Goal: Complete application form: Complete application form

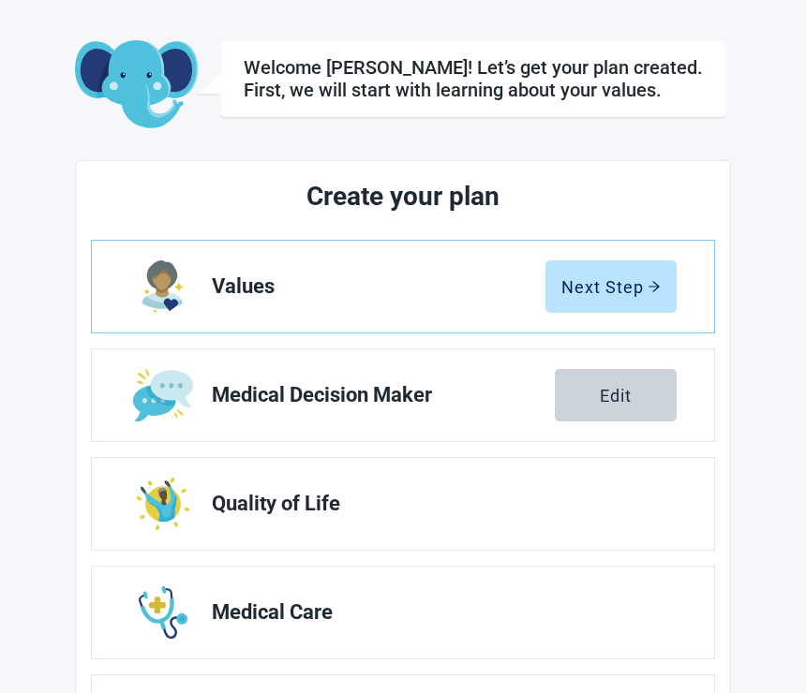
scroll to position [72, 0]
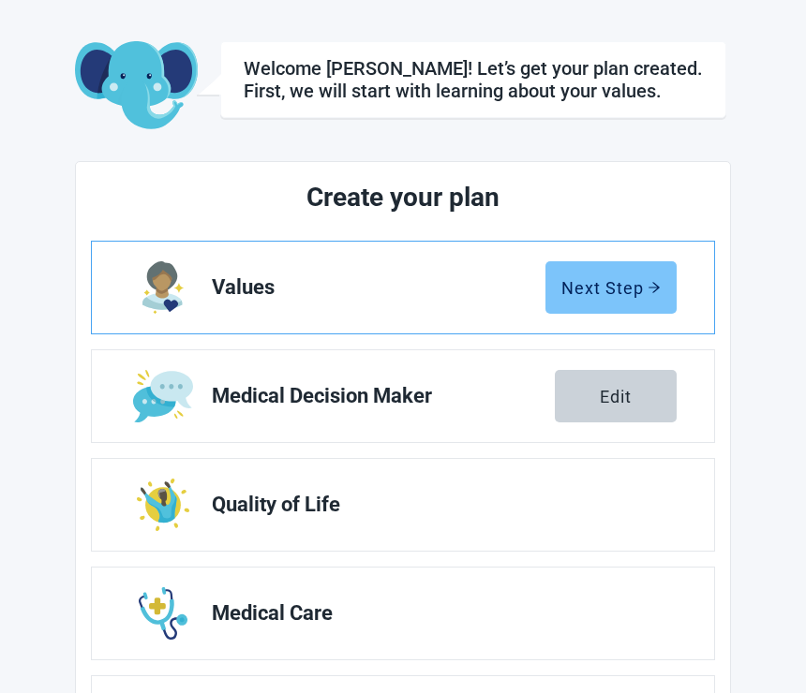
click at [657, 286] on icon "arrow-right" at bounding box center [653, 287] width 11 height 10
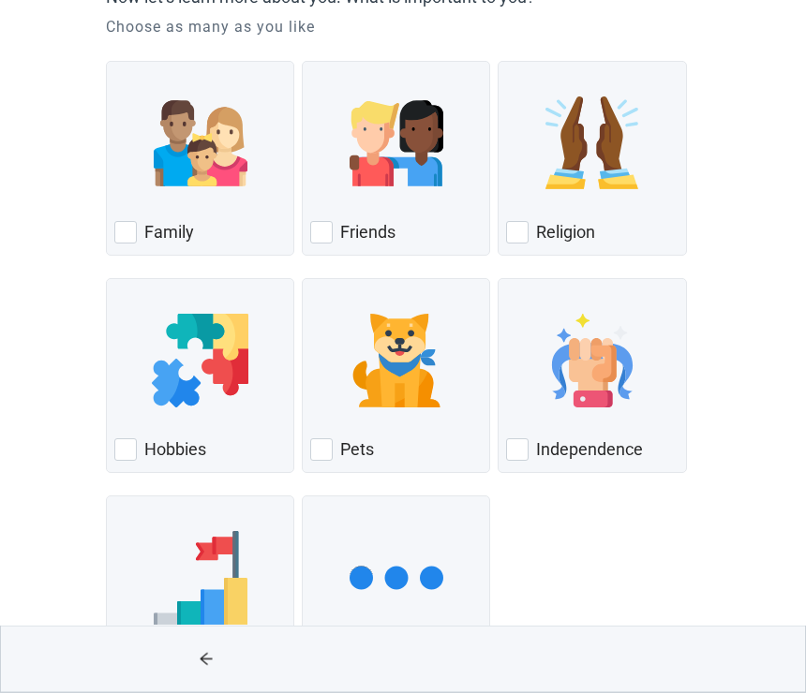
scroll to position [200, 0]
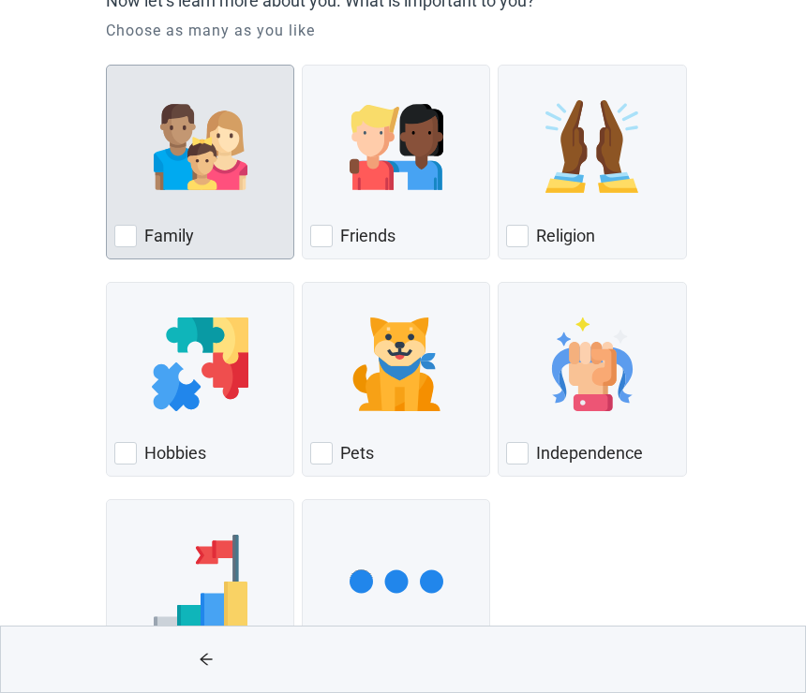
click at [128, 224] on div "Family" at bounding box center [199, 236] width 171 height 30
click at [107, 66] on input "Family" at bounding box center [106, 65] width 1 height 1
checkbox input "true"
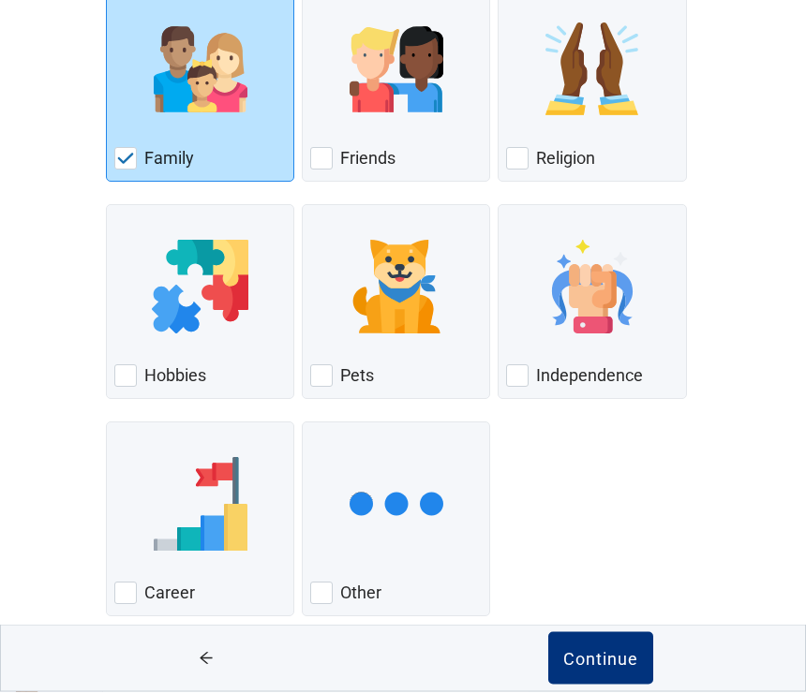
scroll to position [275, 0]
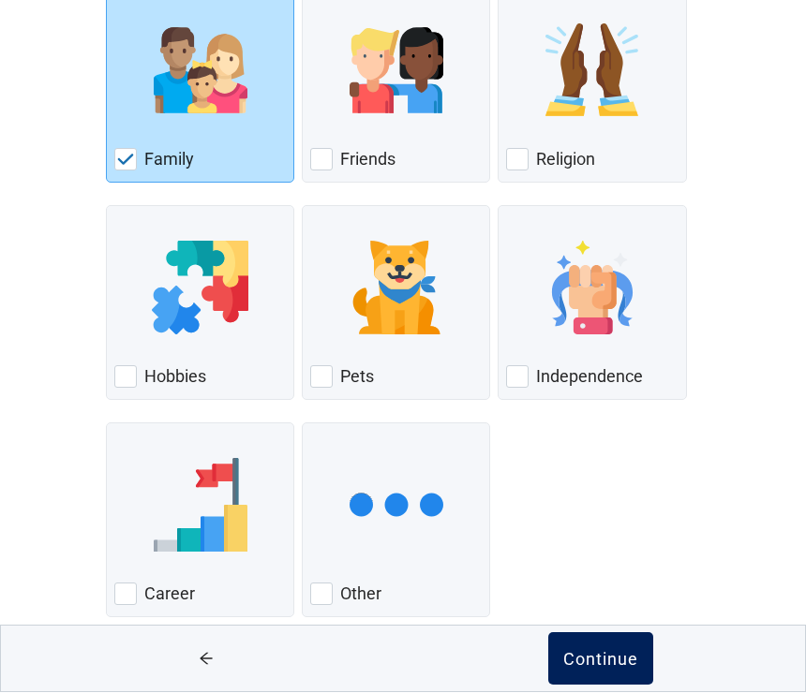
click at [605, 669] on div "Continue" at bounding box center [600, 659] width 75 height 19
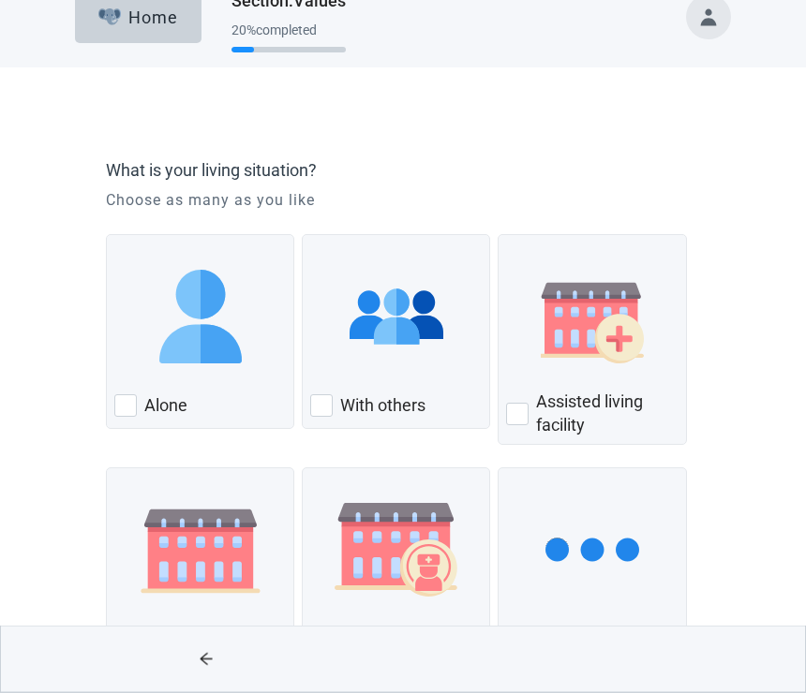
scroll to position [88, 0]
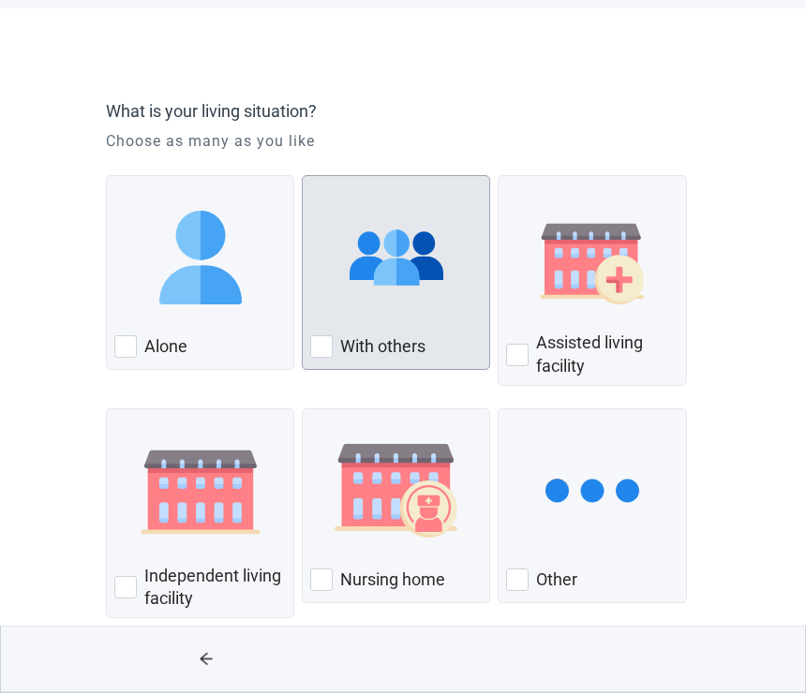
click at [325, 340] on div "With Others, checkbox, not checked" at bounding box center [321, 347] width 22 height 22
click at [303, 177] on input "With others" at bounding box center [302, 176] width 1 height 1
checkbox input "true"
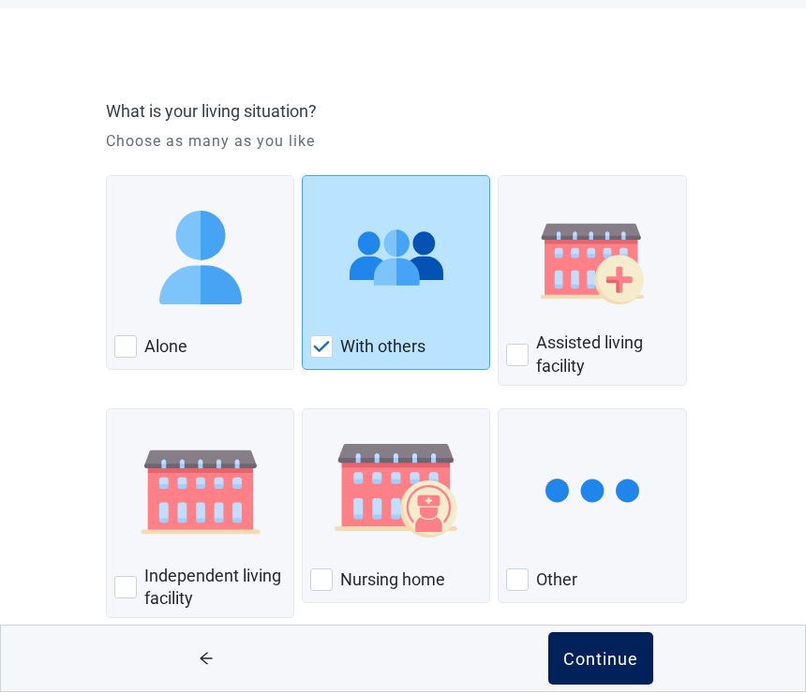
click at [615, 669] on div "Continue" at bounding box center [600, 659] width 75 height 19
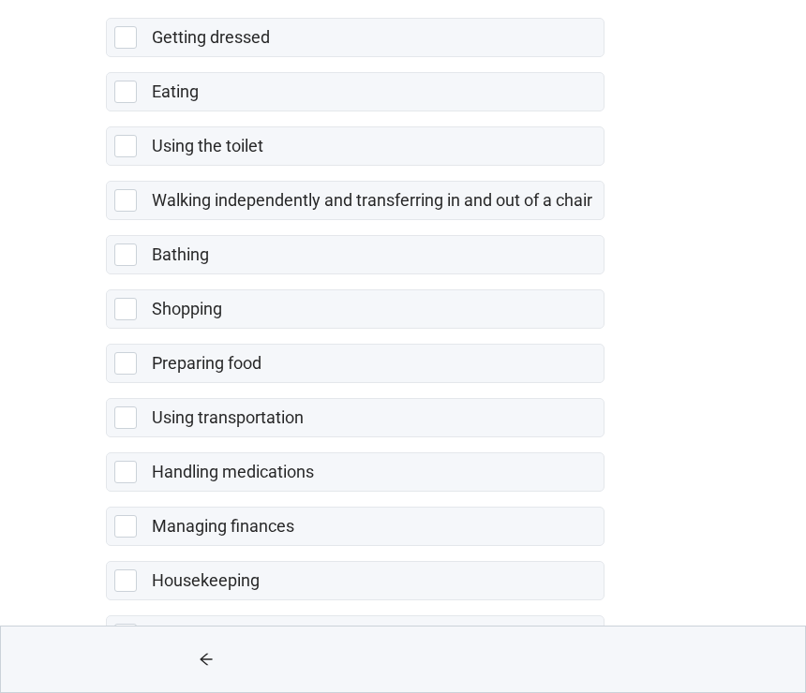
scroll to position [275, 0]
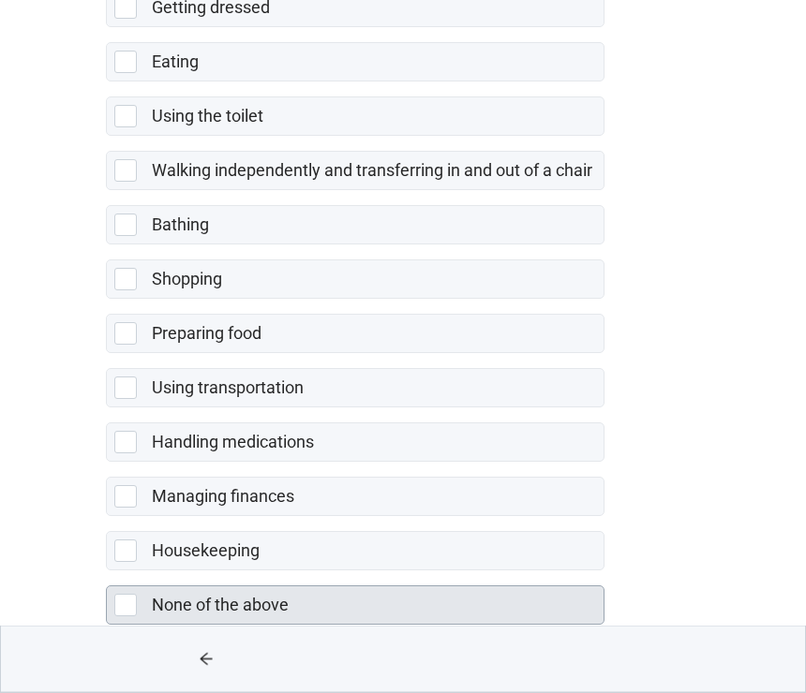
click at [130, 600] on div "None of the above, checkbox, not selected" at bounding box center [125, 606] width 22 height 22
click at [107, 573] on input "None of the above" at bounding box center [106, 572] width 1 height 1
checkbox input "true"
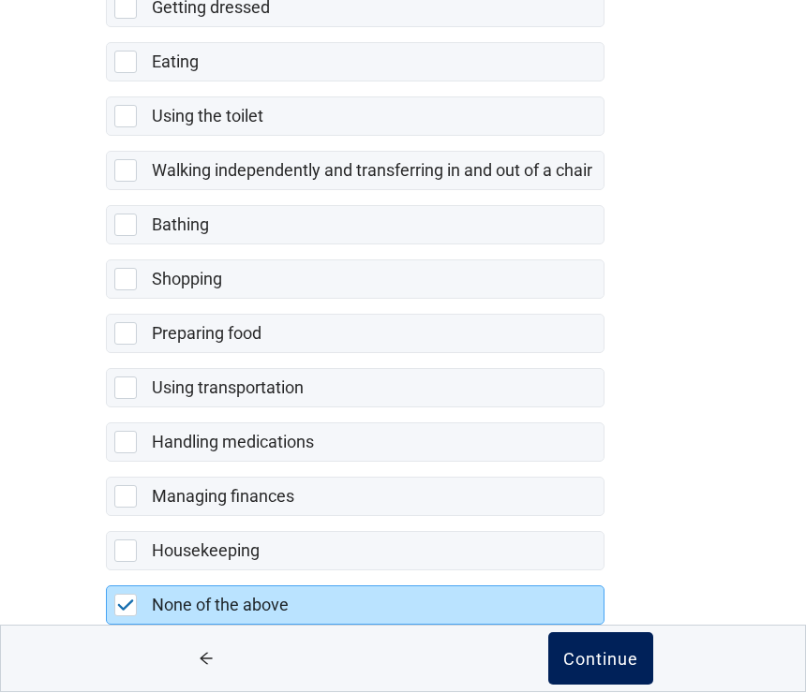
click at [614, 669] on div "Continue" at bounding box center [600, 659] width 75 height 19
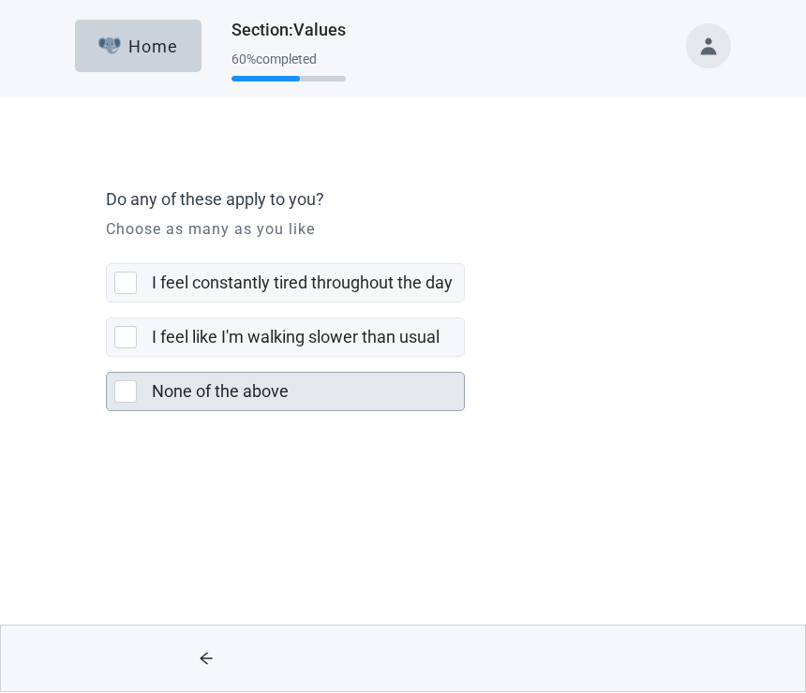
click at [128, 391] on div "None of the above, checkbox, not selected" at bounding box center [125, 392] width 22 height 22
click at [107, 359] on input "None of the above" at bounding box center [106, 358] width 1 height 1
checkbox input "true"
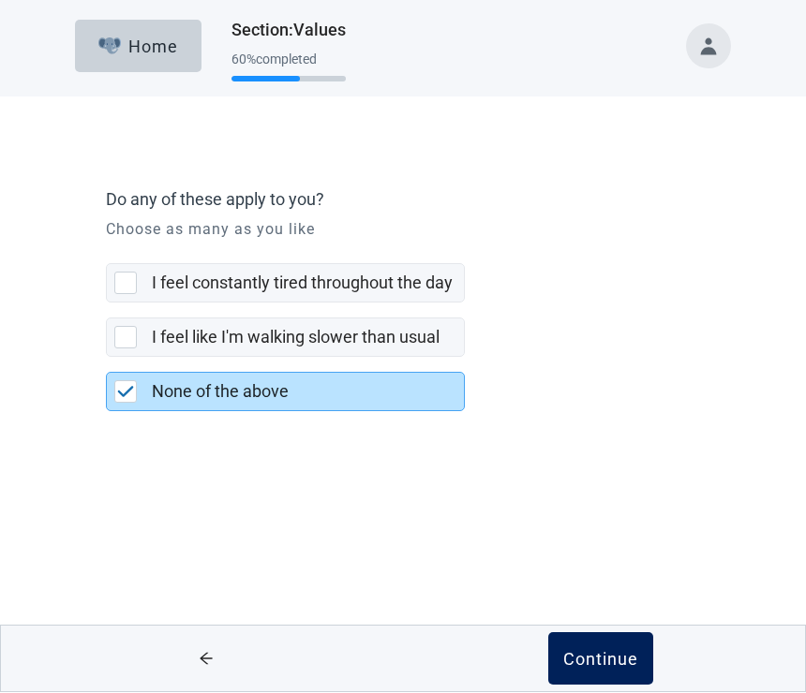
click at [614, 663] on div "Continue" at bounding box center [600, 659] width 75 height 19
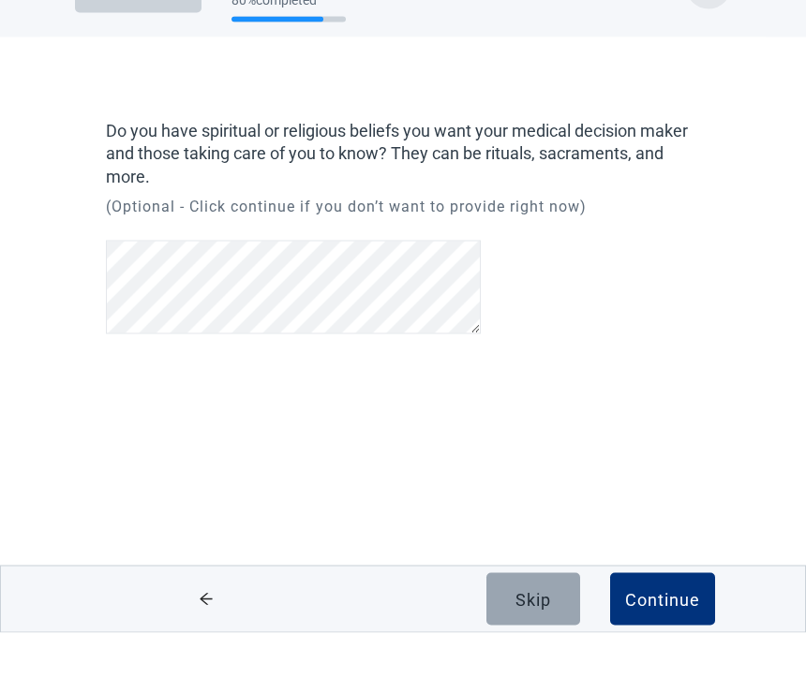
click at [560, 633] on button "Skip" at bounding box center [533, 659] width 94 height 52
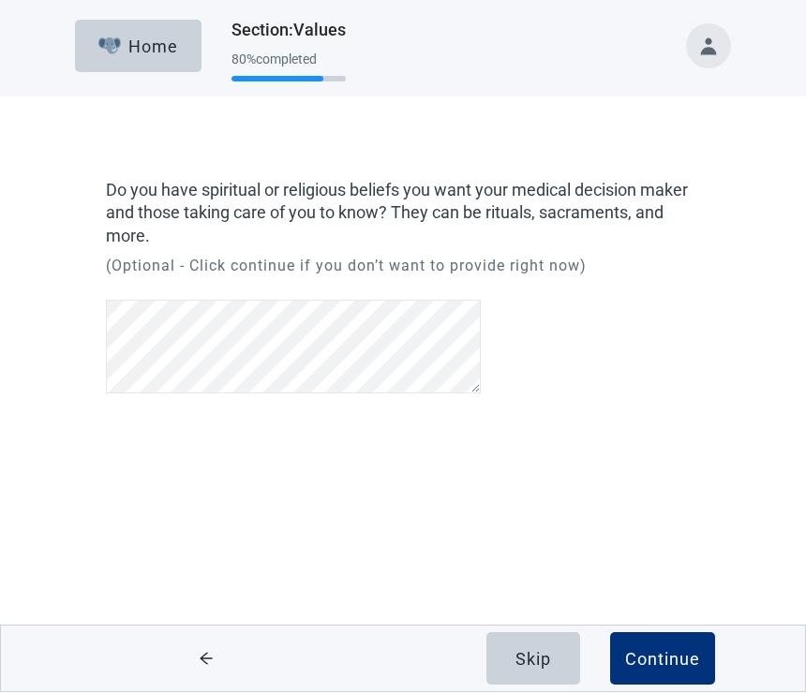
click at [803, 276] on main "Do you have spiritual or religious beliefs you want your medical decision maker…" at bounding box center [403, 302] width 806 height 410
click at [702, 644] on button "Continue" at bounding box center [662, 659] width 105 height 52
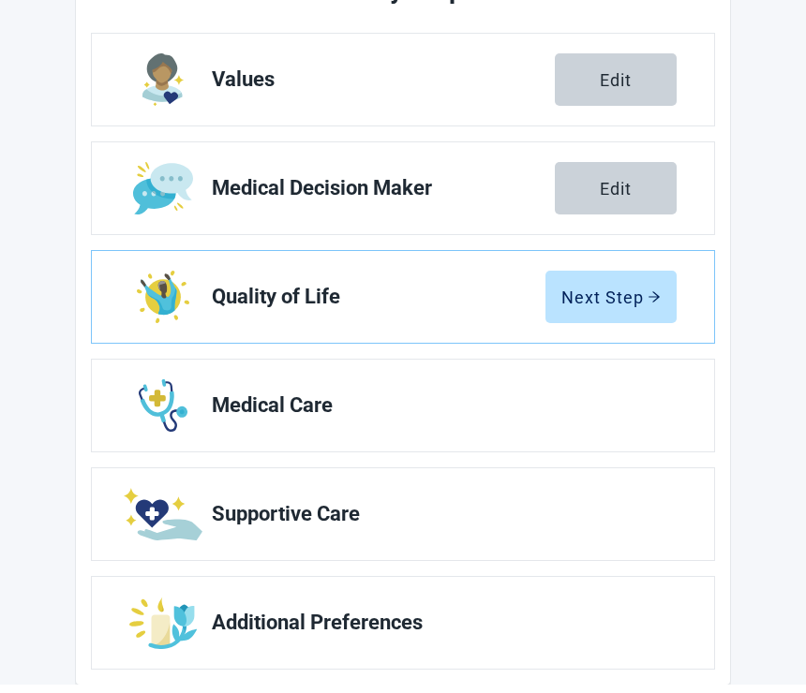
scroll to position [271, 0]
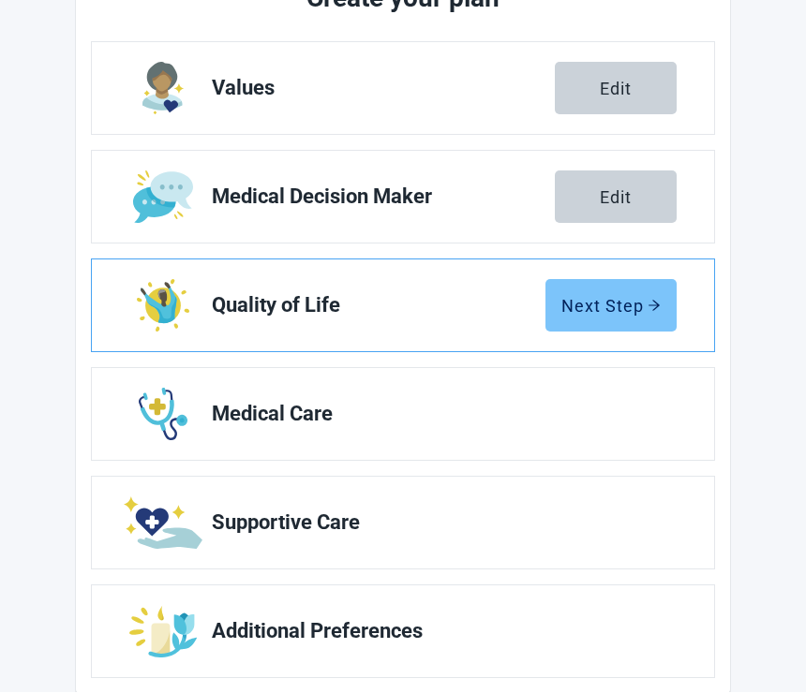
click at [658, 306] on icon "arrow-right" at bounding box center [653, 306] width 11 height 10
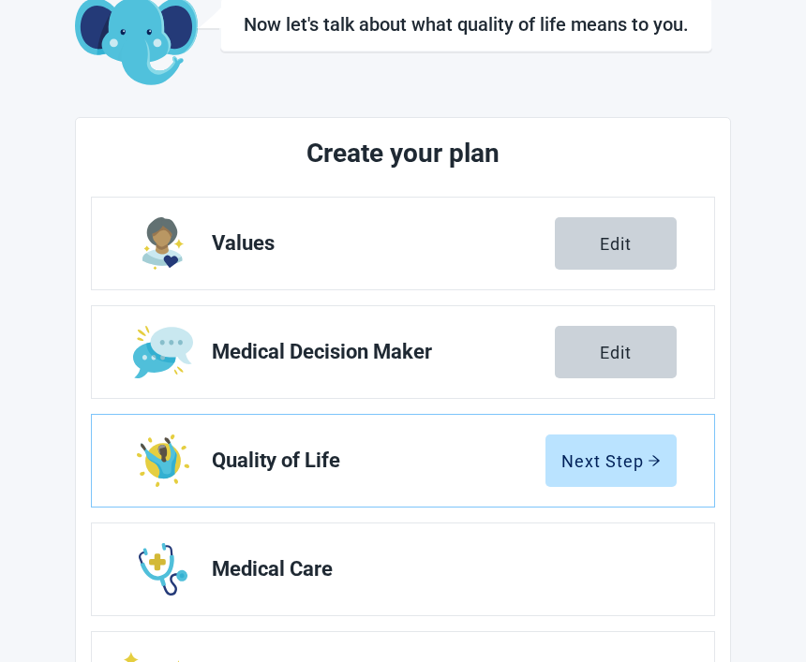
scroll to position [133, 0]
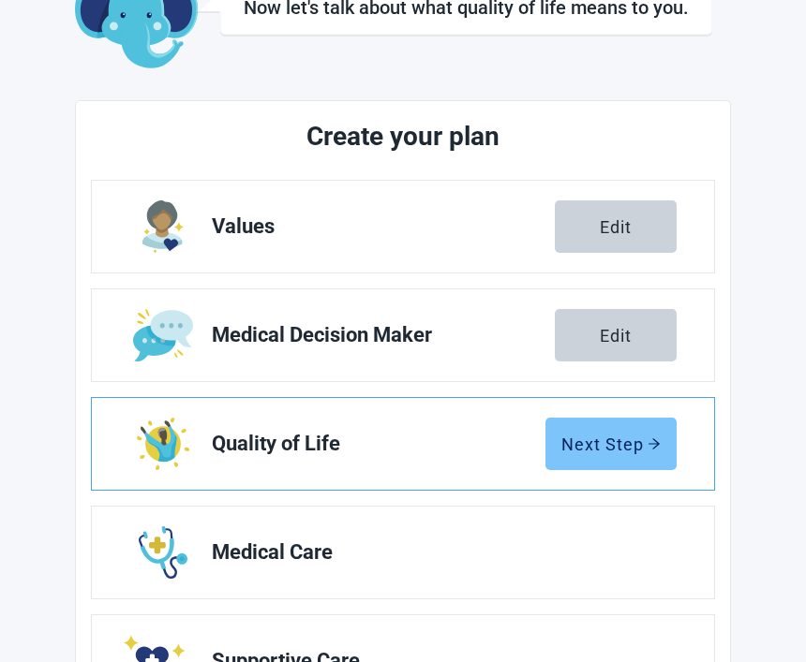
click at [651, 450] on icon "arrow-right" at bounding box center [653, 444] width 13 height 13
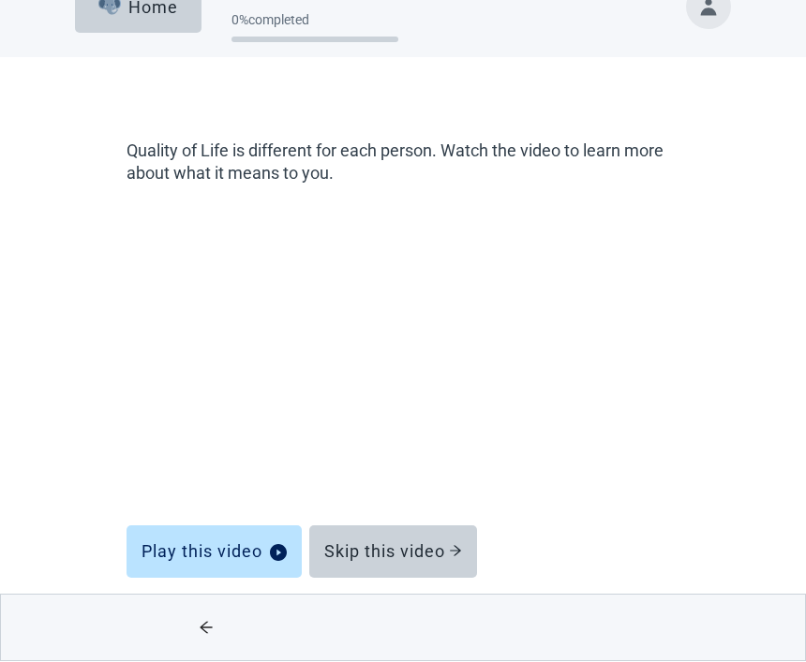
scroll to position [47, 0]
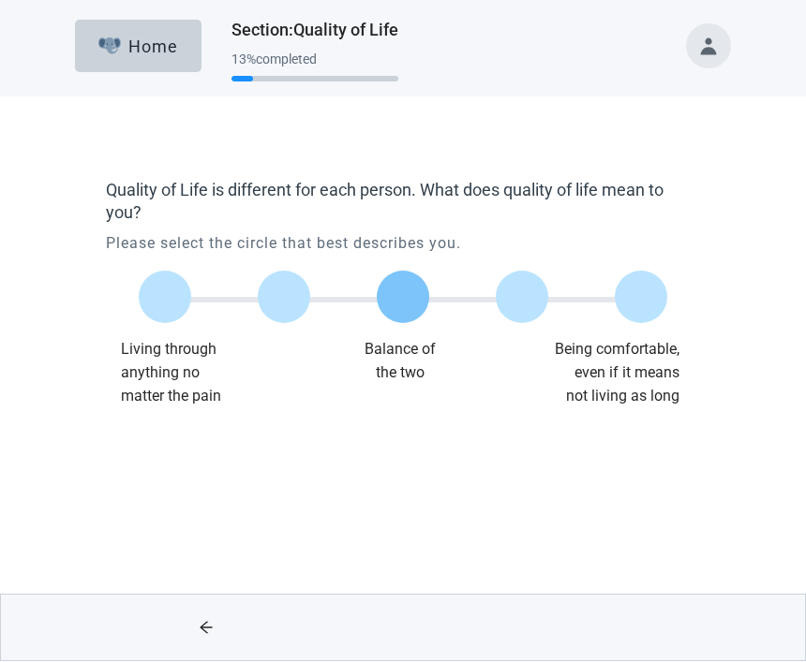
click at [408, 296] on label "Main content" at bounding box center [403, 298] width 52 height 52
click at [403, 298] on input "Quality of life scale: 50 out of 100. Balance of the two" at bounding box center [403, 298] width 0 height 0
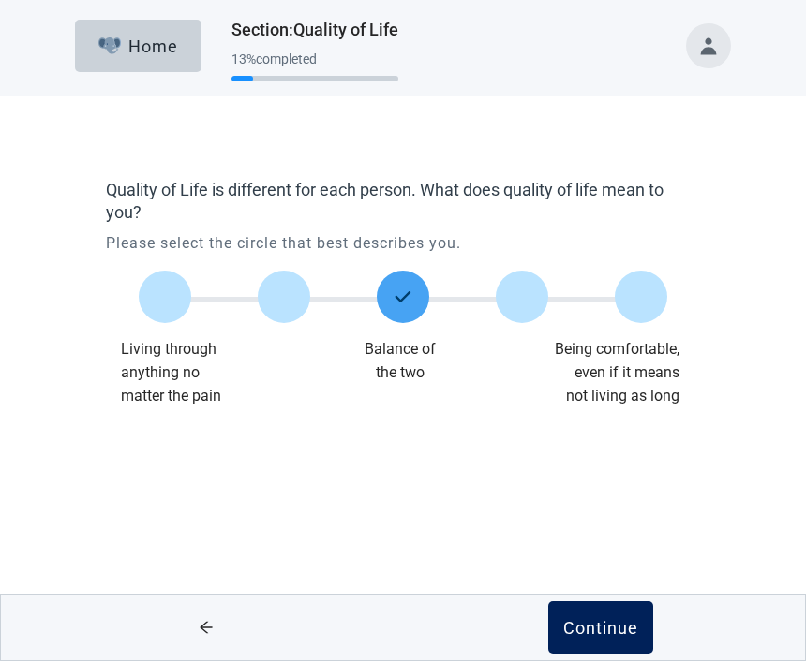
click at [603, 621] on div "Continue" at bounding box center [600, 628] width 75 height 19
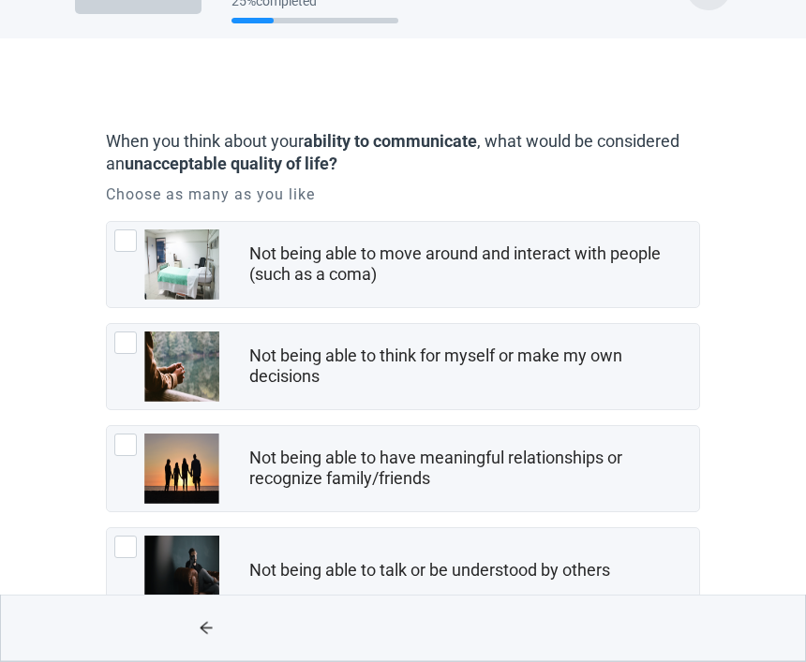
scroll to position [60, 0]
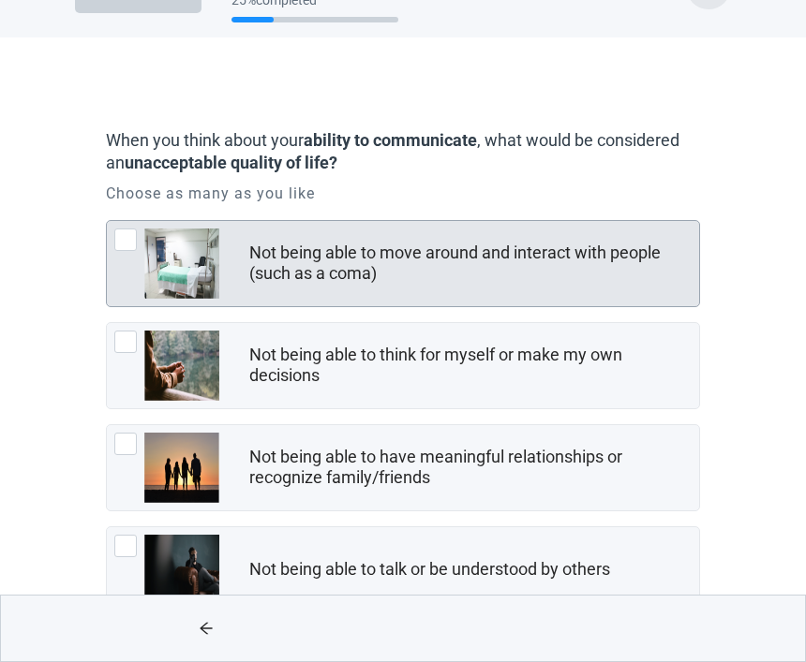
click at [140, 231] on div "Not being able to move around and interact with people (such as a coma), checkb…" at bounding box center [166, 264] width 105 height 70
click at [107, 221] on input "Not being able to move around and interact with people (such as a coma)" at bounding box center [106, 220] width 1 height 1
checkbox input "true"
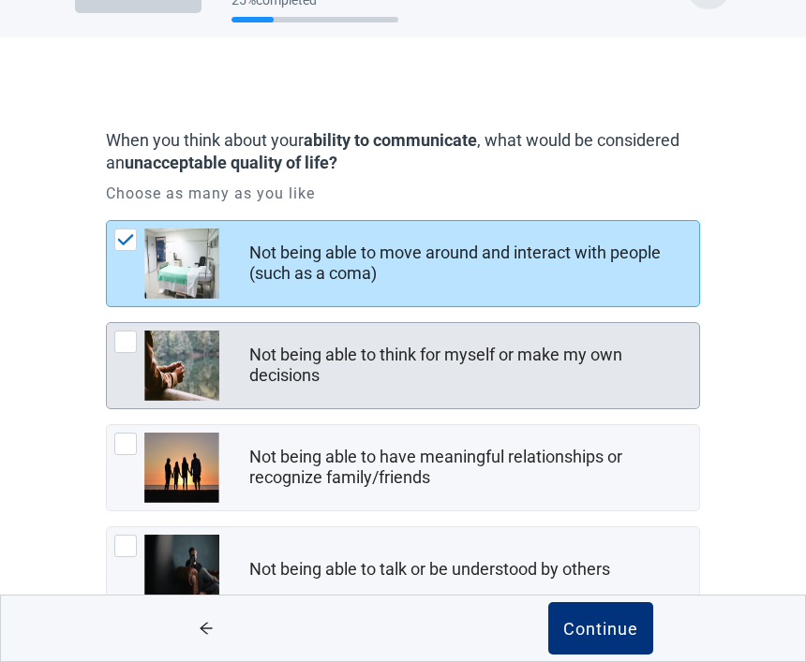
click at [135, 338] on div "Not being able to think for myself or make my own decisions, checkbox, not chec…" at bounding box center [125, 342] width 22 height 22
click at [107, 323] on input "Not being able to think for myself or make my own decisions" at bounding box center [106, 322] width 1 height 1
checkbox input "true"
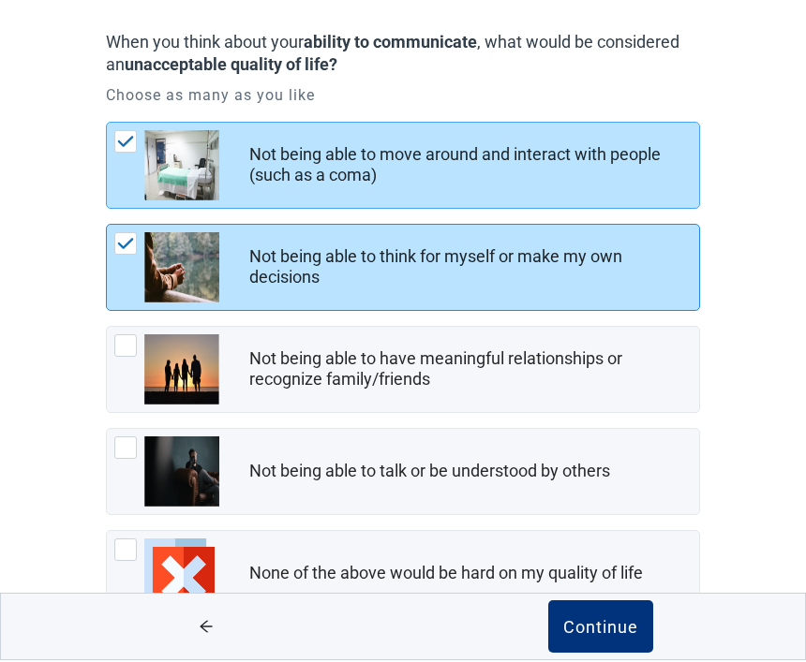
scroll to position [156, 0]
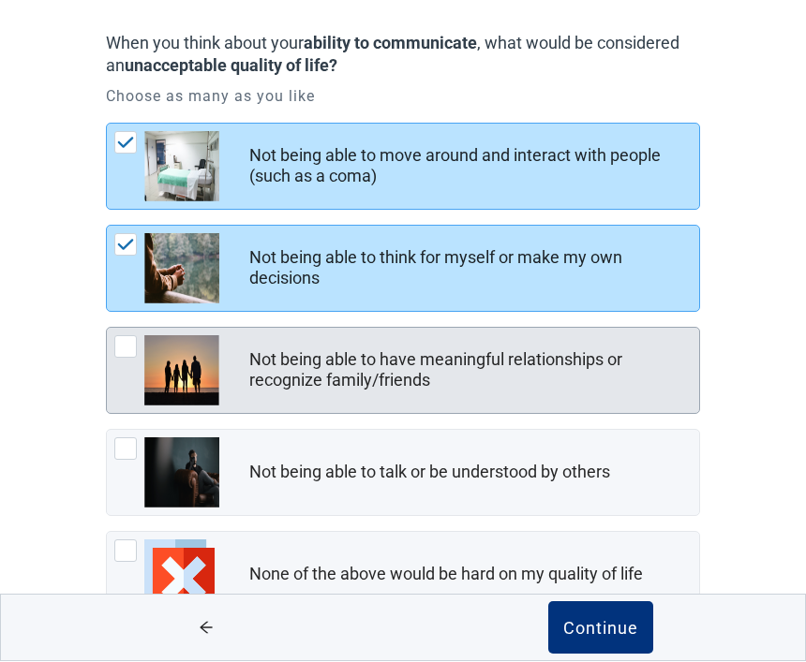
click at [138, 341] on div "Not being able to have meaningful relationships or recognize family/friends, ch…" at bounding box center [166, 371] width 105 height 70
click at [107, 329] on input "Not being able to have meaningful relationships or recognize family/friends" at bounding box center [106, 328] width 1 height 1
checkbox input "true"
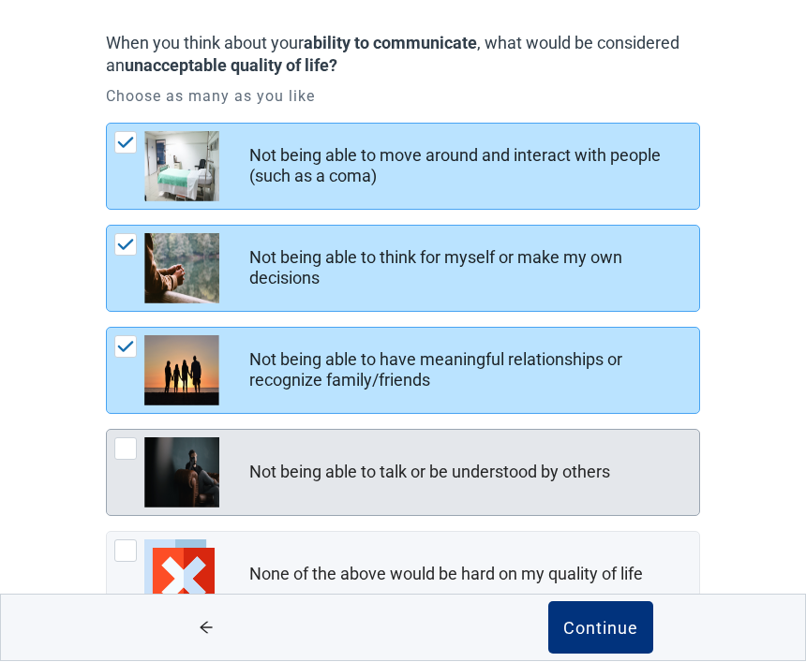
click at [137, 450] on div "Not being able to talk or be understood by others, checkbox, not checked" at bounding box center [166, 474] width 105 height 70
click at [107, 431] on input "Not being able to talk or be understood by others" at bounding box center [106, 430] width 1 height 1
checkbox input "true"
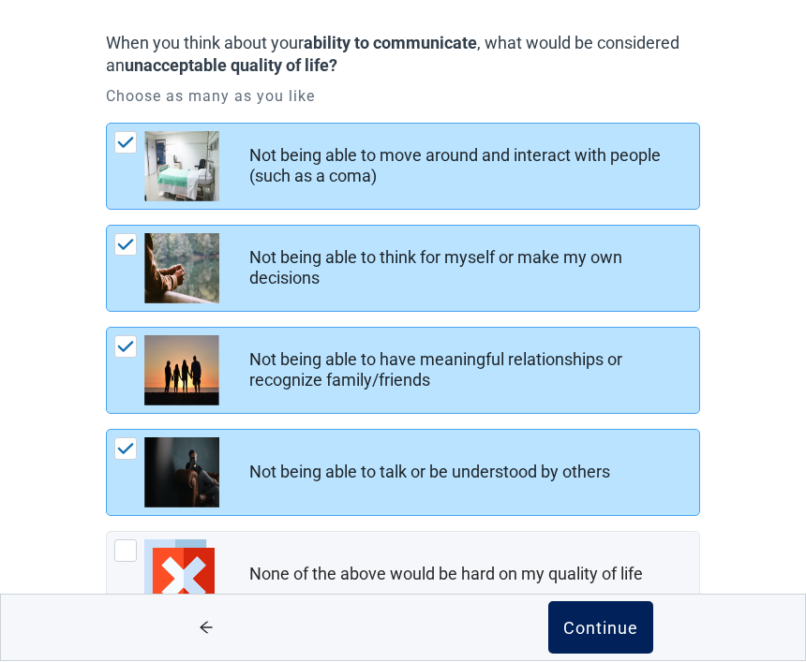
click at [604, 655] on button "Continue" at bounding box center [600, 628] width 105 height 52
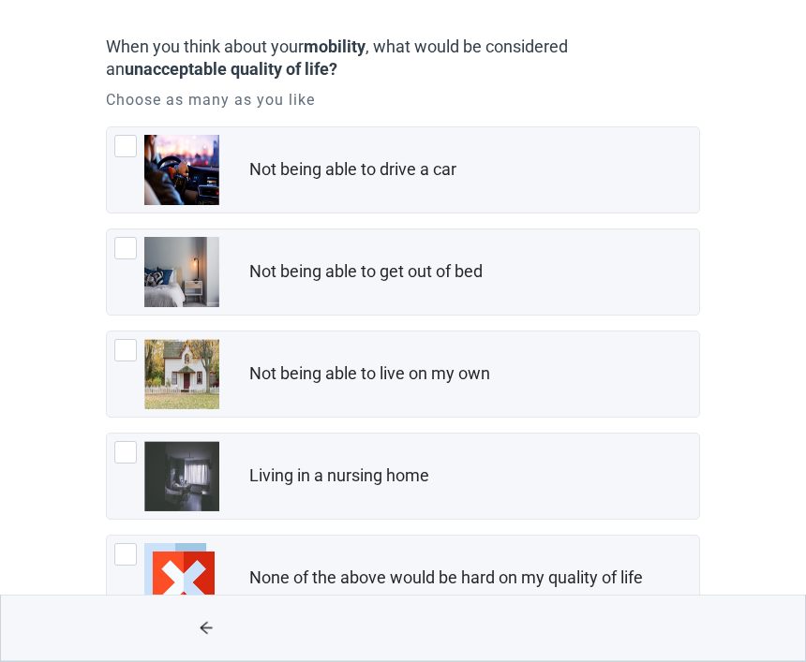
scroll to position [156, 0]
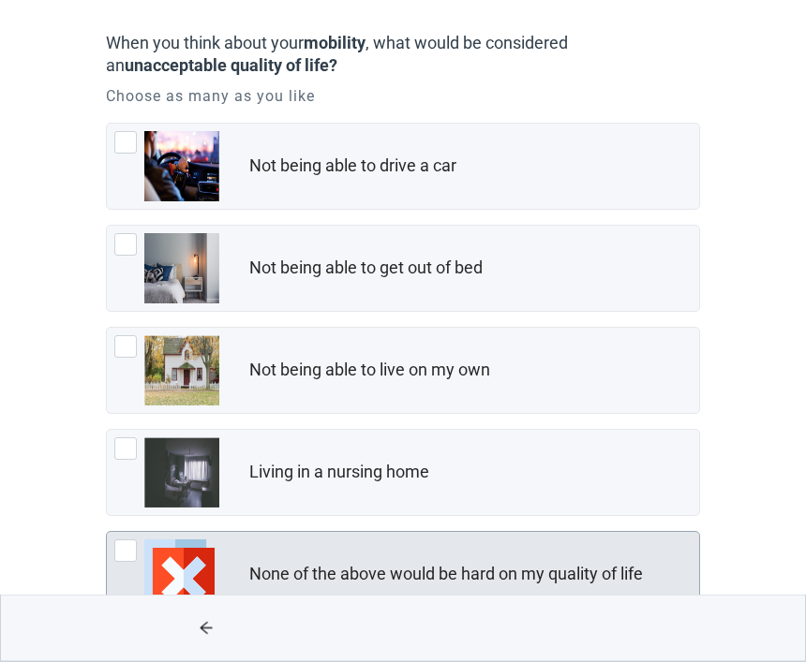
click at [145, 549] on img "None of the above would be hard on my quality of life, checkbox, not checked" at bounding box center [179, 576] width 70 height 70
click at [107, 533] on input "None of the above would be hard on my quality of life" at bounding box center [106, 532] width 1 height 1
checkbox input "true"
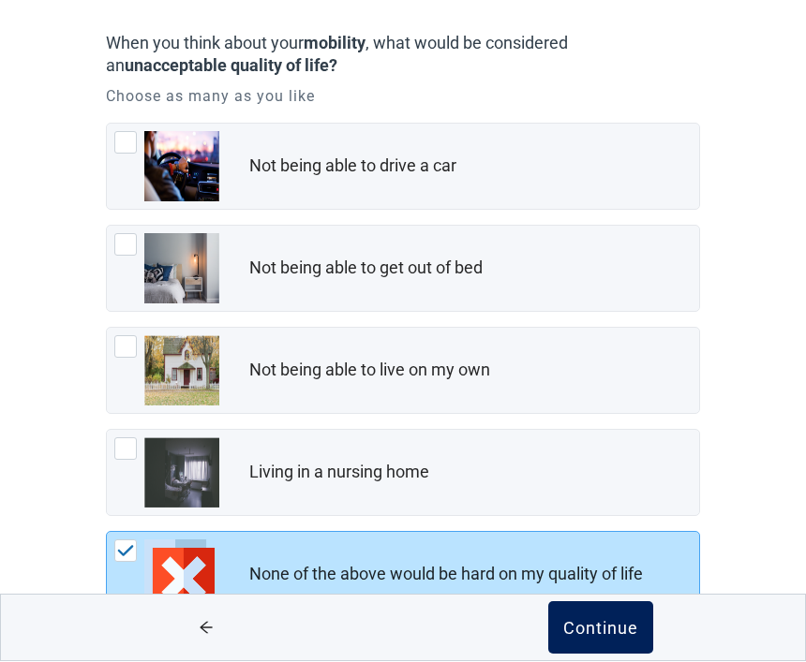
click at [612, 638] on div "Continue" at bounding box center [600, 628] width 75 height 19
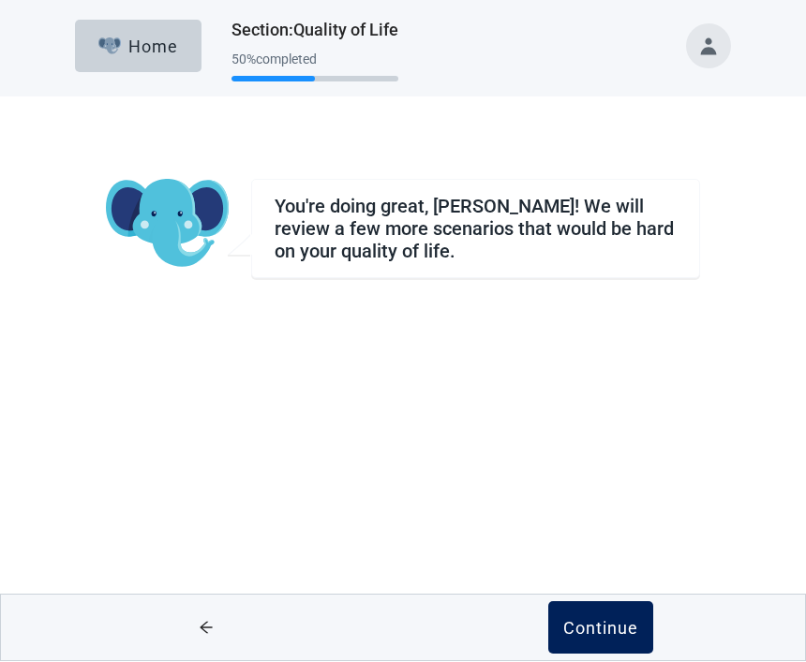
click at [614, 627] on div "Continue" at bounding box center [600, 628] width 75 height 19
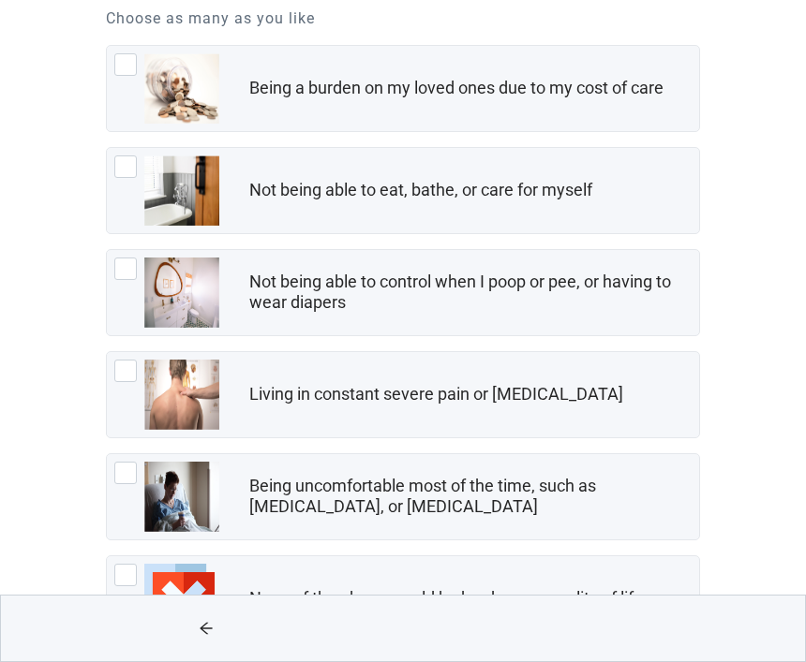
scroll to position [259, 0]
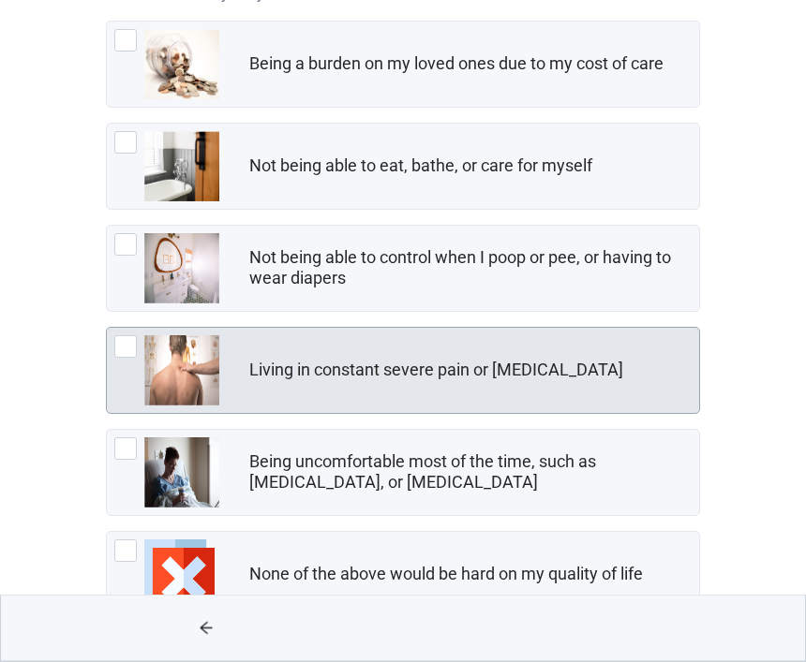
click at [138, 356] on div "Living in constant severe pain or shortness of breath, checkbox, not checked" at bounding box center [166, 371] width 105 height 70
click at [107, 329] on input "Living in constant severe pain or [MEDICAL_DATA]" at bounding box center [106, 328] width 1 height 1
checkbox input "true"
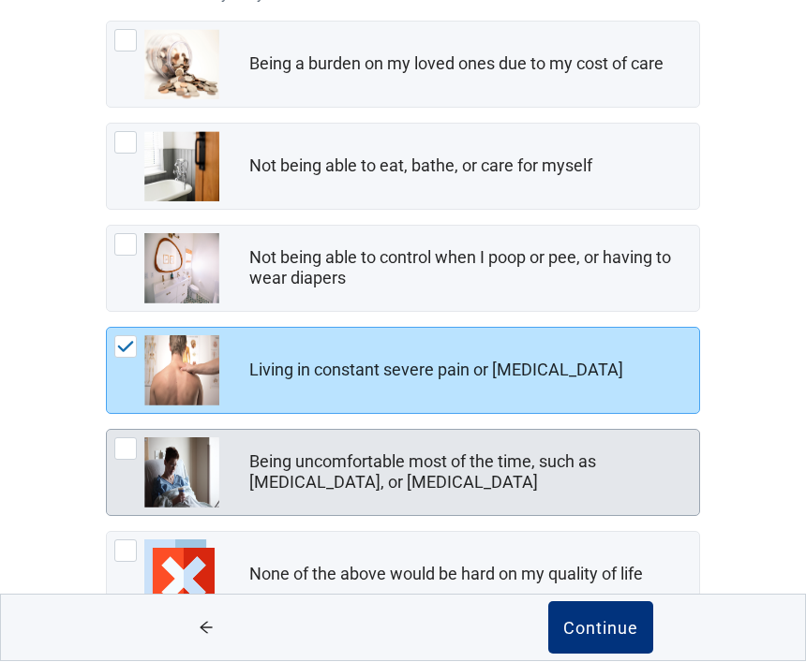
click at [126, 462] on div "Being uncomfortable most of the time, such as nausea, vomiting, or diarrhea, ch…" at bounding box center [166, 474] width 105 height 70
click at [107, 431] on input "Being uncomfortable most of the time, such as [MEDICAL_DATA], or [MEDICAL_DATA]" at bounding box center [106, 430] width 1 height 1
checkbox input "true"
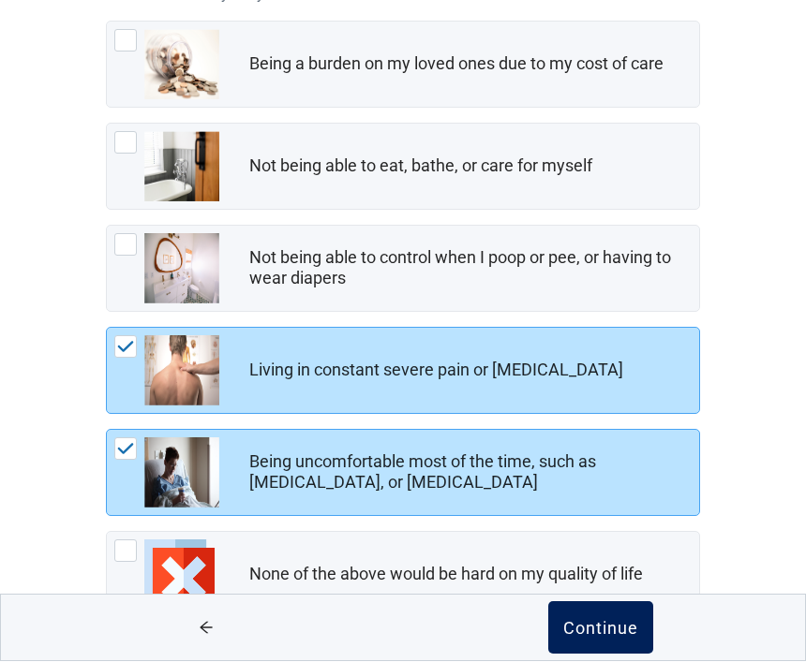
click at [607, 655] on button "Continue" at bounding box center [600, 628] width 105 height 52
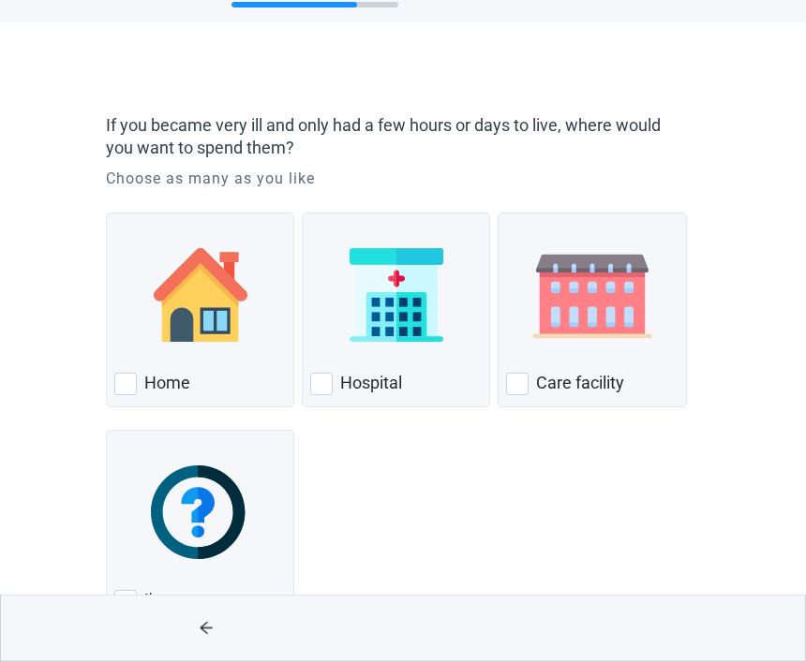
scroll to position [75, 0]
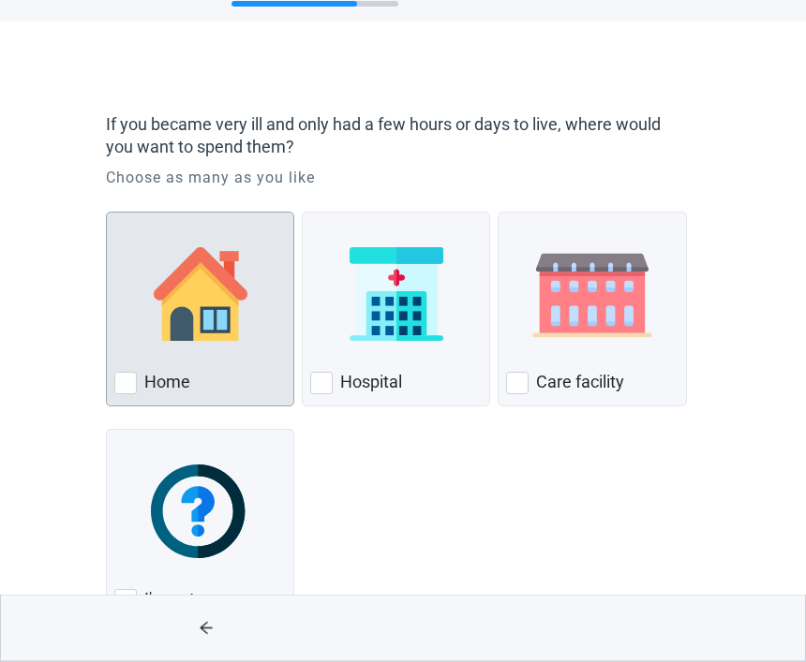
click at [136, 383] on div "Home, checkbox, not checked" at bounding box center [125, 384] width 22 height 22
click at [107, 214] on input "Home" at bounding box center [106, 213] width 1 height 1
checkbox input "true"
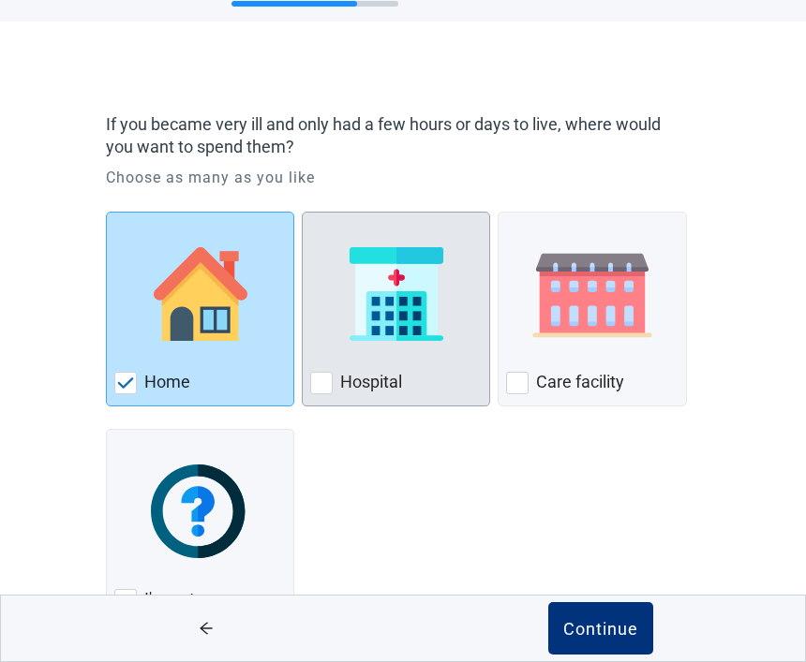
click at [321, 387] on div "Hospital, checkbox, not checked" at bounding box center [321, 383] width 22 height 22
click at [303, 213] on input "Hospital" at bounding box center [302, 212] width 1 height 1
checkbox input "true"
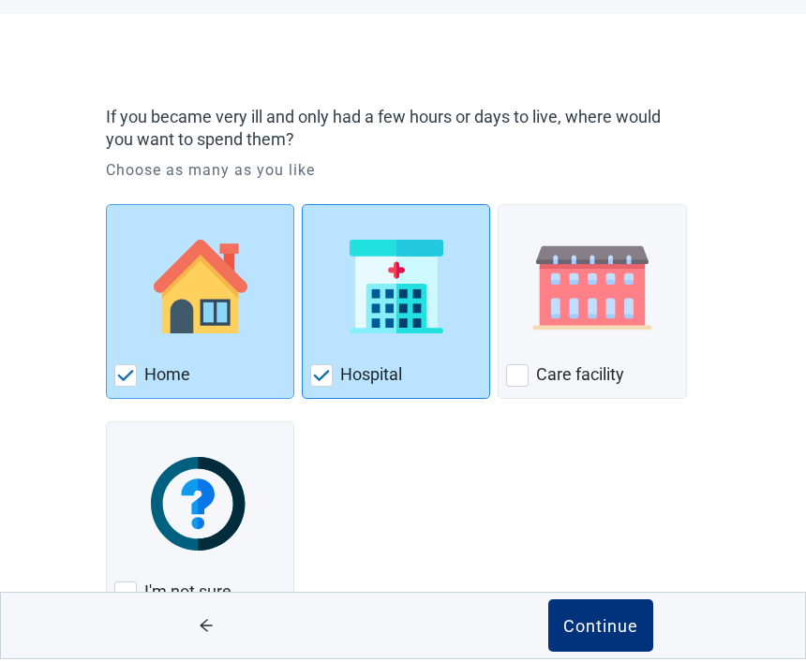
scroll to position [81, 0]
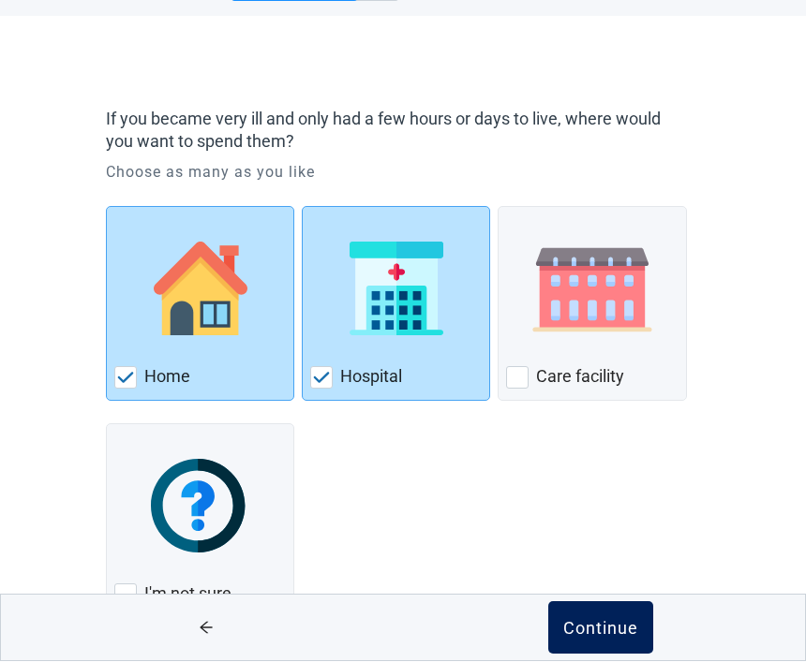
click at [617, 638] on div "Continue" at bounding box center [600, 628] width 75 height 19
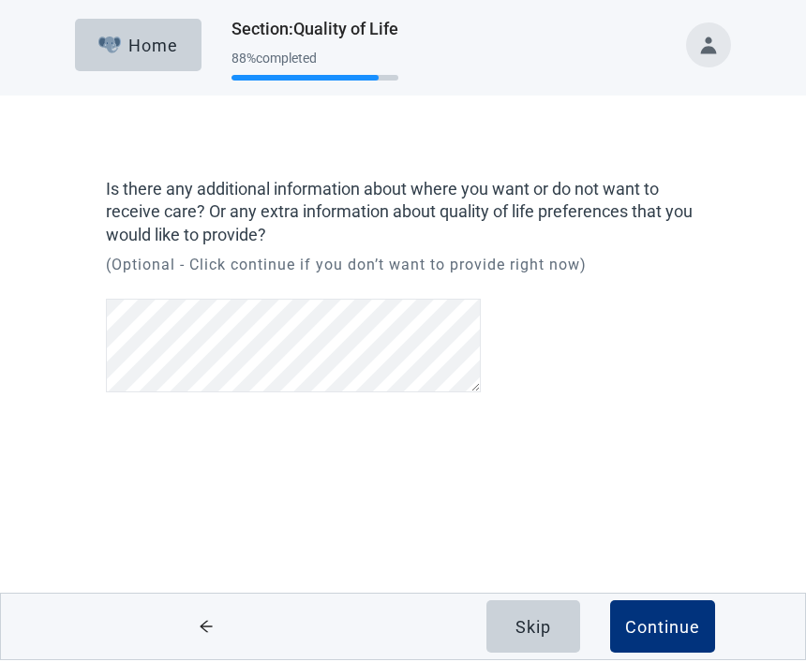
scroll to position [1, 0]
click at [670, 637] on button "Continue" at bounding box center [662, 628] width 105 height 52
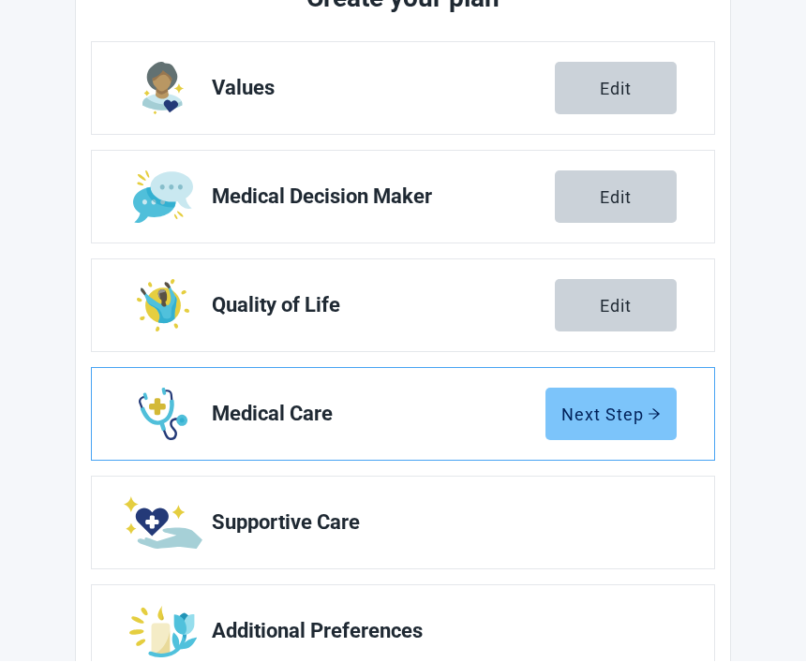
click at [642, 418] on div "Next Step" at bounding box center [610, 415] width 99 height 19
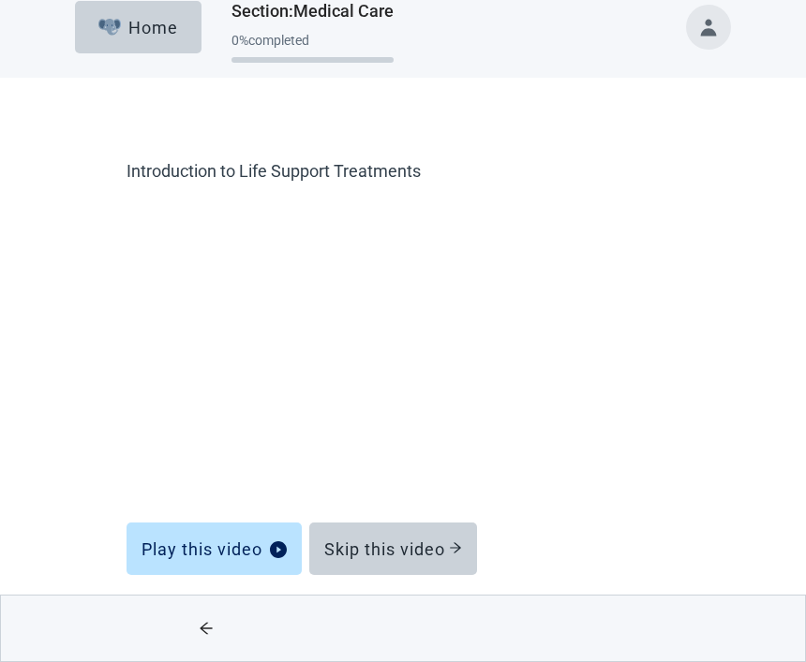
scroll to position [24, 0]
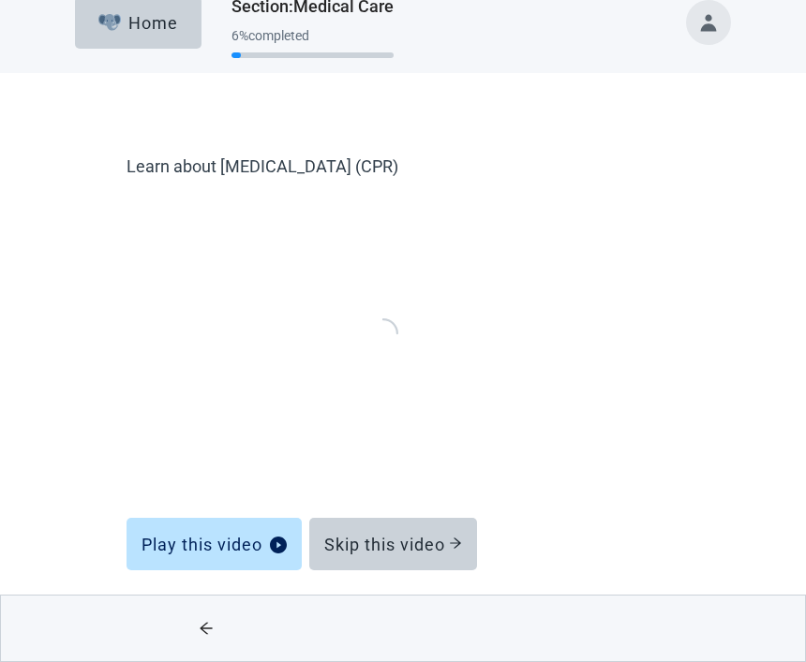
scroll to position [24, 0]
click at [595, 91] on div "Learn about [MEDICAL_DATA] (CPR) Play this video Skip this video" at bounding box center [402, 367] width 725 height 589
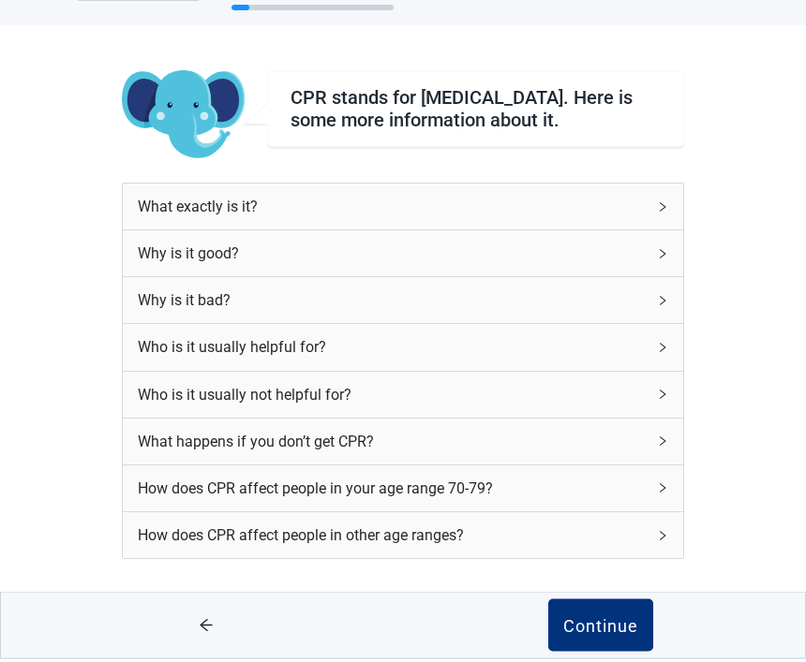
scroll to position [68, 0]
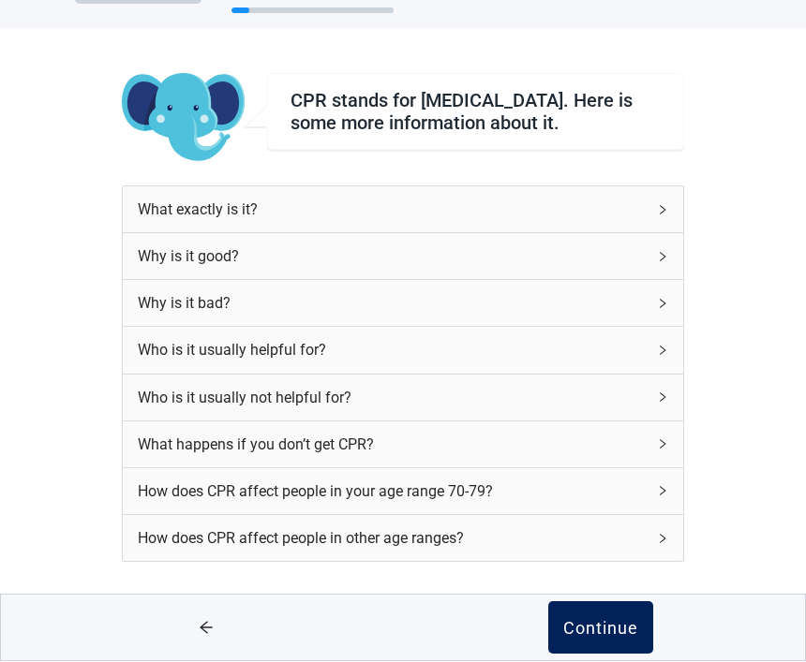
click at [610, 638] on div "Continue" at bounding box center [600, 628] width 75 height 19
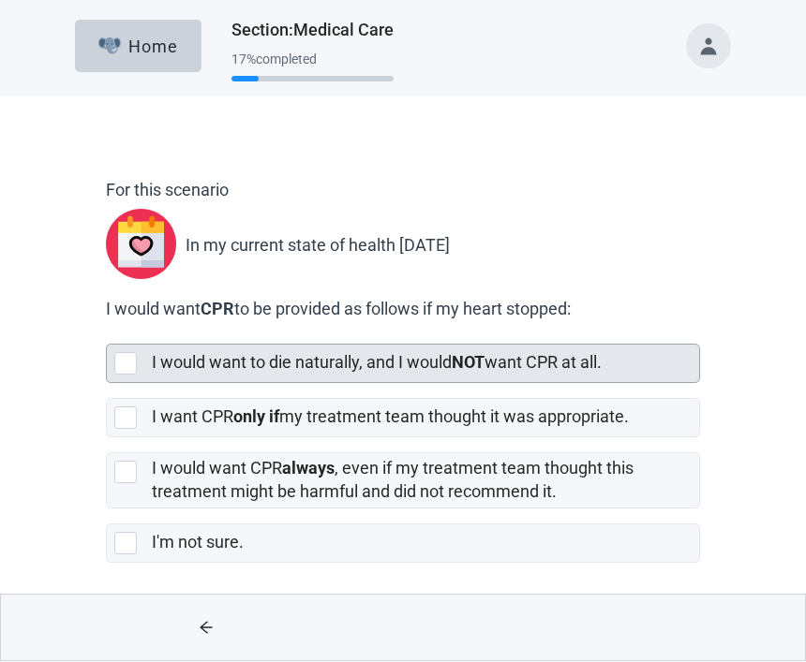
click at [139, 368] on div "[object Object], checkbox, not selected" at bounding box center [129, 364] width 30 height 22
click at [107, 331] on input "I would want to die naturally, and I would NOT want CPR at all." at bounding box center [106, 330] width 1 height 1
checkbox input "true"
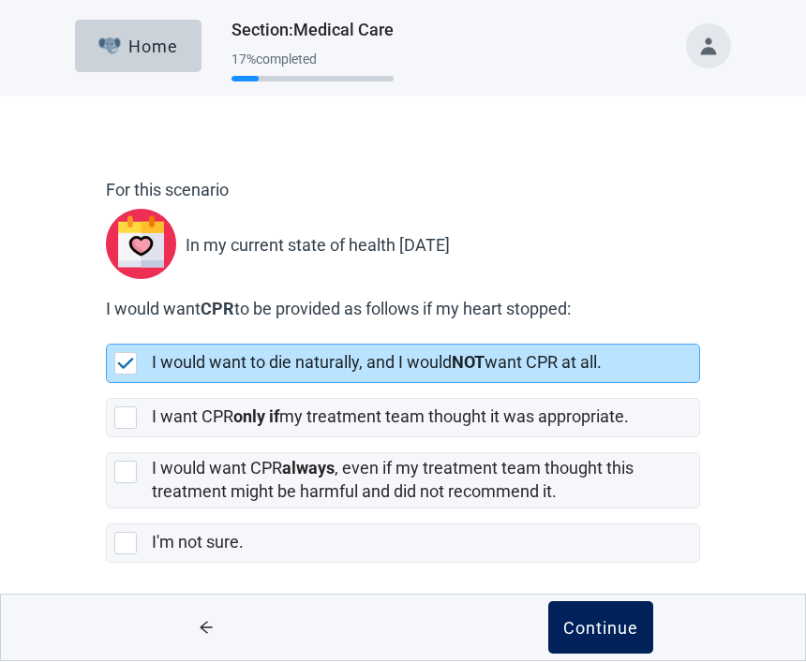
click at [611, 630] on div "Continue" at bounding box center [600, 628] width 75 height 19
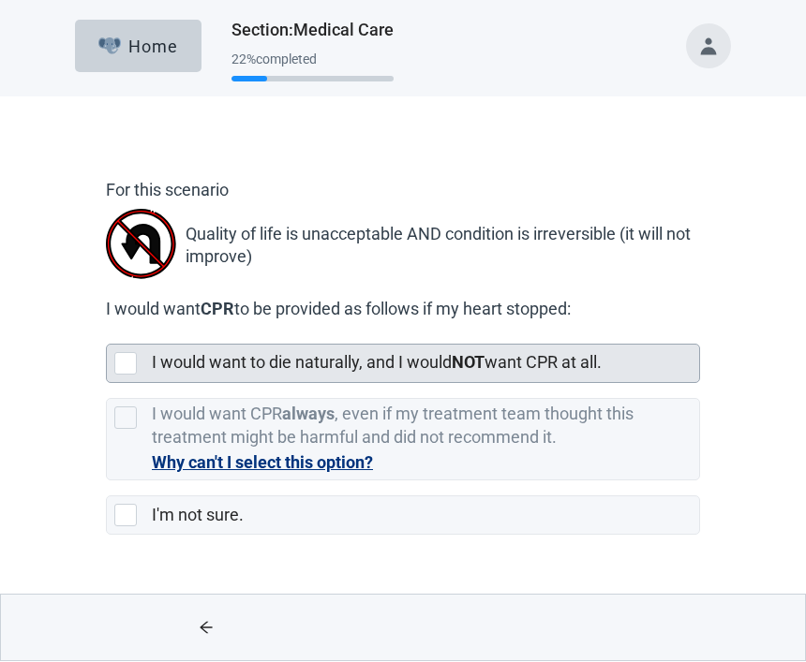
click at [137, 350] on div "I would want to die naturally, and I would NOT want CPR at all." at bounding box center [403, 364] width 592 height 37
click at [107, 331] on input "I would want to die naturally, and I would NOT want CPR at all." at bounding box center [106, 330] width 1 height 1
checkbox input "true"
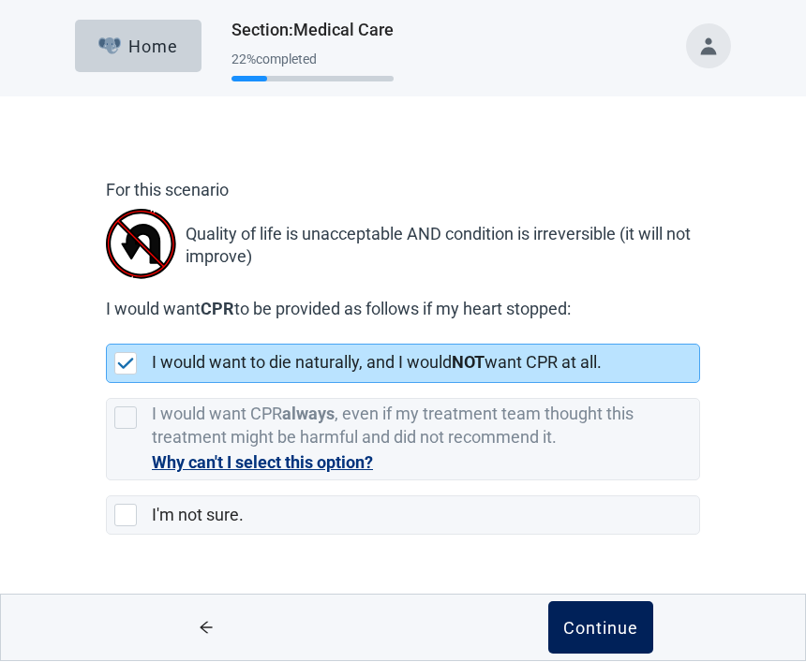
click at [604, 633] on div "Continue" at bounding box center [600, 628] width 75 height 19
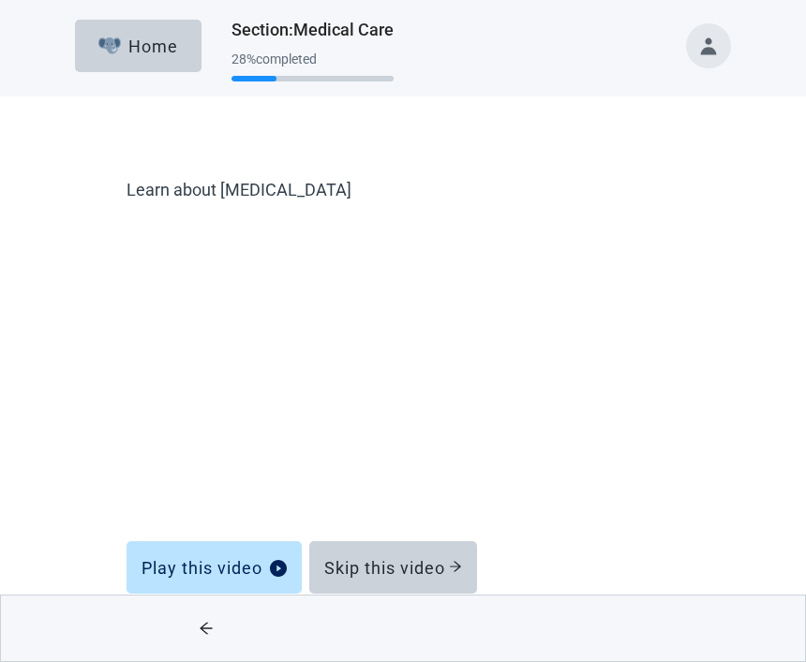
scroll to position [24, 0]
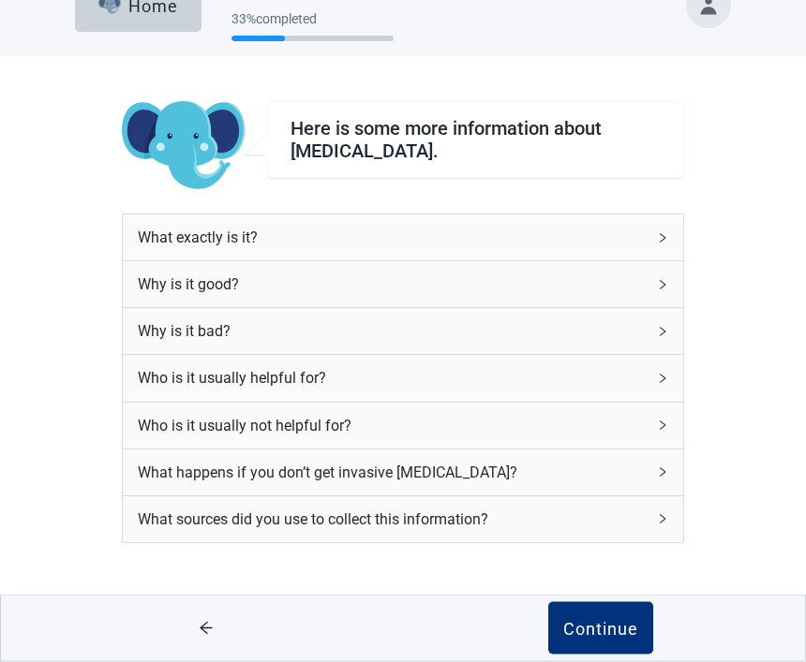
scroll to position [75, 0]
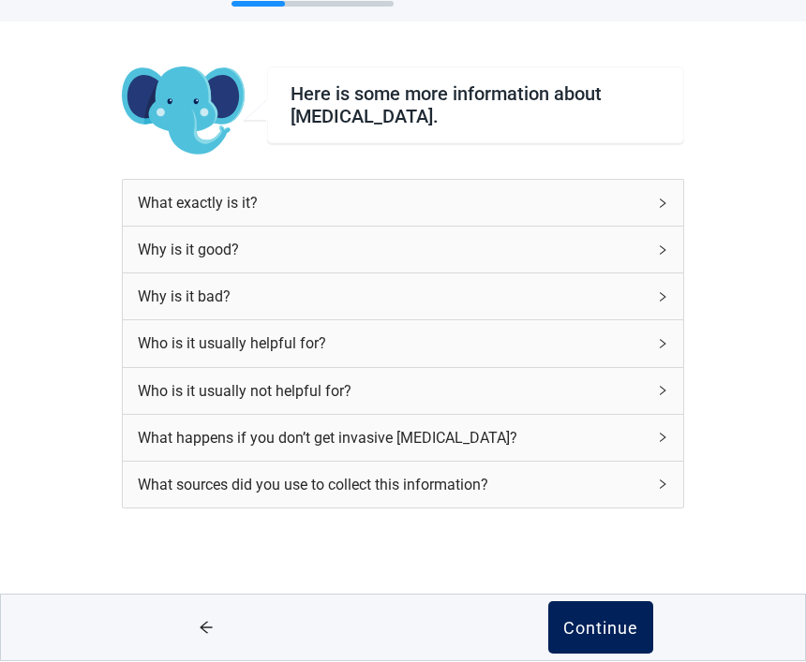
click at [599, 630] on div "Continue" at bounding box center [600, 628] width 75 height 19
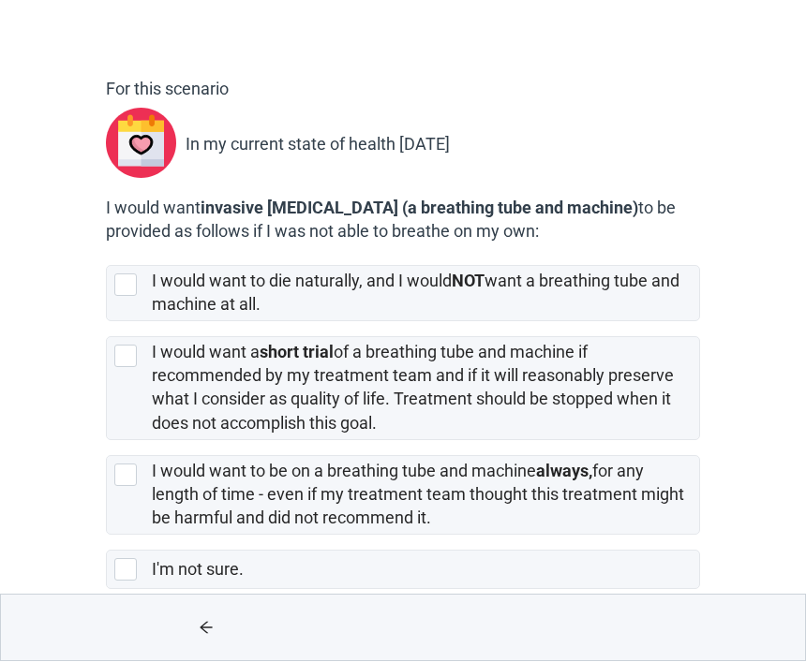
scroll to position [126, 0]
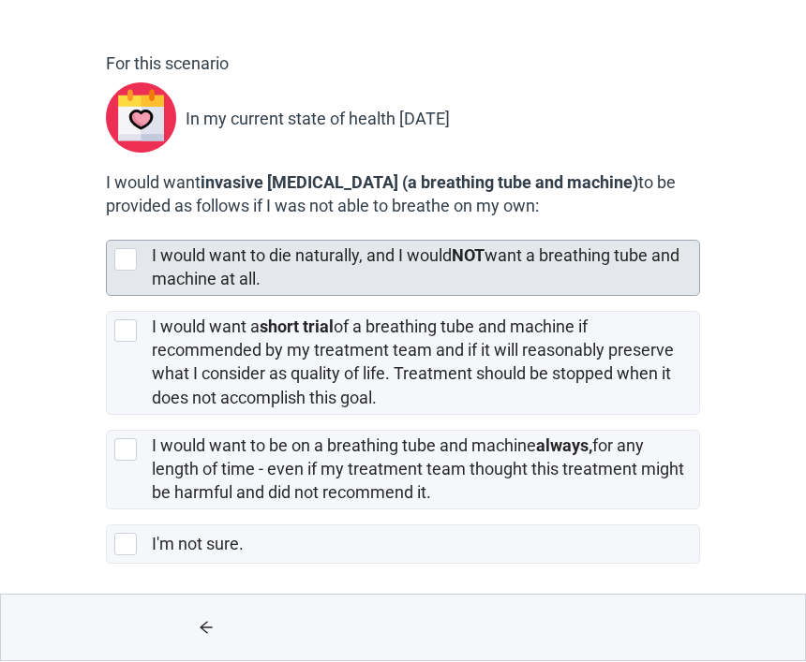
click at [132, 262] on div "[object Object], checkbox, not selected" at bounding box center [125, 260] width 22 height 22
click at [107, 227] on input "I would want to die naturally, and I would NOT want a breathing tube and machin…" at bounding box center [106, 226] width 1 height 1
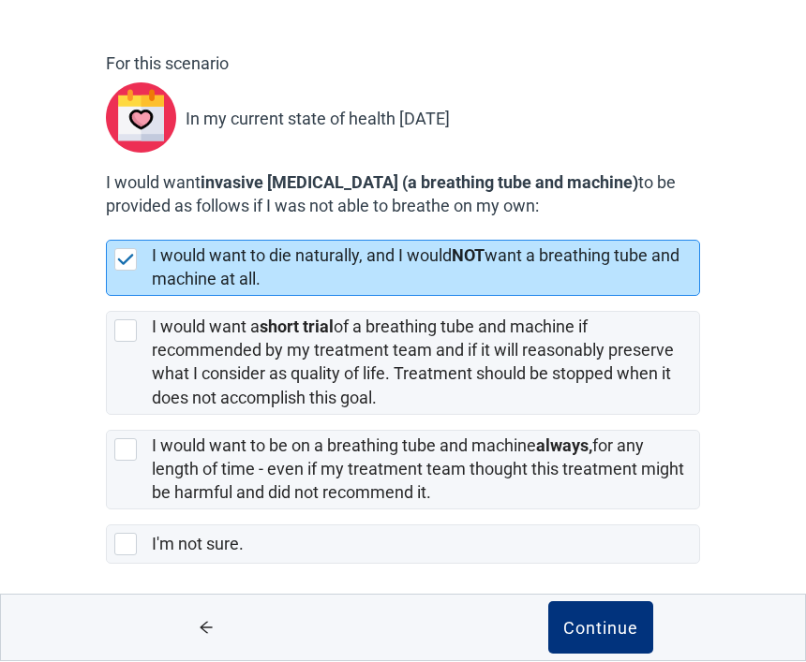
click at [131, 257] on img "[object Object], checkbox, selected" at bounding box center [125, 260] width 17 height 11
click at [107, 227] on input "I would want to die naturally, and I would NOT want a breathing tube and machin…" at bounding box center [106, 226] width 1 height 1
click at [144, 261] on div "I would want to die naturally, and I would NOT want a breathing tube and machin…" at bounding box center [403, 269] width 592 height 54
click at [107, 227] on input "I would want to die naturally, and I would NOT want a breathing tube and machin…" at bounding box center [106, 226] width 1 height 1
checkbox input "true"
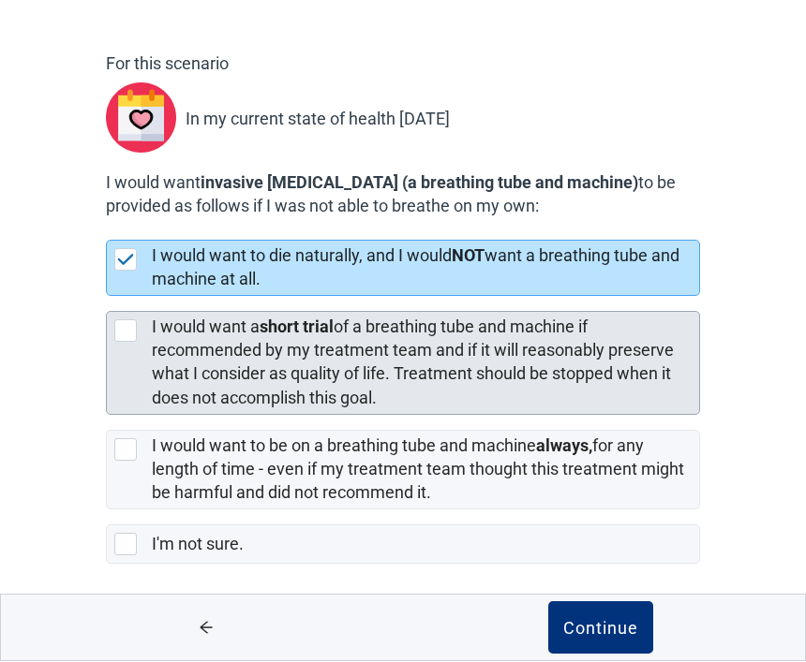
click at [144, 321] on div "I would want a short trial of a breathing tube and machine if recommended by my…" at bounding box center [403, 364] width 592 height 102
click at [107, 298] on input "I would want a short trial of a breathing tube and machine if recommended by my…" at bounding box center [106, 297] width 1 height 1
checkbox input "true"
checkbox input "false"
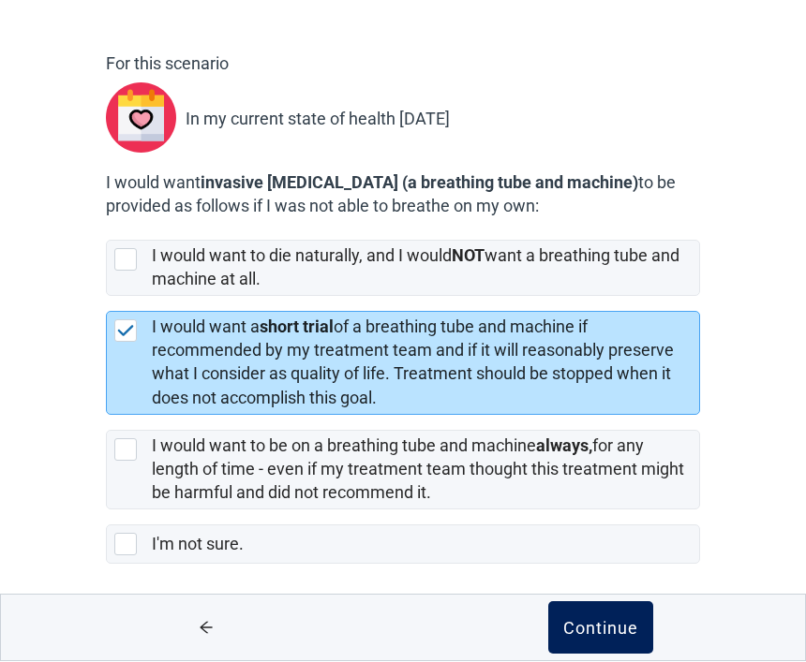
click at [622, 621] on div "Continue" at bounding box center [600, 628] width 75 height 19
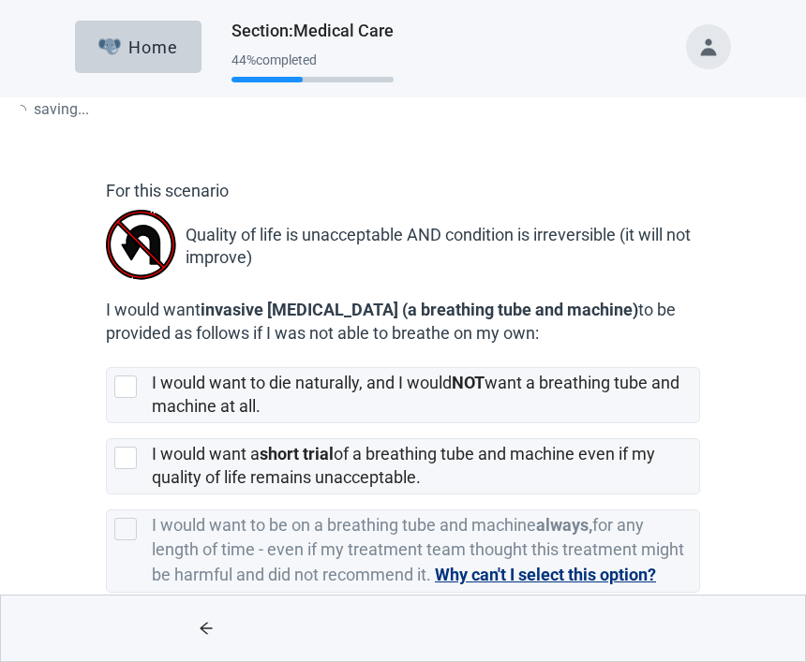
click at [595, 645] on div "Main content" at bounding box center [600, 629] width 394 height 66
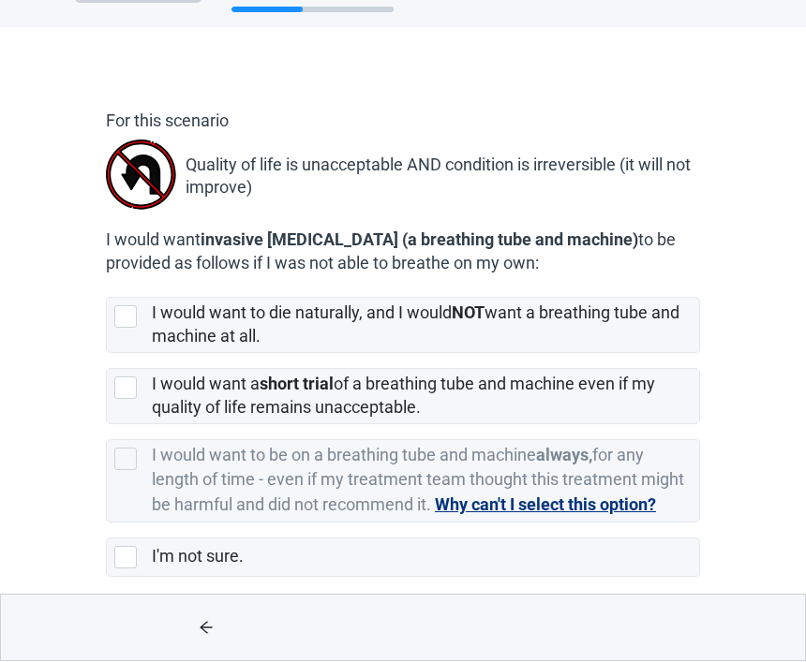
scroll to position [82, 0]
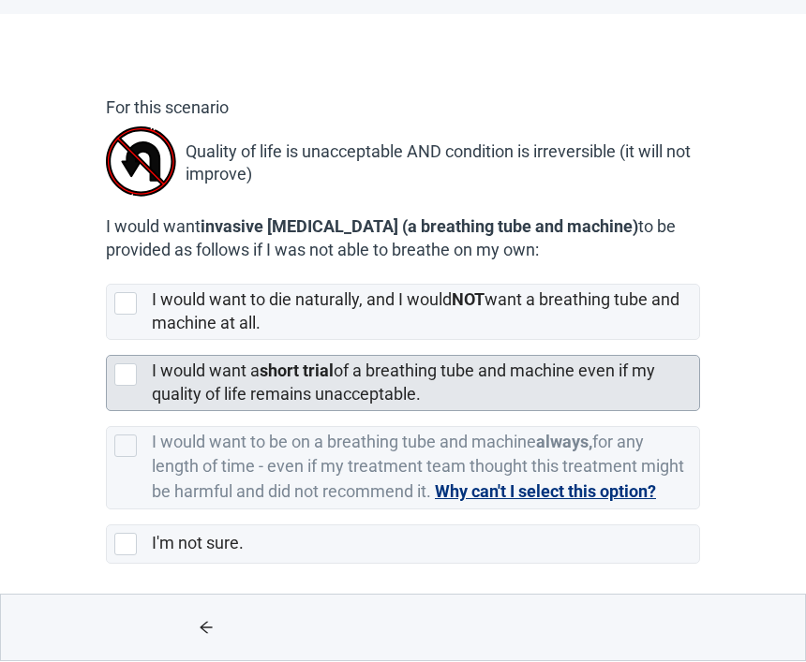
click at [140, 360] on div "I would want a short trial of a breathing tube and machine even if my quality o…" at bounding box center [403, 384] width 592 height 54
click at [107, 342] on input "I would want a short trial of a breathing tube and machine even if my quality o…" at bounding box center [106, 341] width 1 height 1
checkbox input "true"
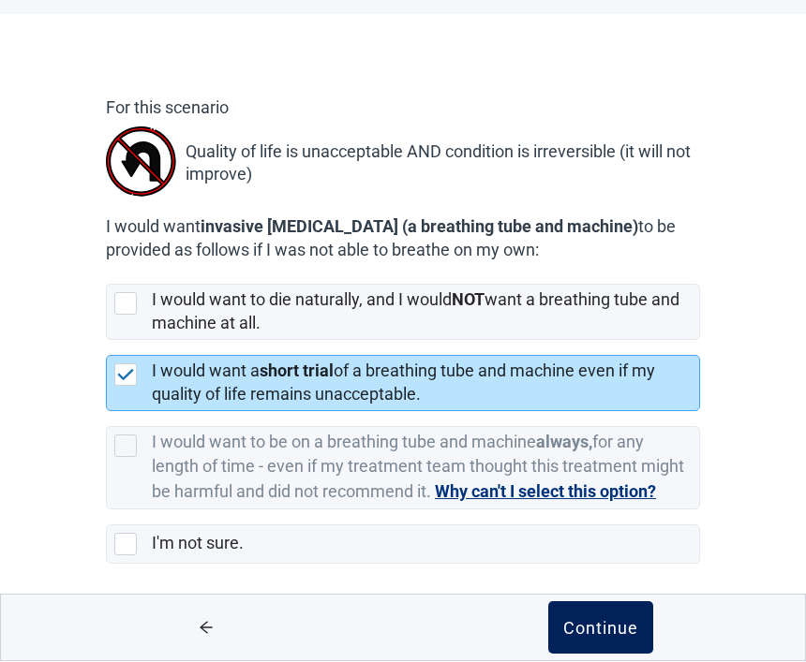
click at [604, 634] on div "Continue" at bounding box center [600, 628] width 75 height 19
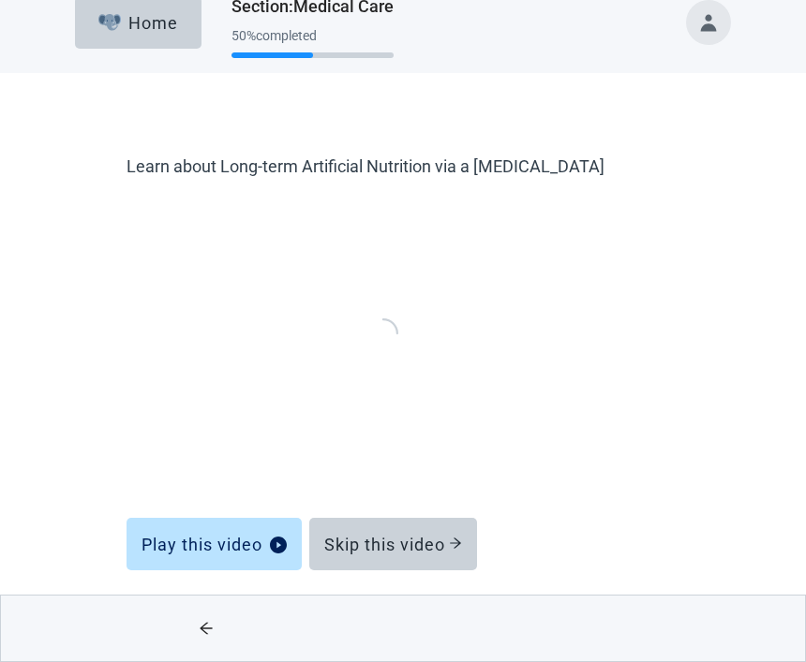
scroll to position [24, 0]
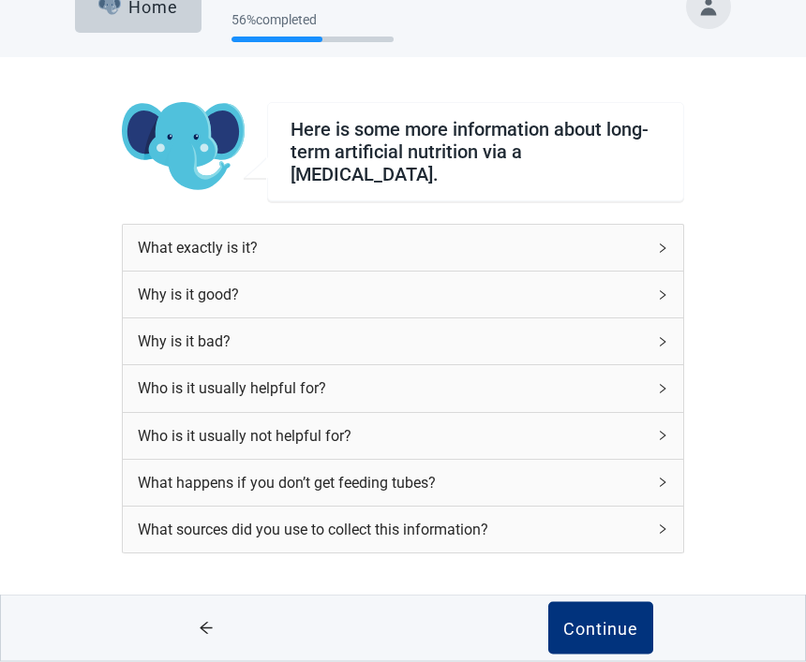
scroll to position [75, 0]
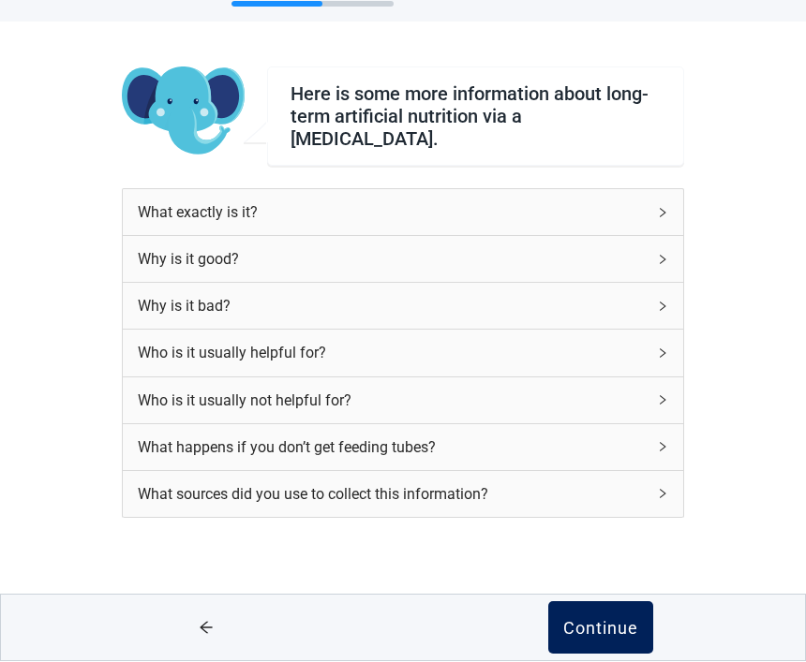
click at [606, 629] on div "Continue" at bounding box center [600, 628] width 75 height 19
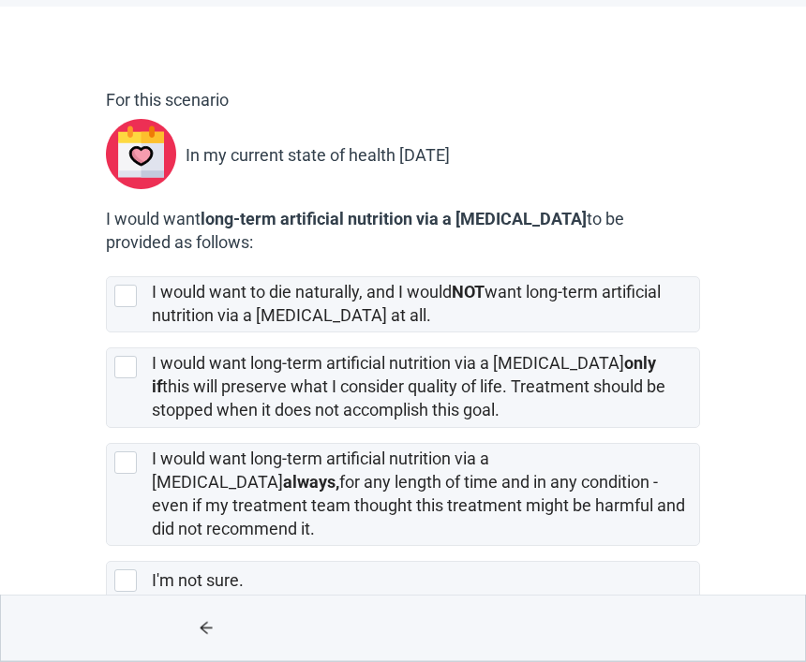
scroll to position [103, 0]
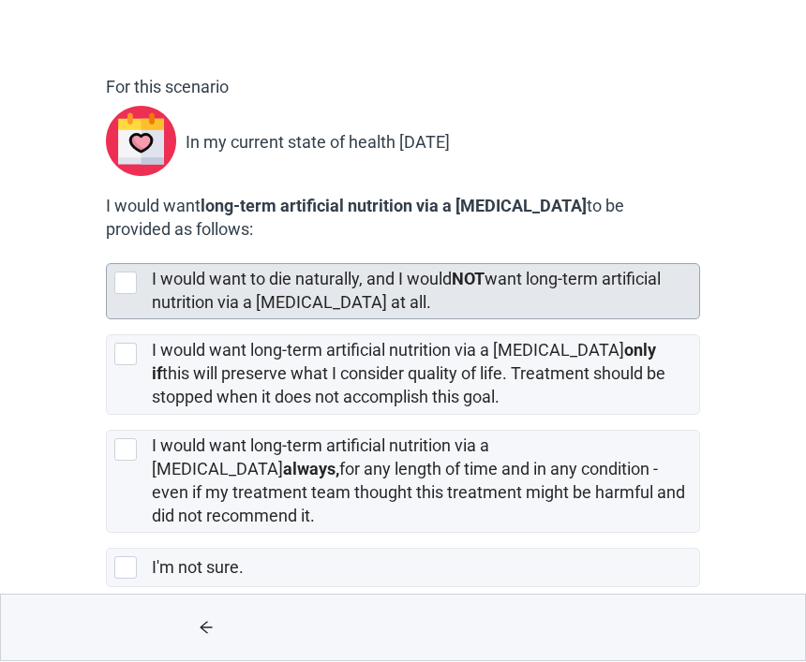
click at [141, 273] on div "[object Object], checkbox, not selected" at bounding box center [129, 284] width 30 height 22
click at [107, 250] on input "I would want to die naturally, and I would NOT want long-term artificial nutrit…" at bounding box center [106, 249] width 1 height 1
checkbox input "true"
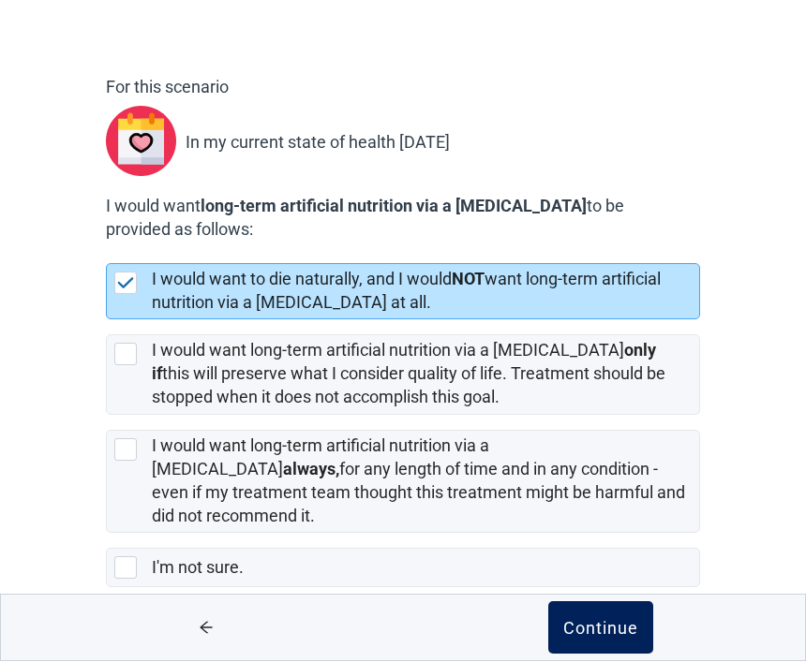
click at [610, 629] on div "Continue" at bounding box center [600, 628] width 75 height 19
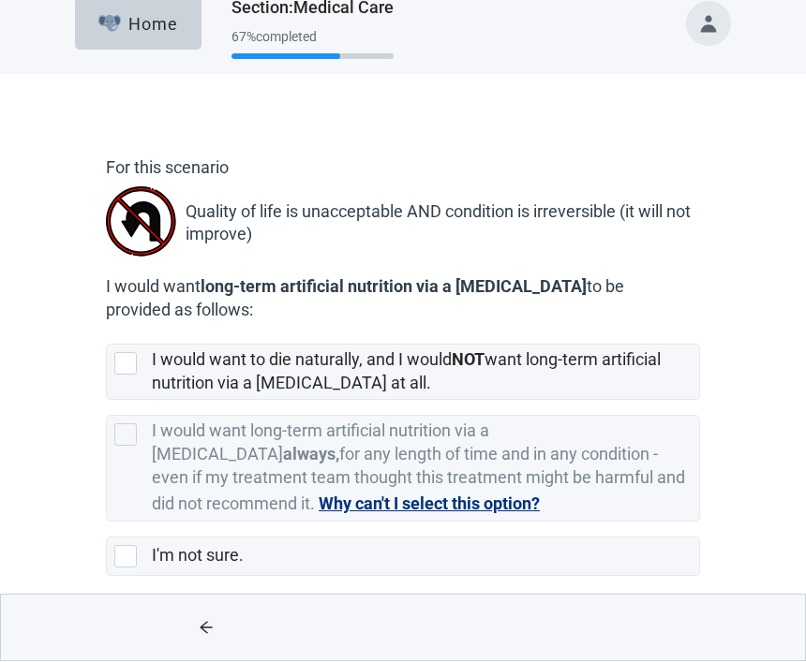
scroll to position [35, 0]
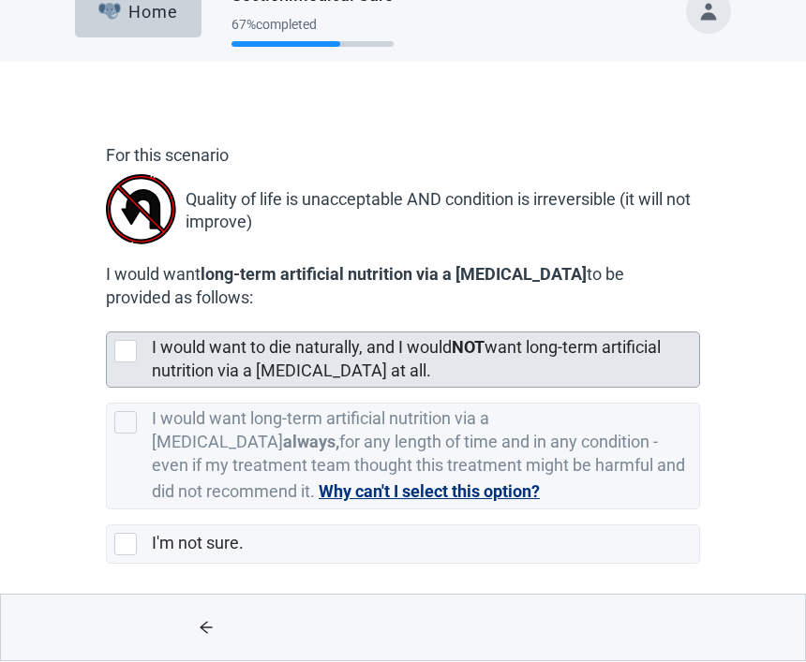
click at [135, 351] on div "[object Object], checkbox, not selected" at bounding box center [125, 352] width 22 height 22
click at [107, 319] on input "I would want to die naturally, and I would NOT want long-term artificial nutrit…" at bounding box center [106, 318] width 1 height 1
checkbox input "true"
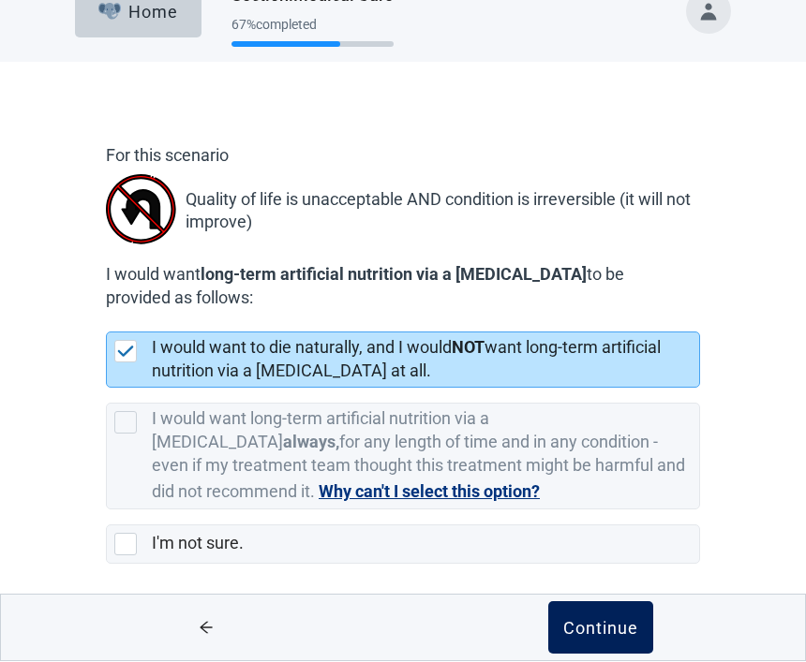
click at [601, 643] on button "Continue" at bounding box center [600, 628] width 105 height 52
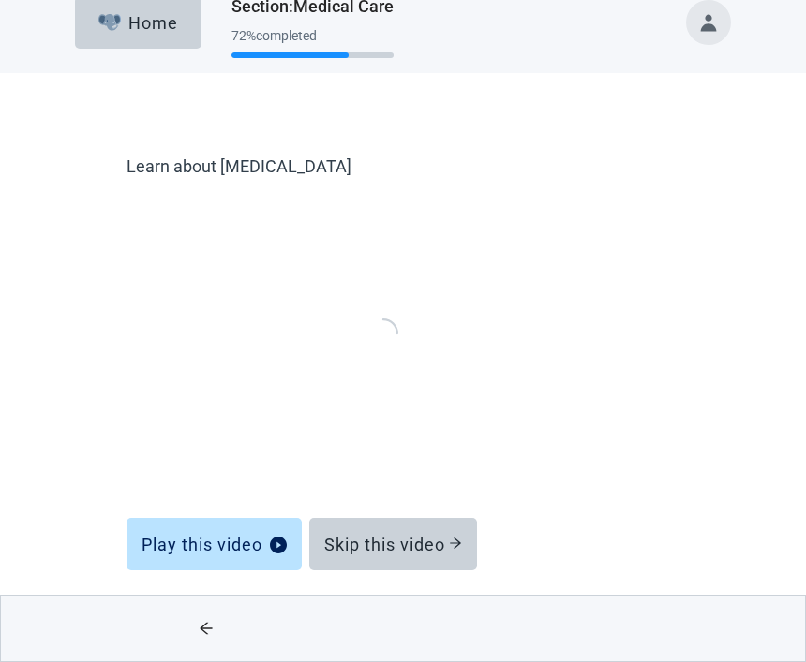
scroll to position [24, 0]
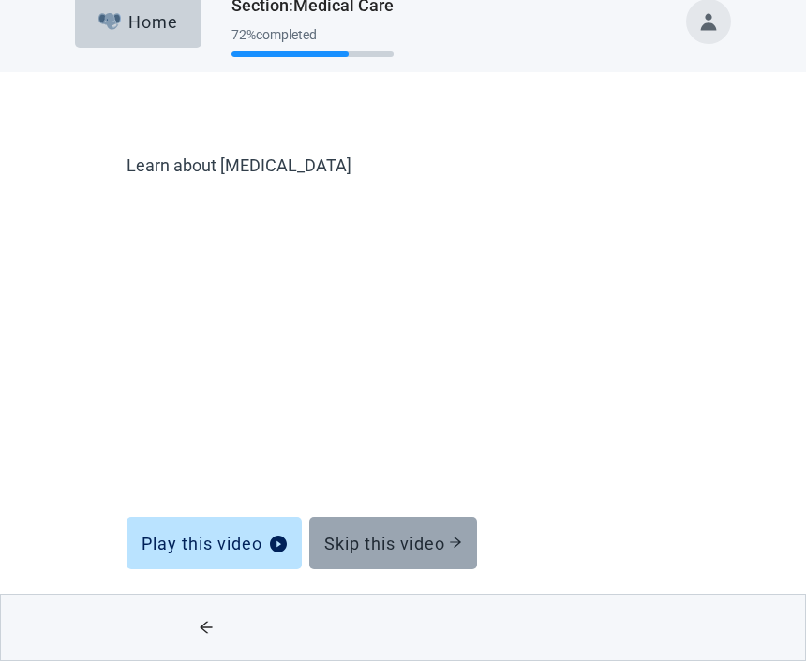
click at [401, 542] on div "Skip this video" at bounding box center [393, 544] width 138 height 19
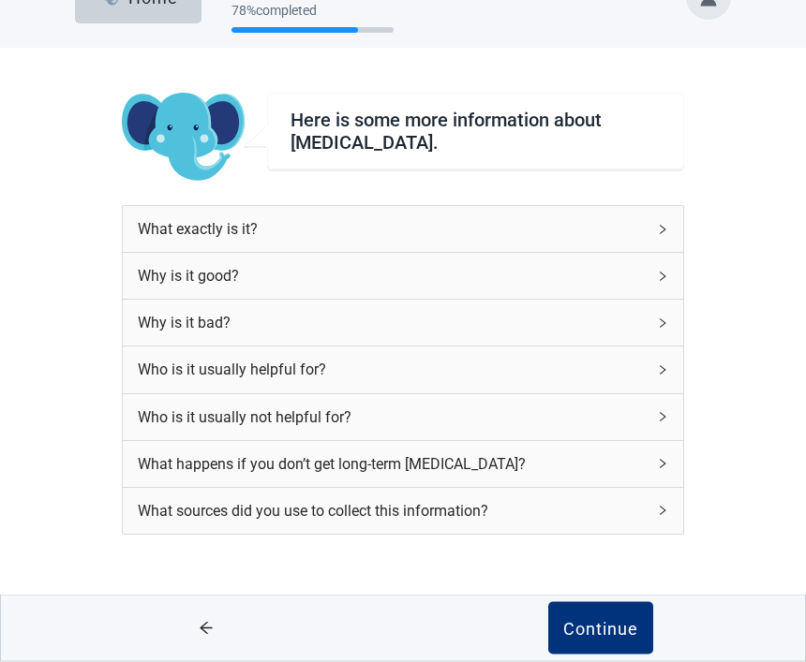
scroll to position [75, 0]
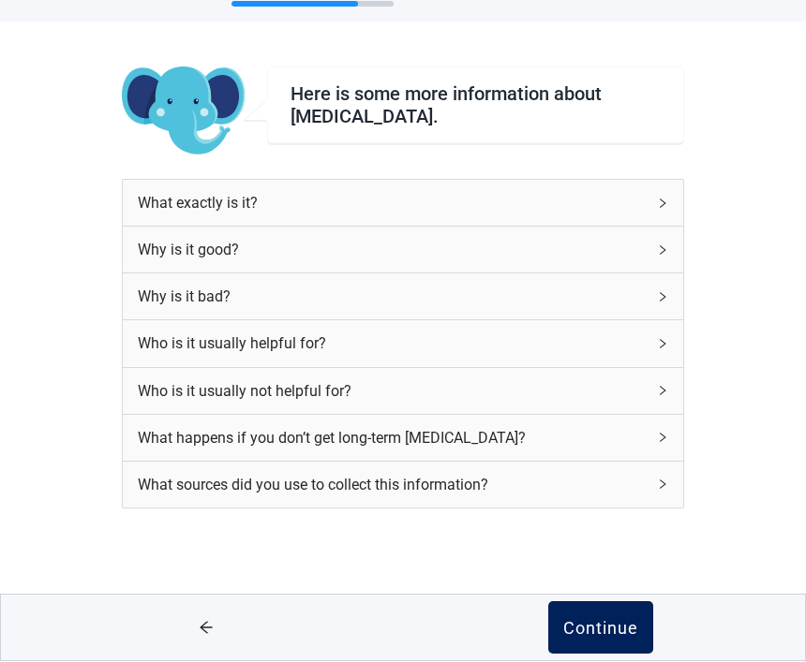
click at [596, 639] on button "Continue" at bounding box center [600, 628] width 105 height 52
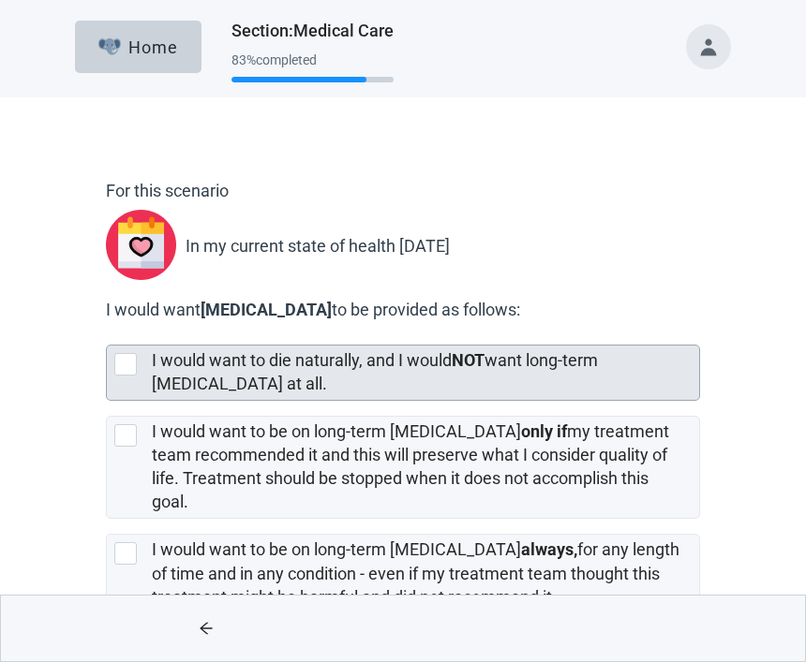
click at [128, 357] on div "[object Object], checkbox, not selected" at bounding box center [125, 364] width 22 height 22
click at [107, 331] on input "I would want to die naturally, and I would NOT want long-term [MEDICAL_DATA] at…" at bounding box center [106, 330] width 1 height 1
checkbox input "true"
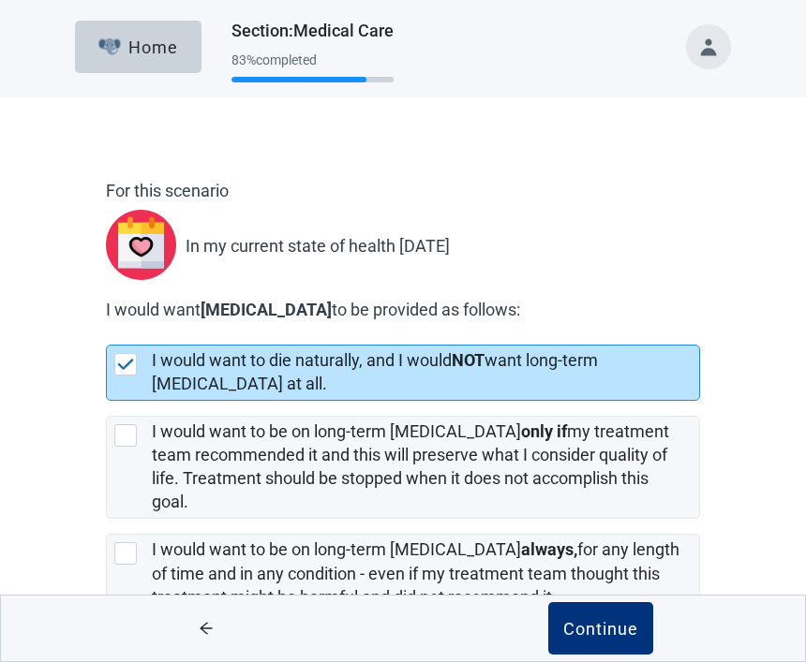
scroll to position [81, 0]
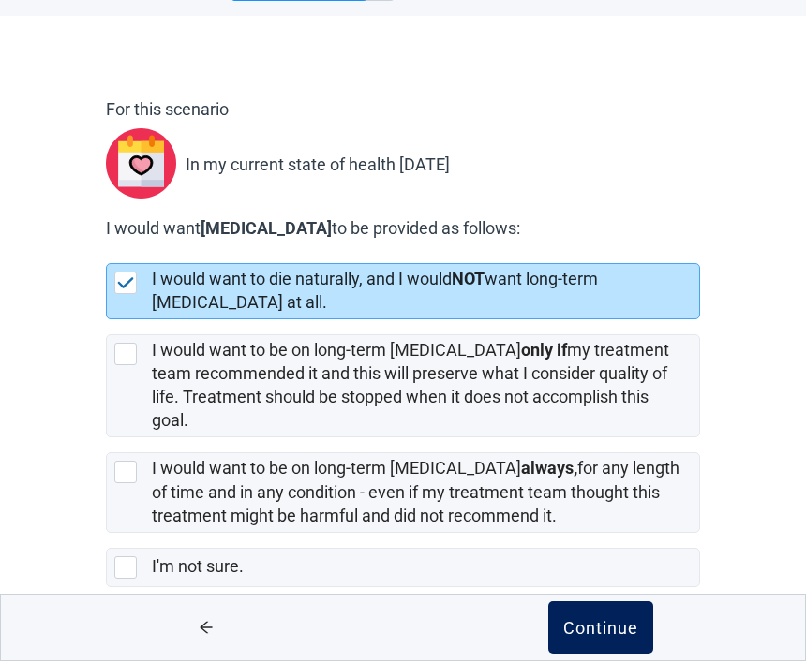
click at [609, 637] on div "Continue" at bounding box center [600, 628] width 75 height 19
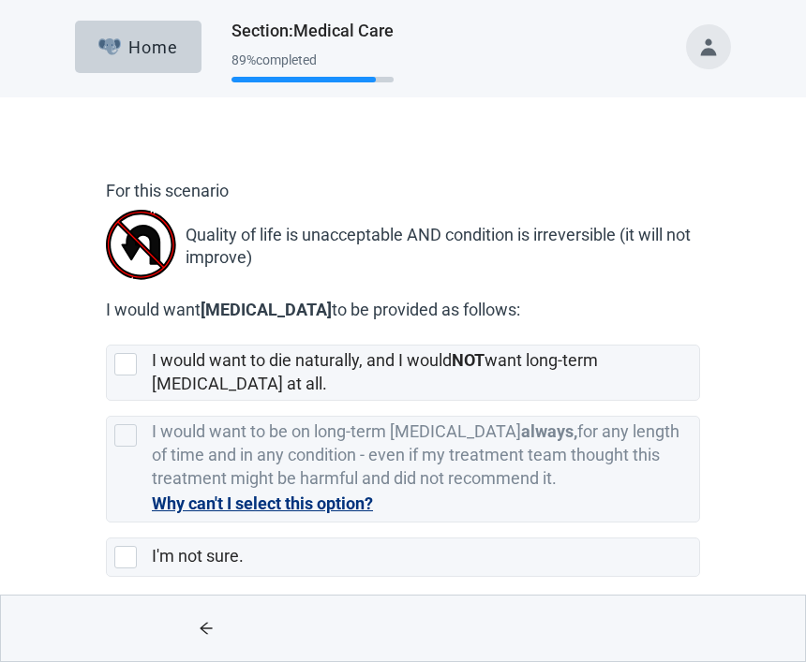
scroll to position [12, 0]
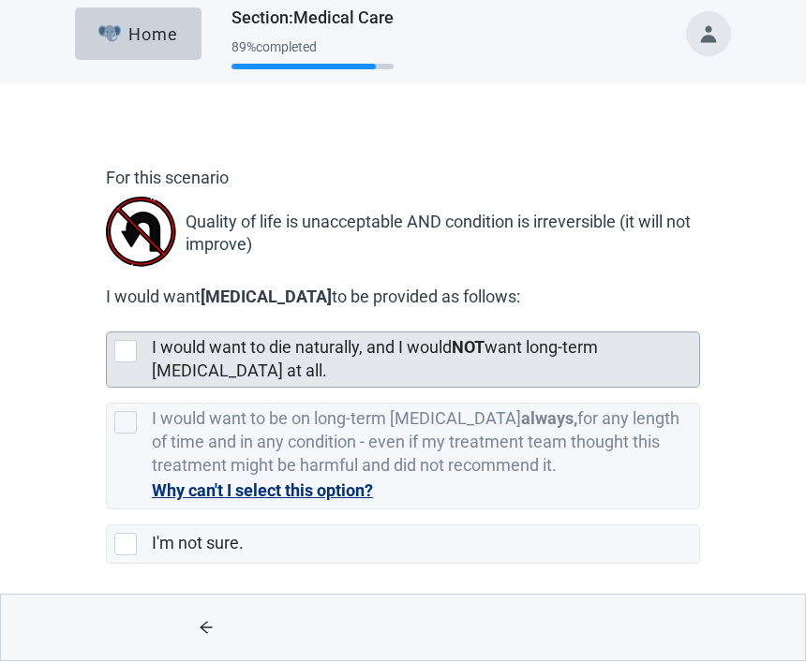
click at [130, 348] on div "[object Object], checkbox, not selected" at bounding box center [125, 352] width 22 height 22
click at [107, 319] on input "I would want to die naturally, and I would NOT want long-term [MEDICAL_DATA] at…" at bounding box center [106, 318] width 1 height 1
checkbox input "true"
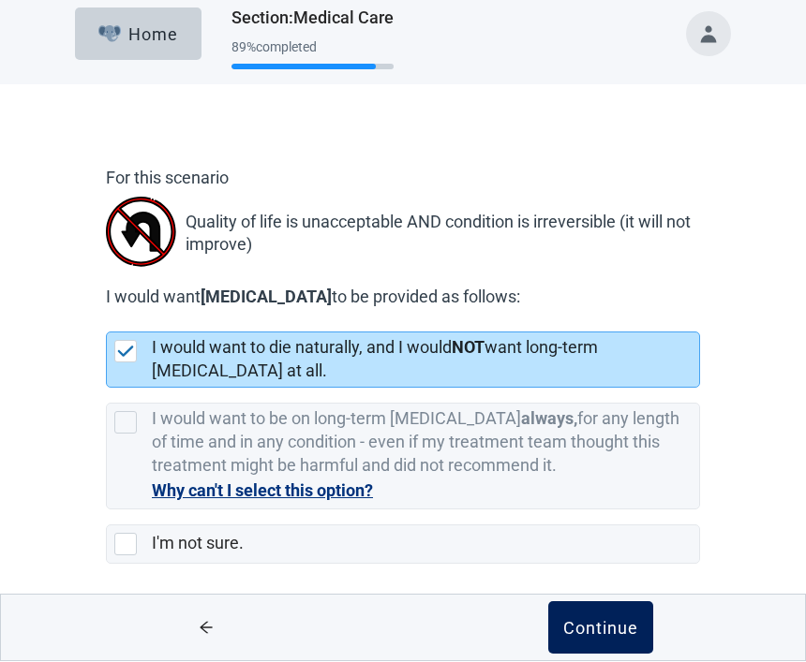
click at [607, 633] on div "Continue" at bounding box center [600, 628] width 75 height 19
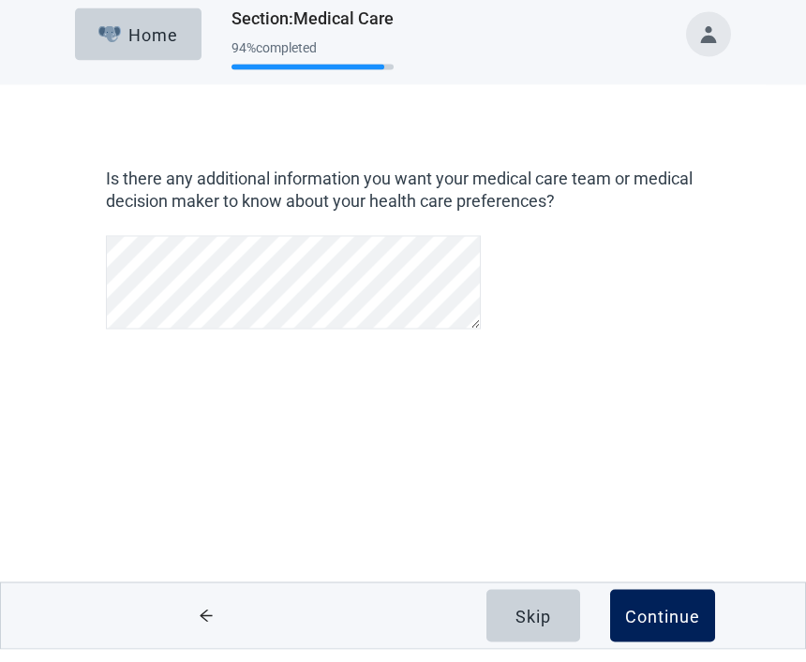
click at [668, 623] on div "Continue" at bounding box center [662, 628] width 75 height 19
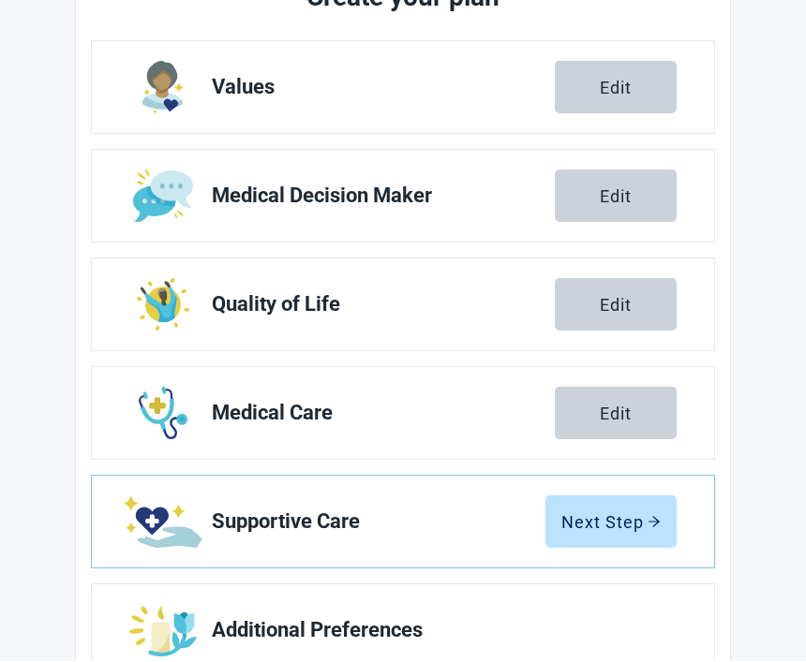
scroll to position [271, 0]
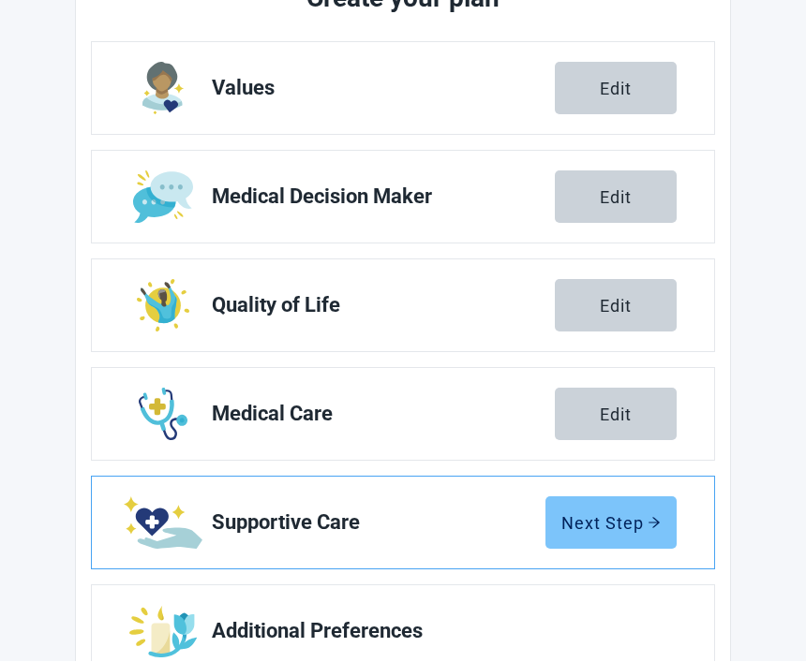
click at [626, 530] on div "Next Step" at bounding box center [610, 523] width 99 height 19
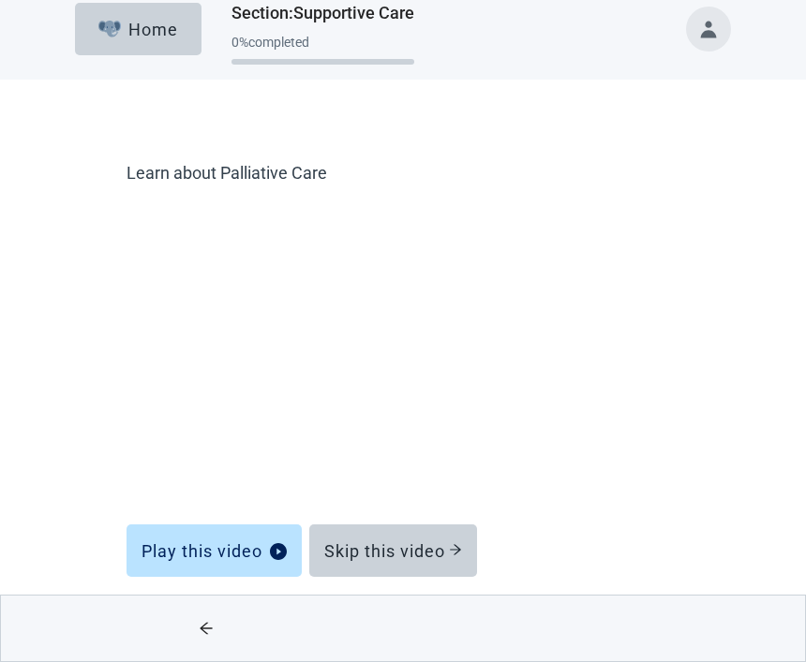
scroll to position [24, 0]
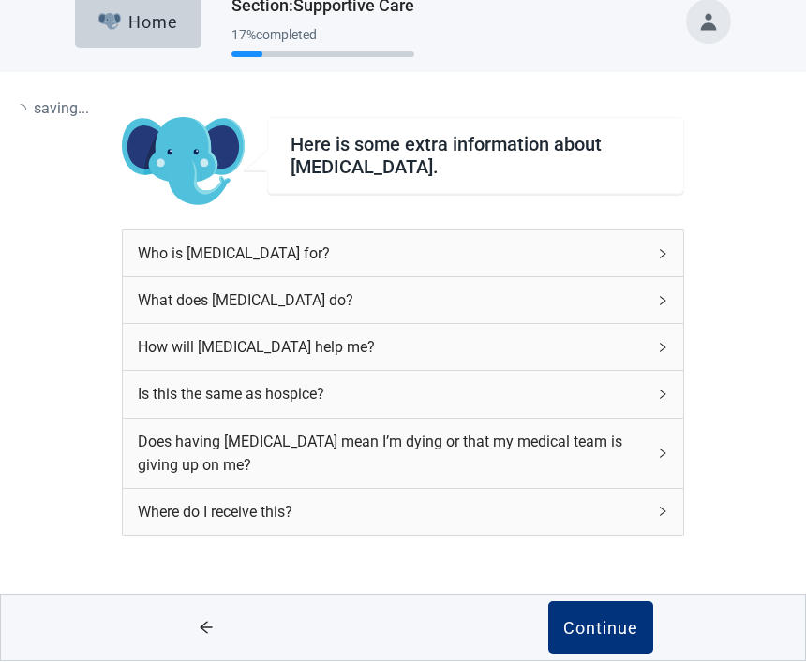
scroll to position [25, 0]
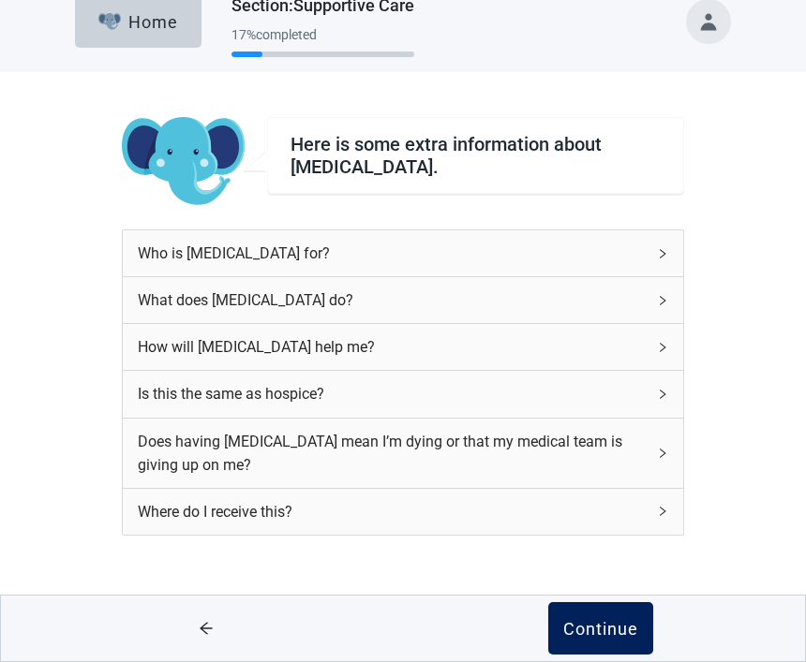
click at [617, 619] on div "Continue" at bounding box center [600, 628] width 75 height 19
click at [598, 632] on div "Continue" at bounding box center [600, 628] width 75 height 19
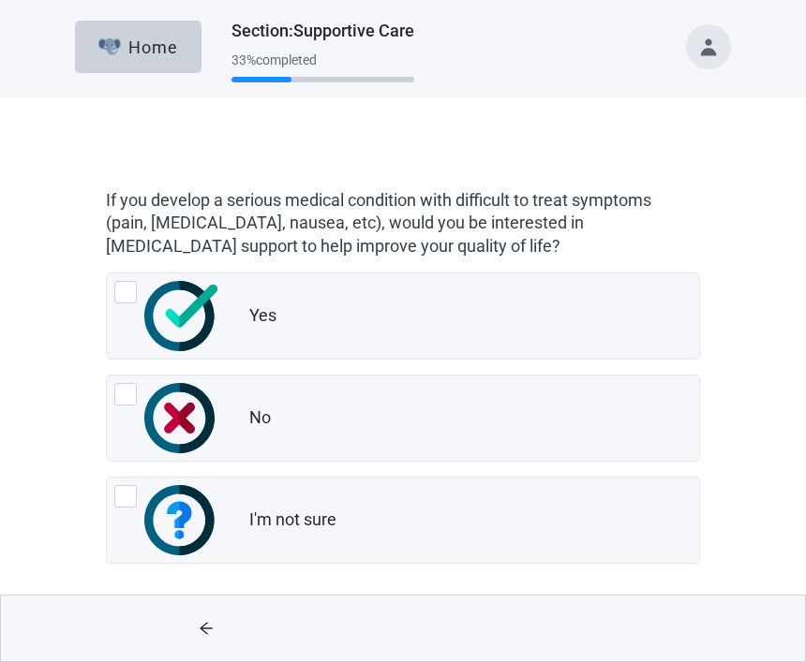
scroll to position [7, 0]
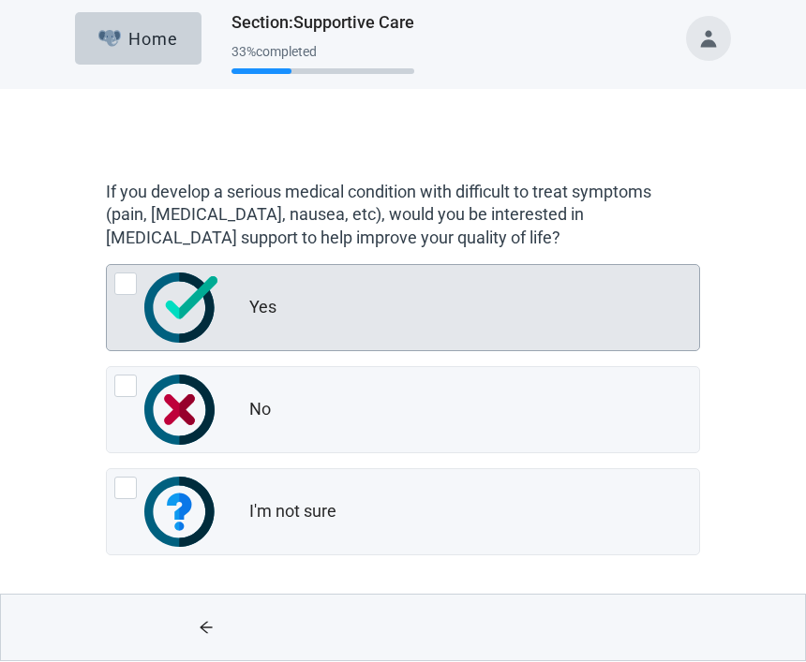
click at [132, 286] on div "Yes, radio button, not checked" at bounding box center [125, 285] width 22 height 22
click at [107, 266] on input "Yes" at bounding box center [106, 265] width 1 height 1
radio input "true"
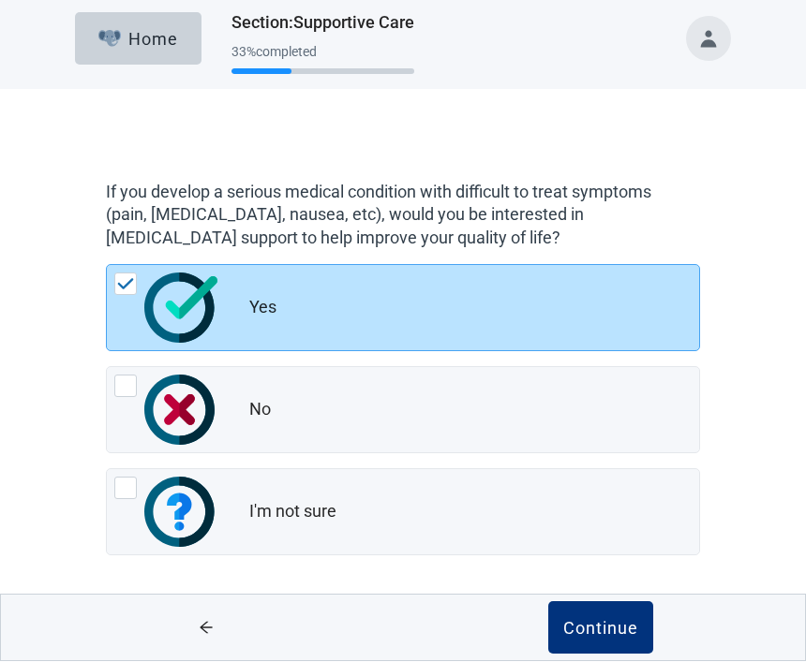
click at [740, 347] on div "If you develop a serious medical condition with difficult to treat symptoms (pa…" at bounding box center [402, 395] width 725 height 536
click at [606, 630] on div "Continue" at bounding box center [600, 628] width 75 height 19
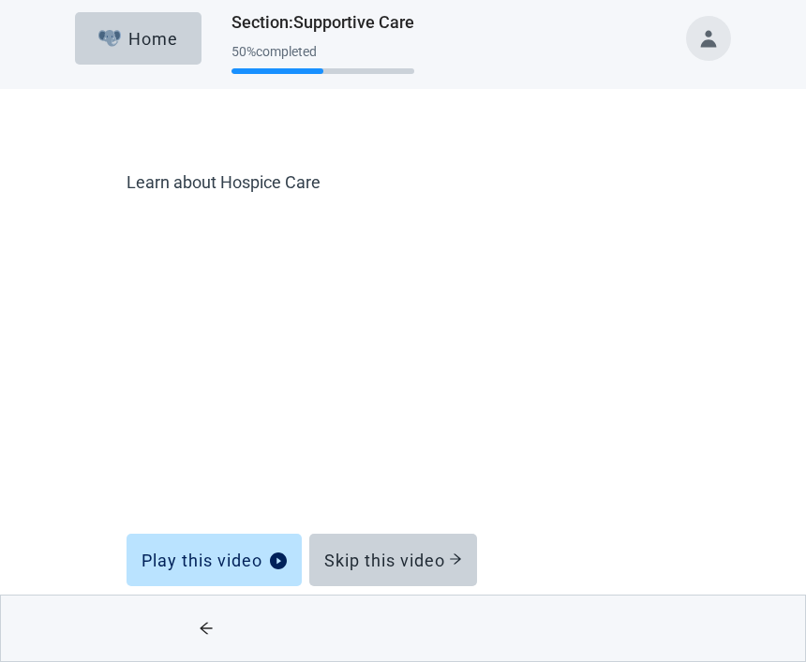
scroll to position [24, 0]
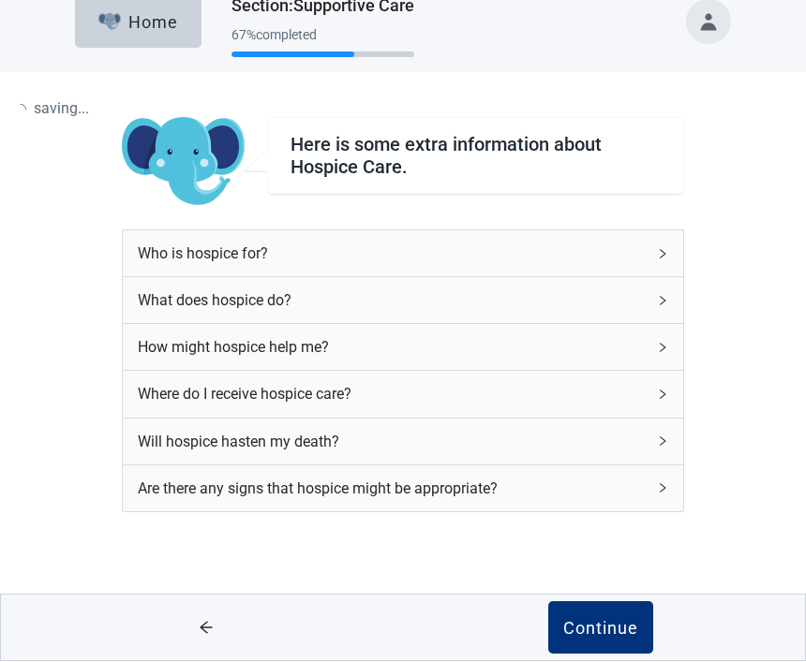
scroll to position [25, 0]
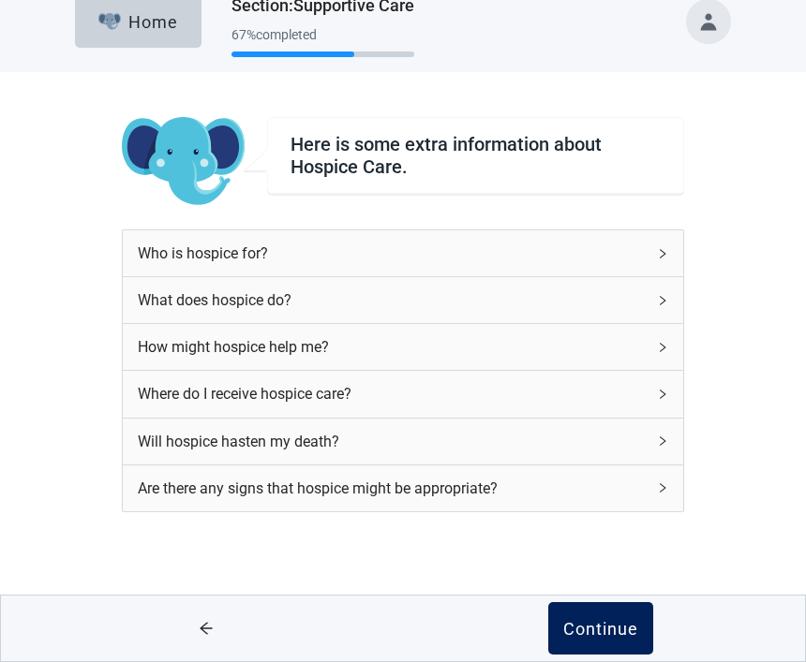
click at [606, 632] on div "Continue" at bounding box center [600, 628] width 75 height 19
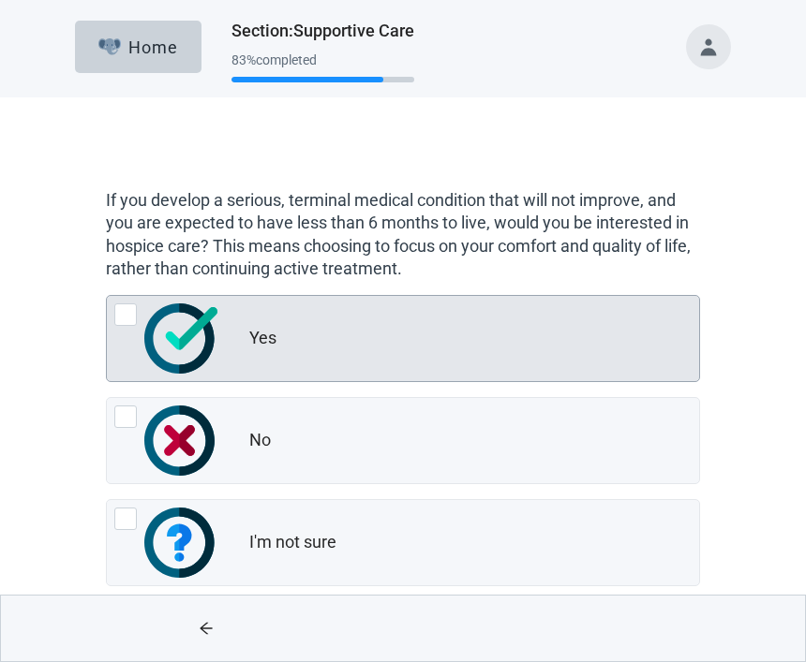
click at [133, 313] on div "Yes, radio button, not checked" at bounding box center [125, 315] width 22 height 22
click at [107, 296] on input "Yes" at bounding box center [106, 295] width 1 height 1
radio input "true"
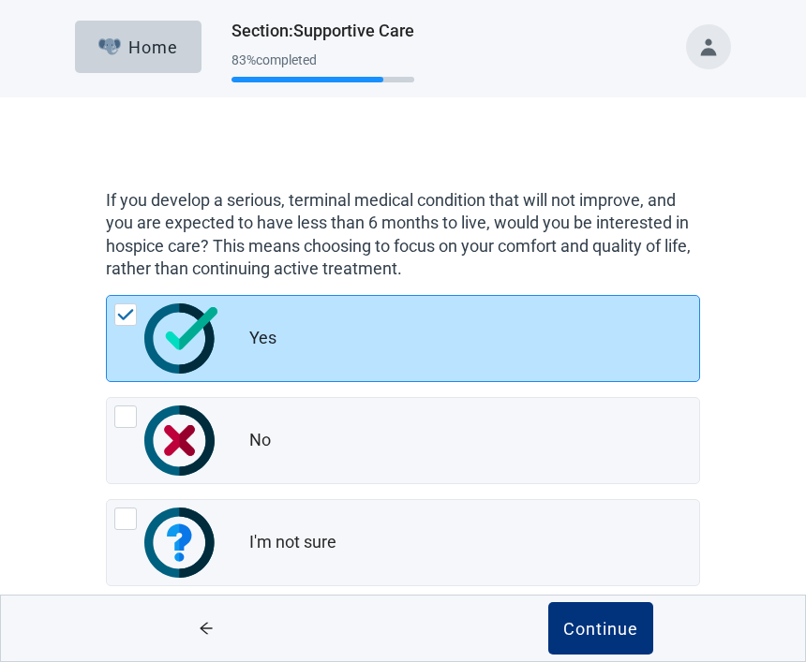
scroll to position [30, 0]
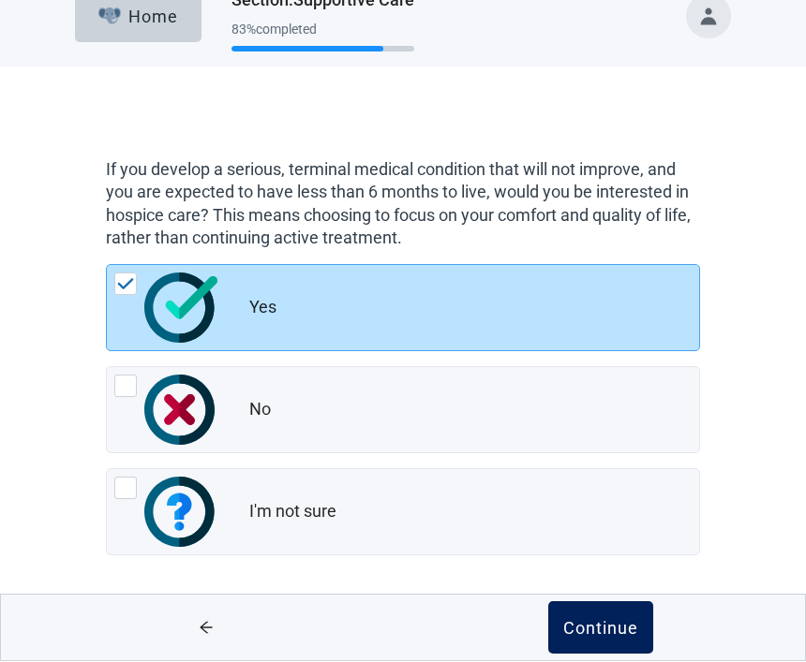
click at [609, 628] on div "Continue" at bounding box center [600, 628] width 75 height 19
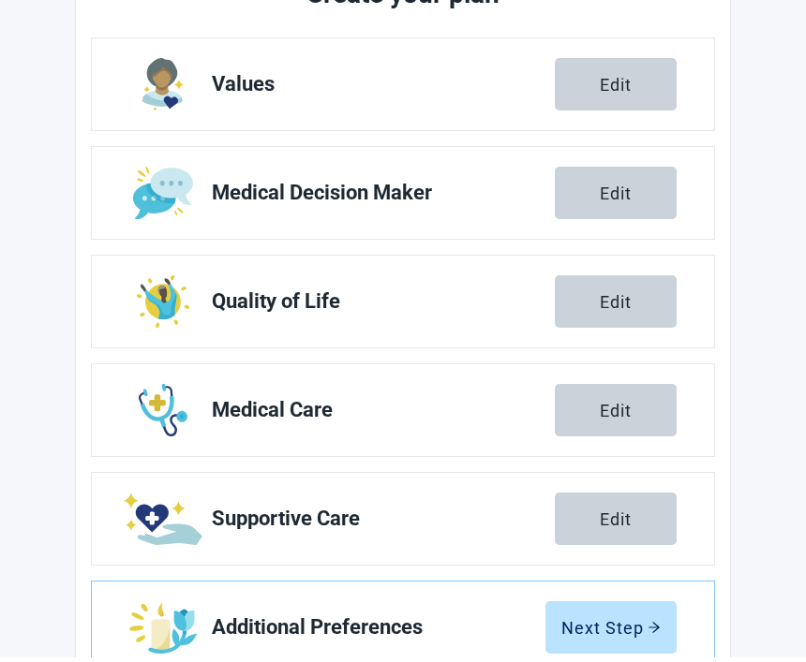
scroll to position [271, 0]
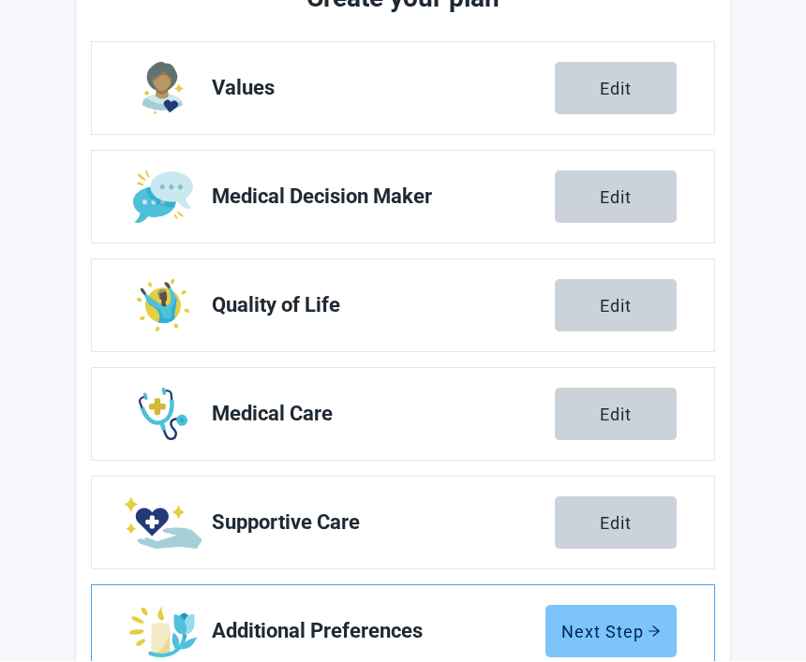
click at [632, 632] on div "Next Step" at bounding box center [610, 632] width 99 height 19
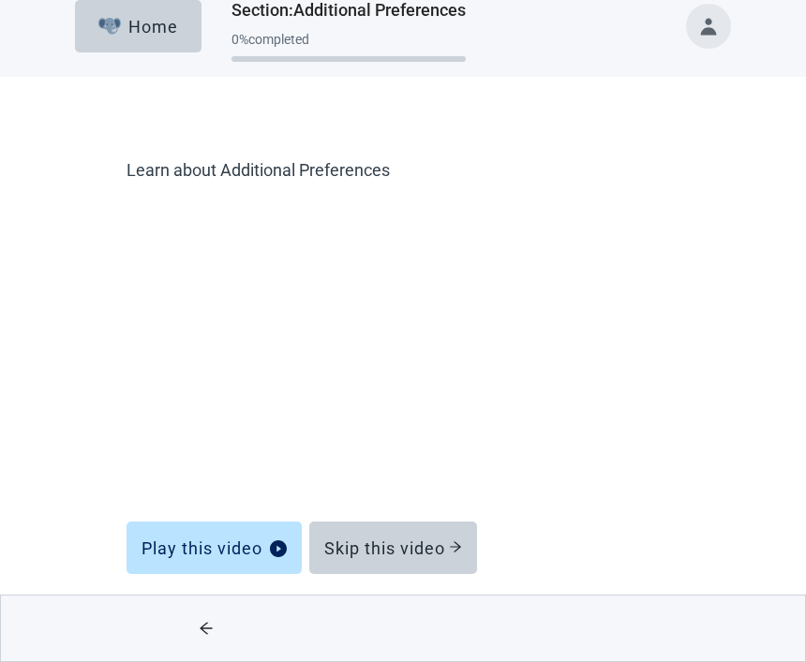
scroll to position [24, 0]
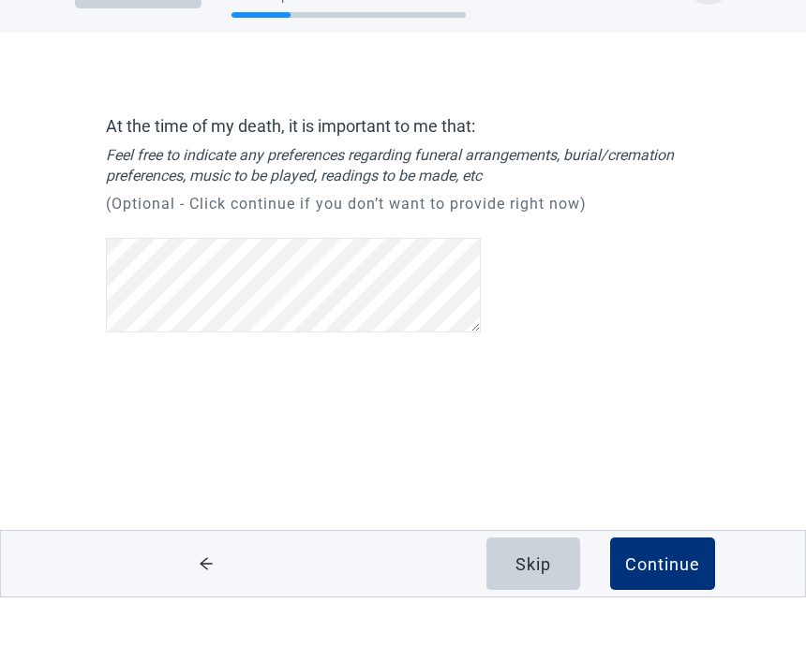
scroll to position [1, 0]
click at [666, 602] on button "Continue" at bounding box center [662, 628] width 105 height 52
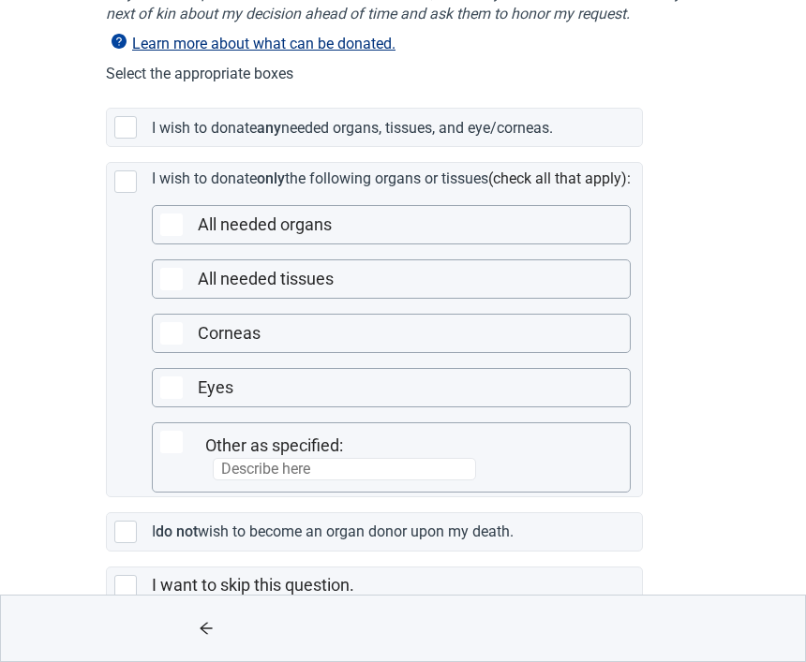
scroll to position [320, 0]
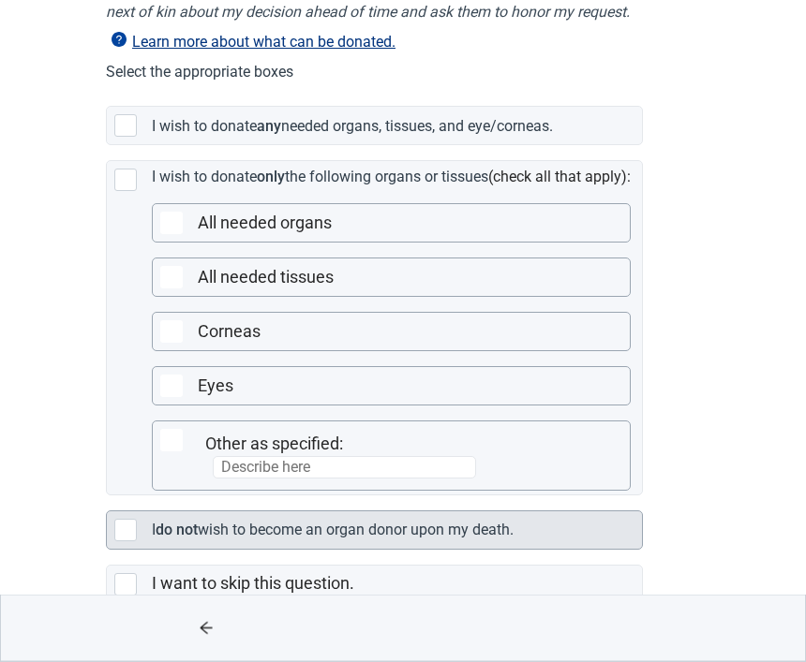
click at [134, 543] on div "Main content" at bounding box center [125, 531] width 22 height 22
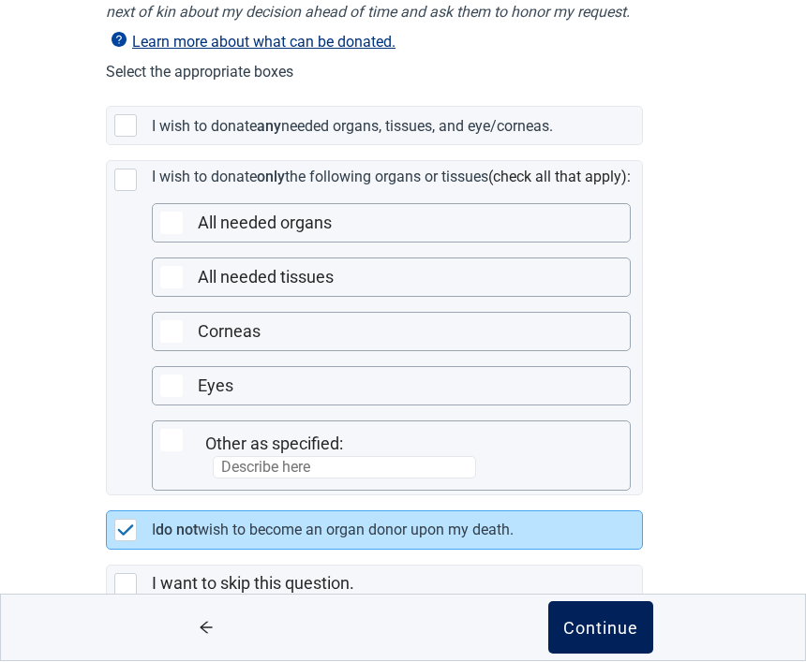
click at [604, 655] on button "Continue" at bounding box center [600, 628] width 105 height 52
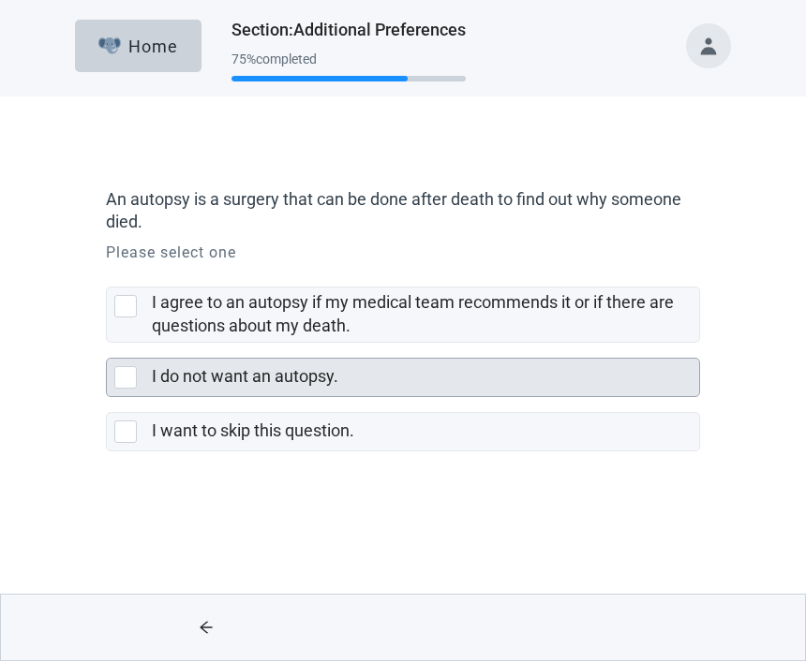
click at [136, 378] on div "I do not want an autopsy., checkbox, not selected" at bounding box center [125, 378] width 22 height 22
click at [107, 345] on input "I do not want an autopsy." at bounding box center [106, 344] width 1 height 1
checkbox input "true"
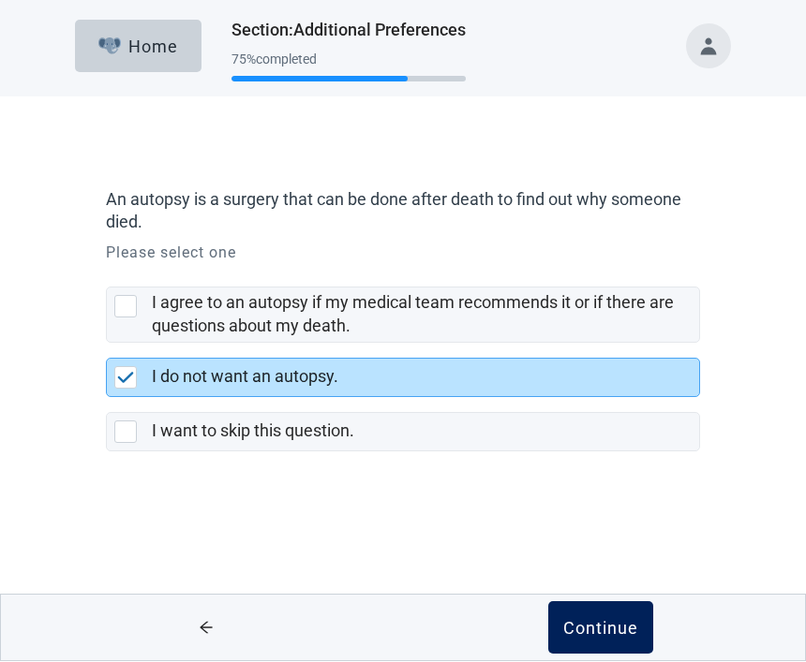
click at [615, 628] on div "Continue" at bounding box center [600, 628] width 75 height 19
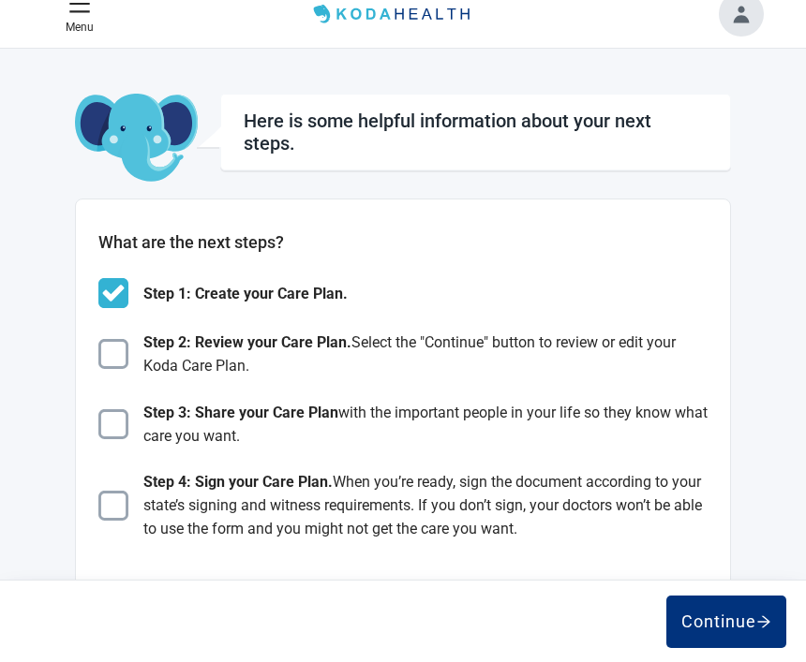
scroll to position [22, 0]
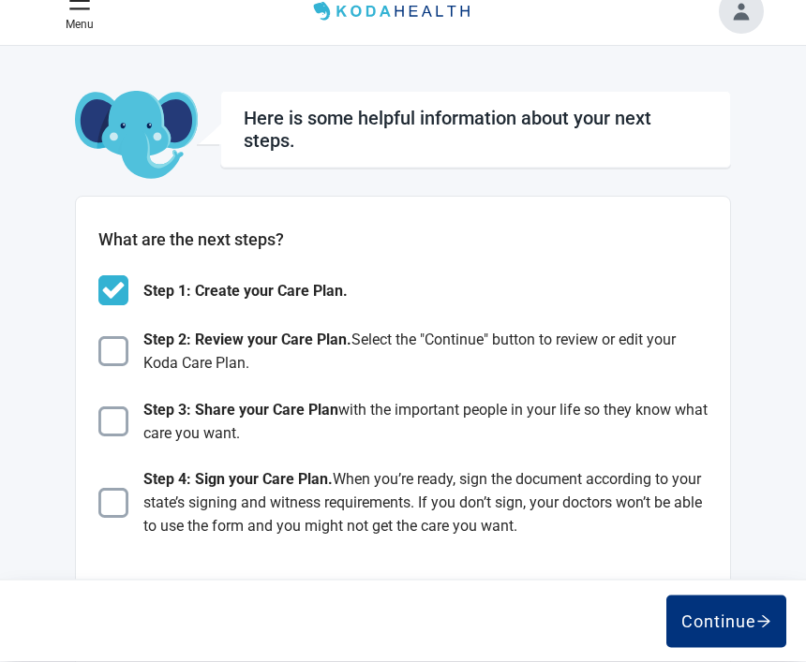
click at [124, 367] on img "Main content" at bounding box center [113, 352] width 30 height 30
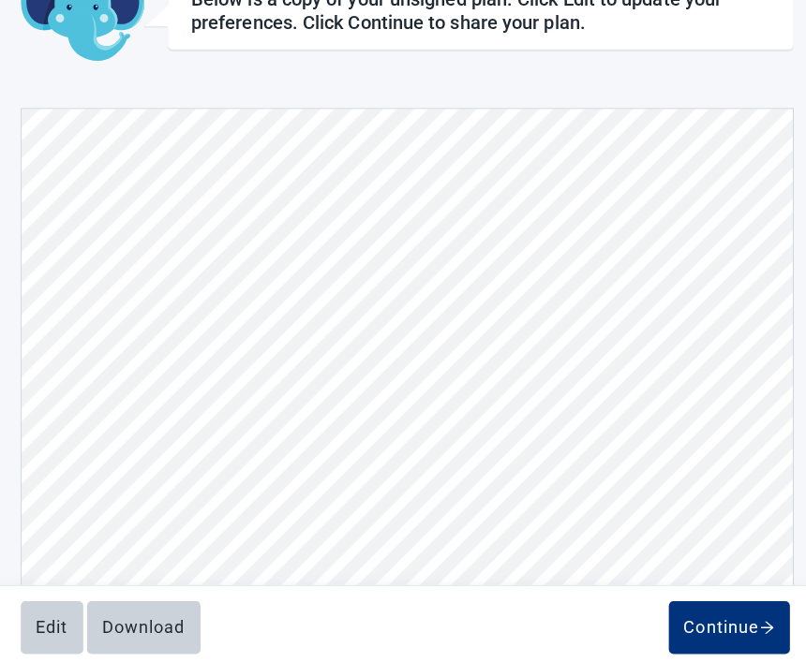
scroll to position [14547, 0]
click at [705, 632] on div "Continue" at bounding box center [722, 622] width 90 height 19
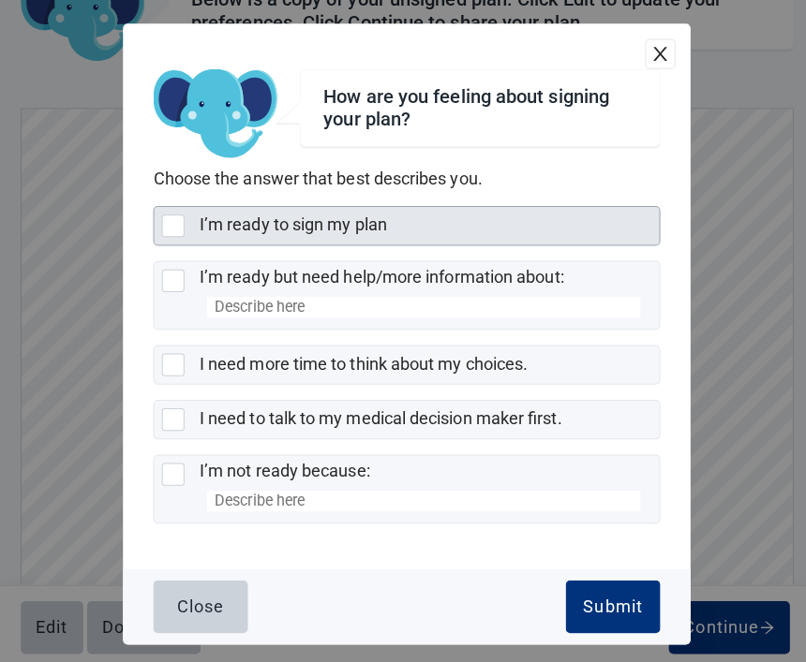
click at [177, 235] on div "I’m ready to sign my plan, checkbox, not selected" at bounding box center [171, 224] width 22 height 22
click at [153, 205] on input "I’m ready to sign my plan" at bounding box center [152, 204] width 1 height 1
checkbox input "true"
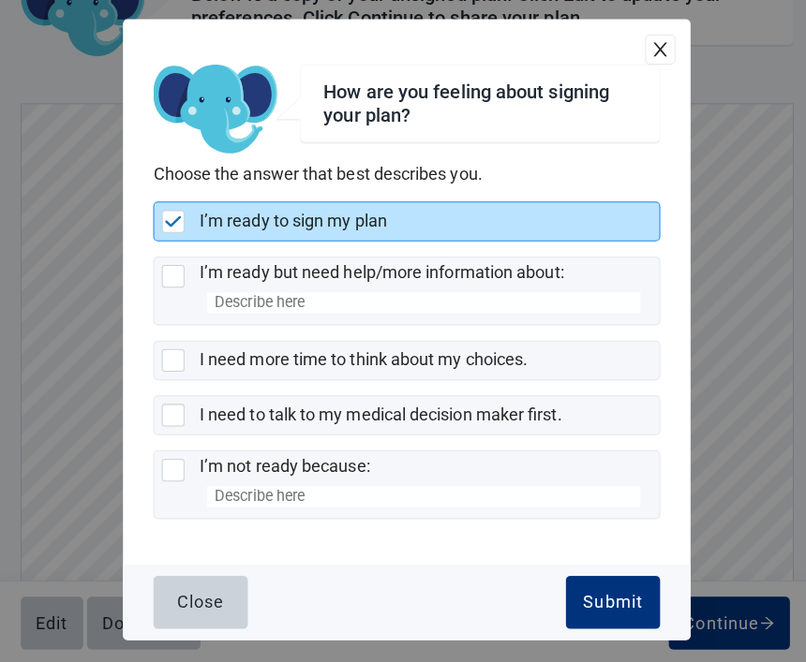
scroll to position [141, 0]
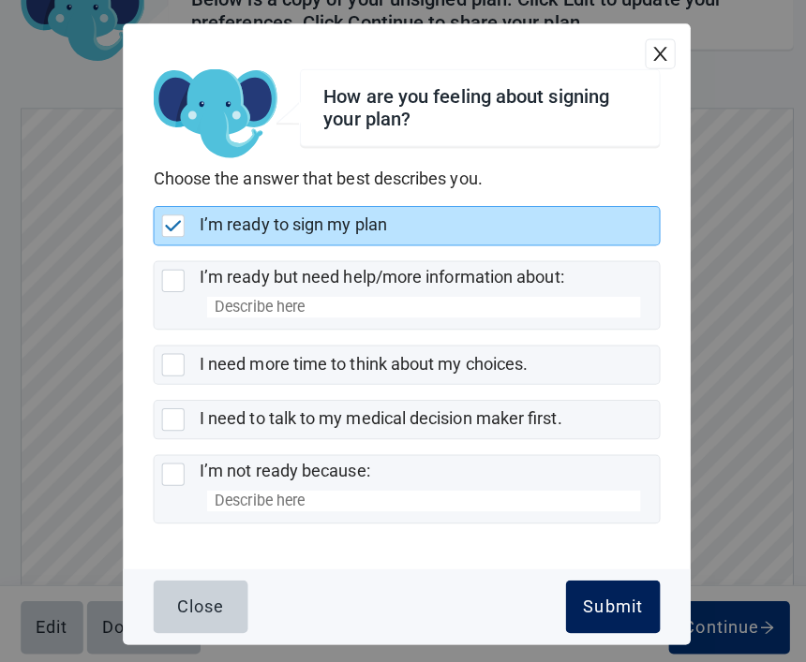
click at [614, 611] on div "Submit" at bounding box center [607, 601] width 59 height 19
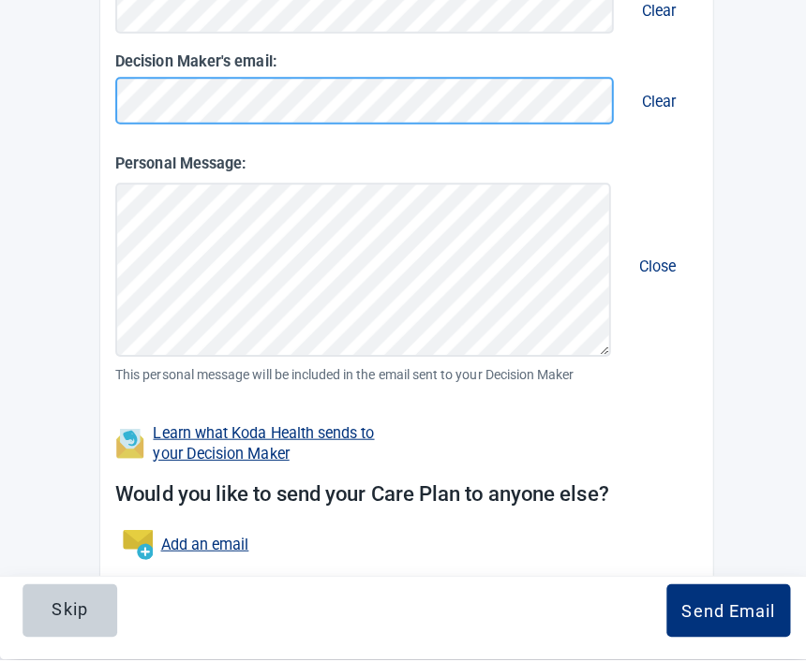
scroll to position [362, 0]
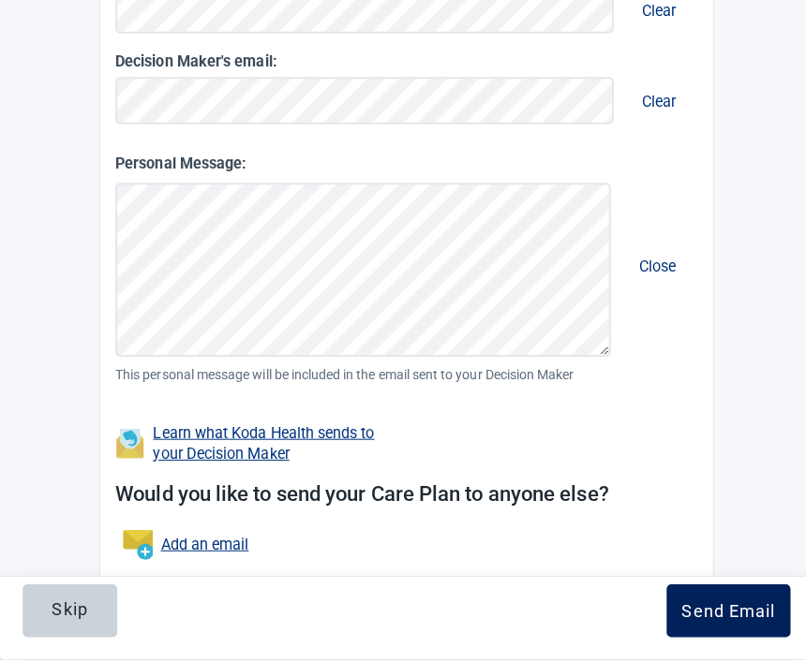
click at [738, 611] on div "Send Email" at bounding box center [722, 613] width 93 height 19
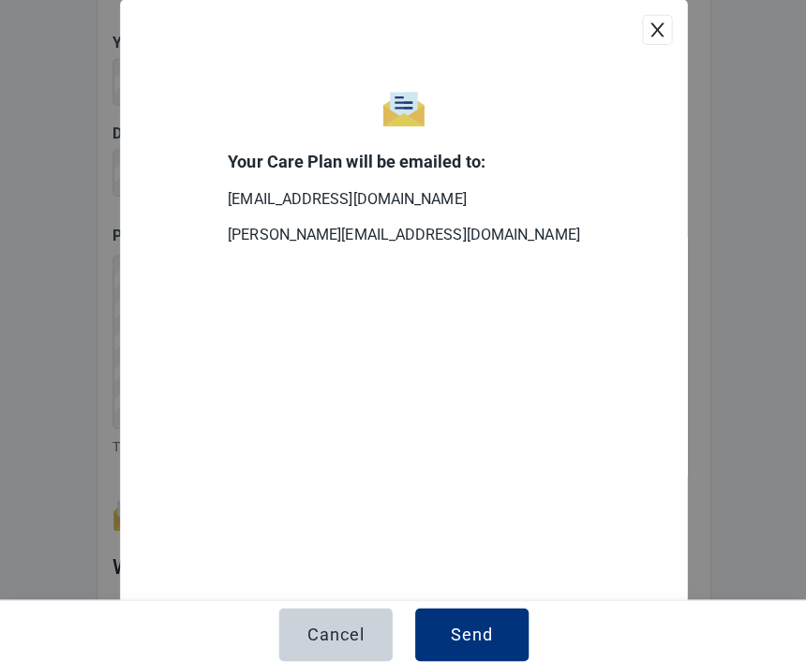
scroll to position [299, 0]
click at [483, 639] on div "Send" at bounding box center [471, 629] width 42 height 19
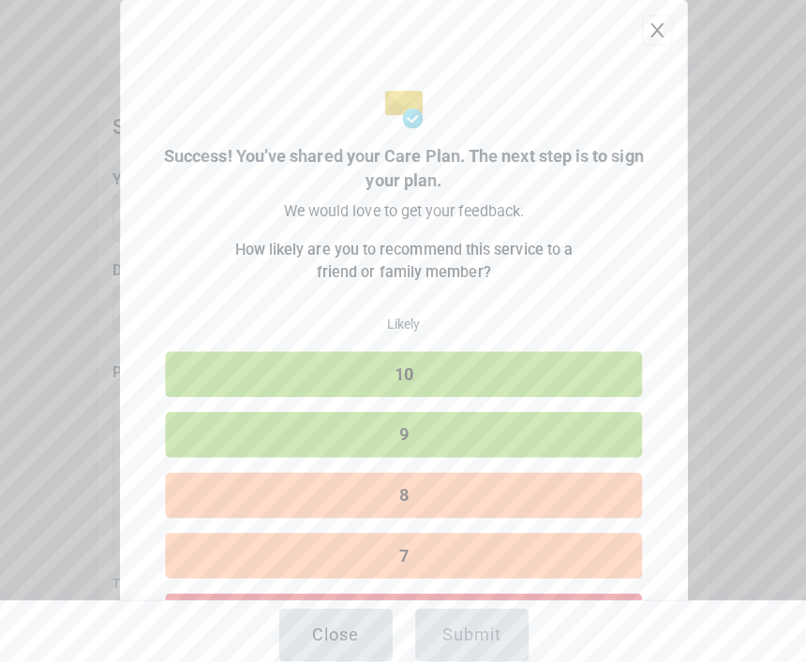
click at [472, 380] on button "10" at bounding box center [403, 371] width 472 height 45
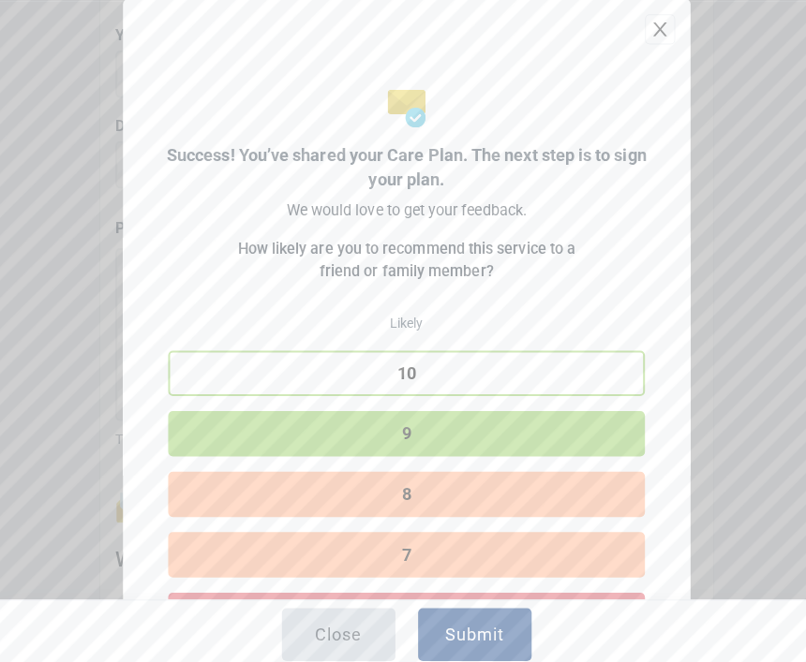
scroll to position [441, 0]
click at [485, 639] on div "Submit" at bounding box center [470, 629] width 59 height 19
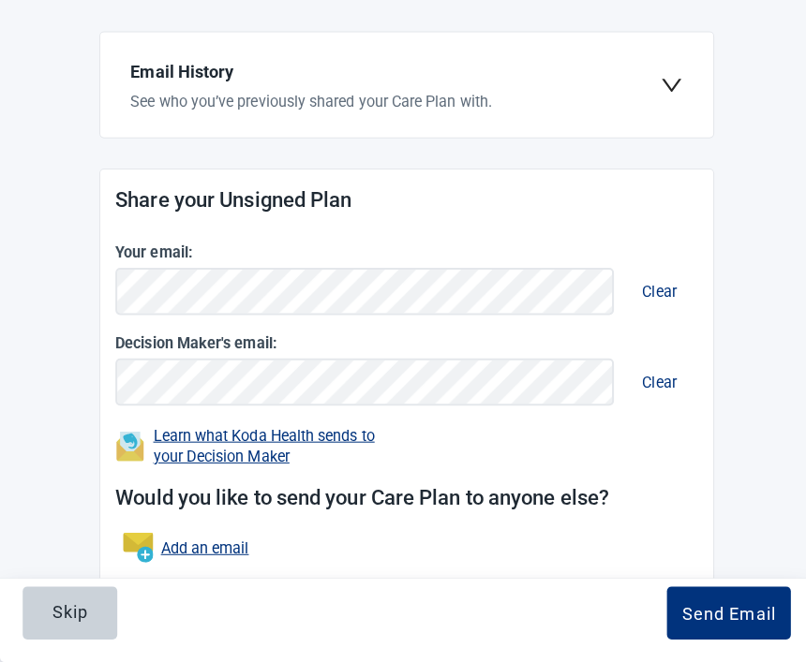
scroll to position [221, 0]
click at [738, 604] on div "Send Email" at bounding box center [722, 613] width 93 height 19
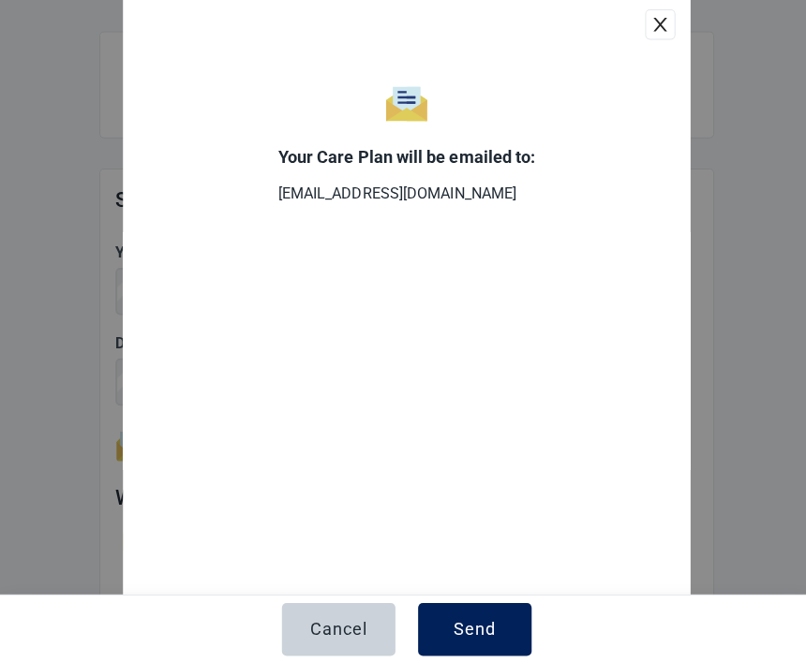
click at [471, 623] on div "Send" at bounding box center [471, 629] width 42 height 19
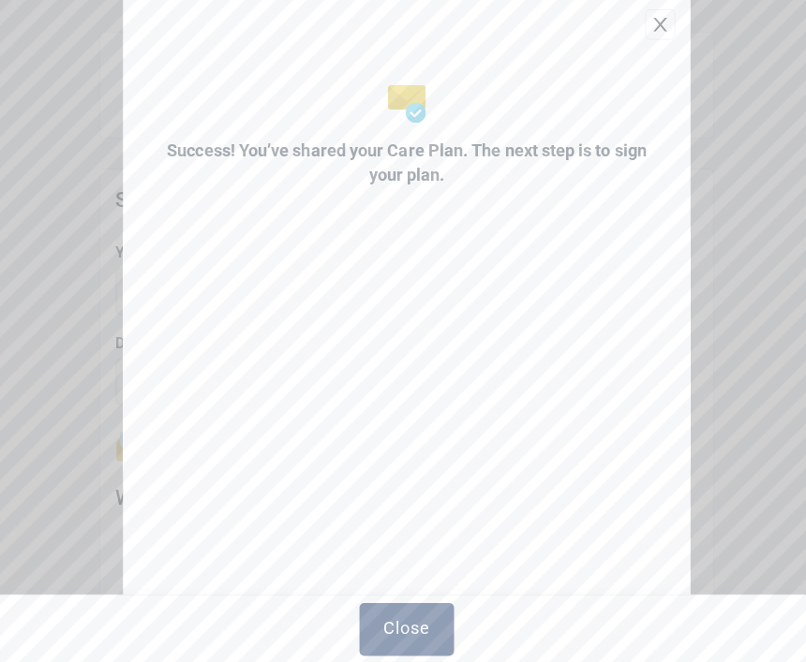
click at [412, 629] on div "Close" at bounding box center [402, 627] width 47 height 19
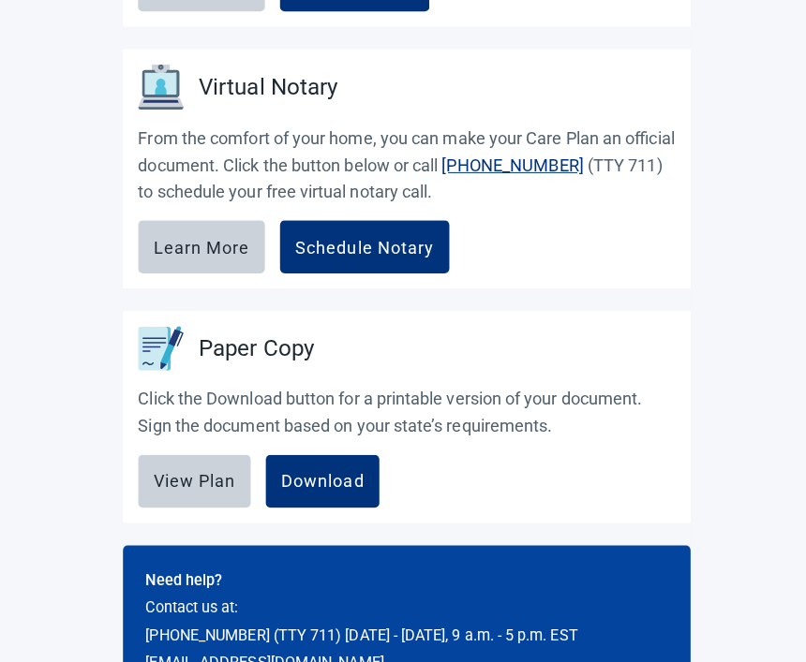
scroll to position [716, 0]
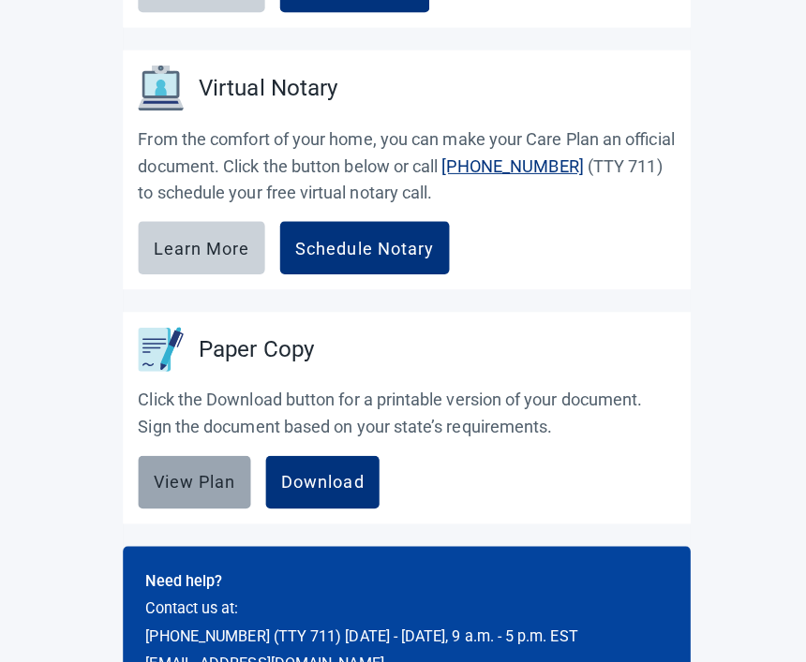
click at [197, 478] on div "View Plan" at bounding box center [193, 477] width 82 height 19
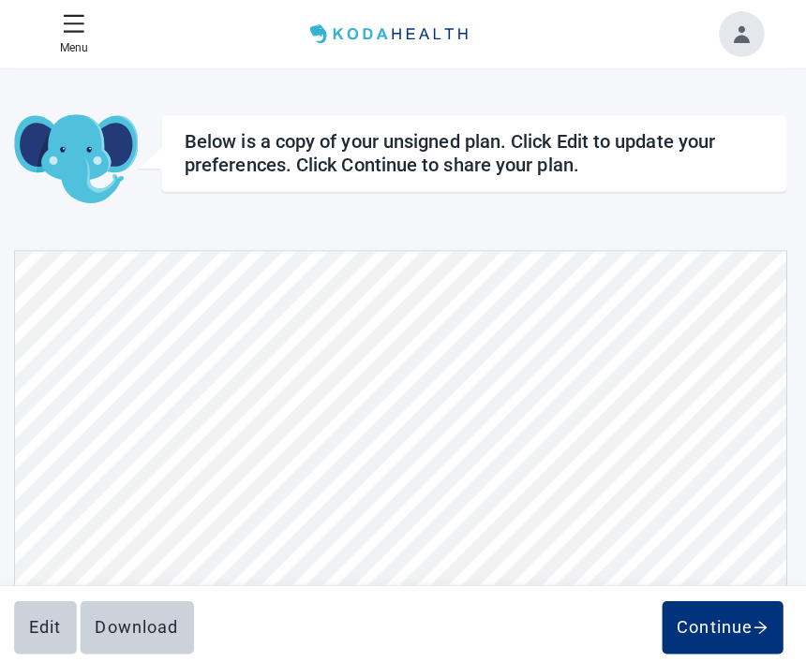
scroll to position [6712, 0]
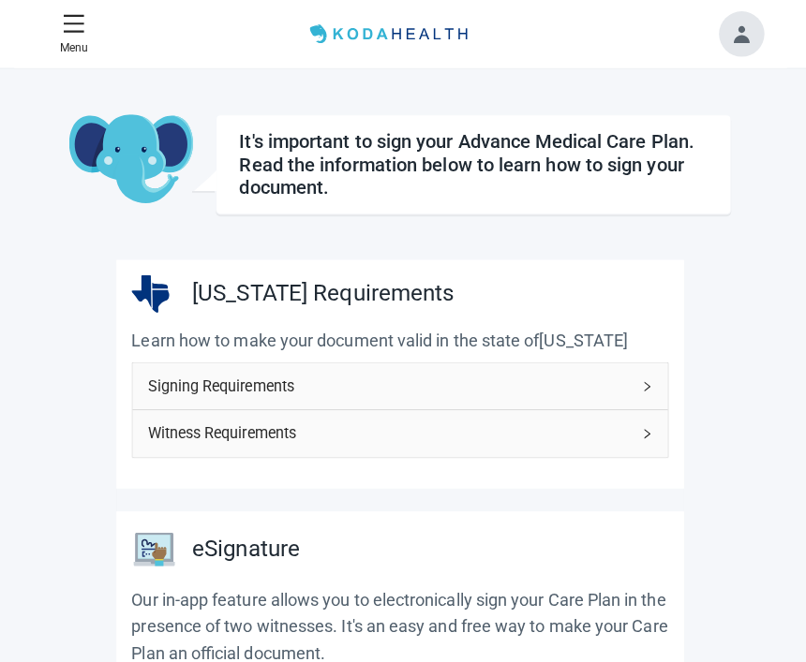
scroll to position [766, 0]
